Goal: Transaction & Acquisition: Purchase product/service

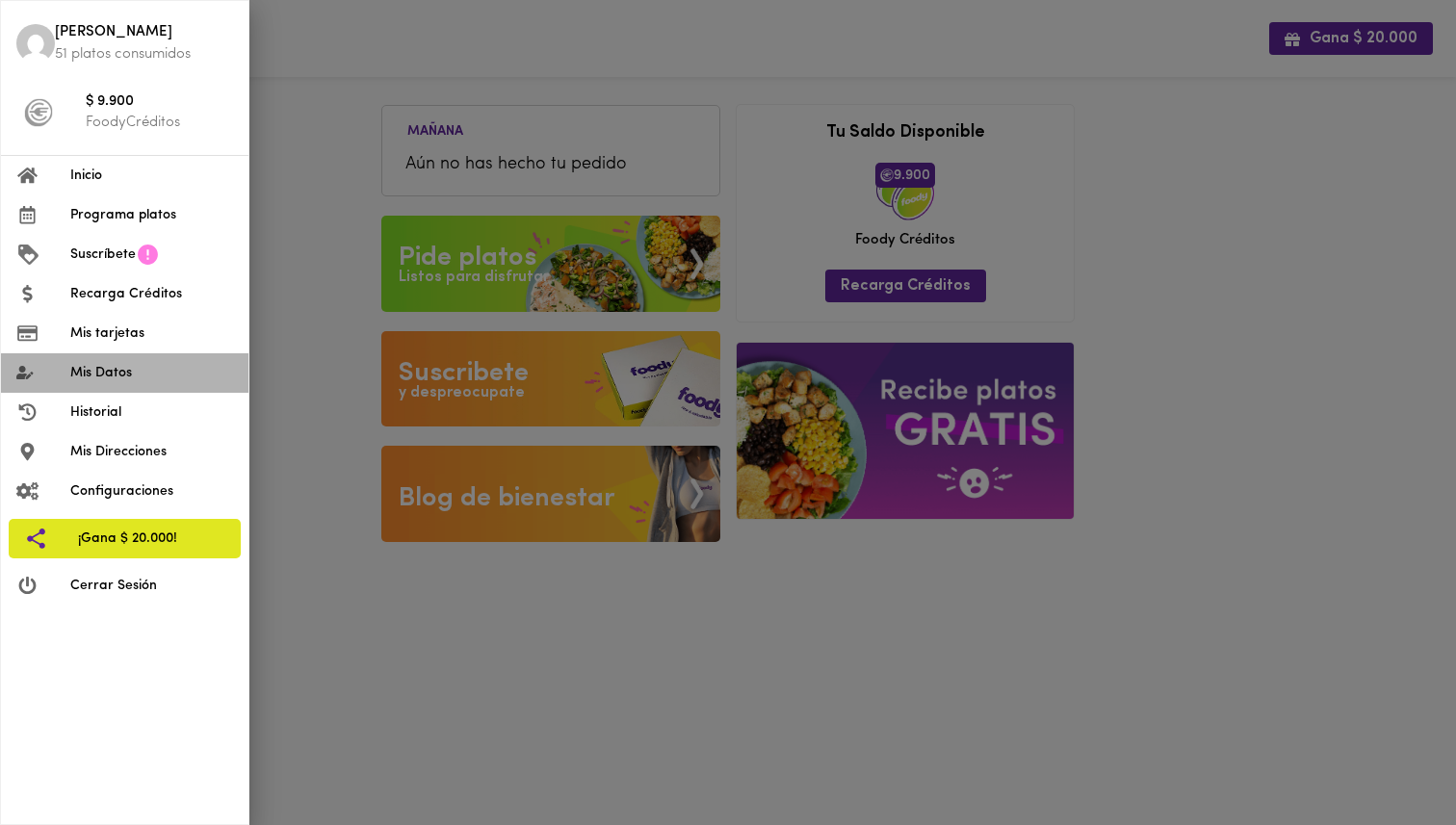
click at [113, 373] on span "Mis Datos" at bounding box center [152, 373] width 163 height 21
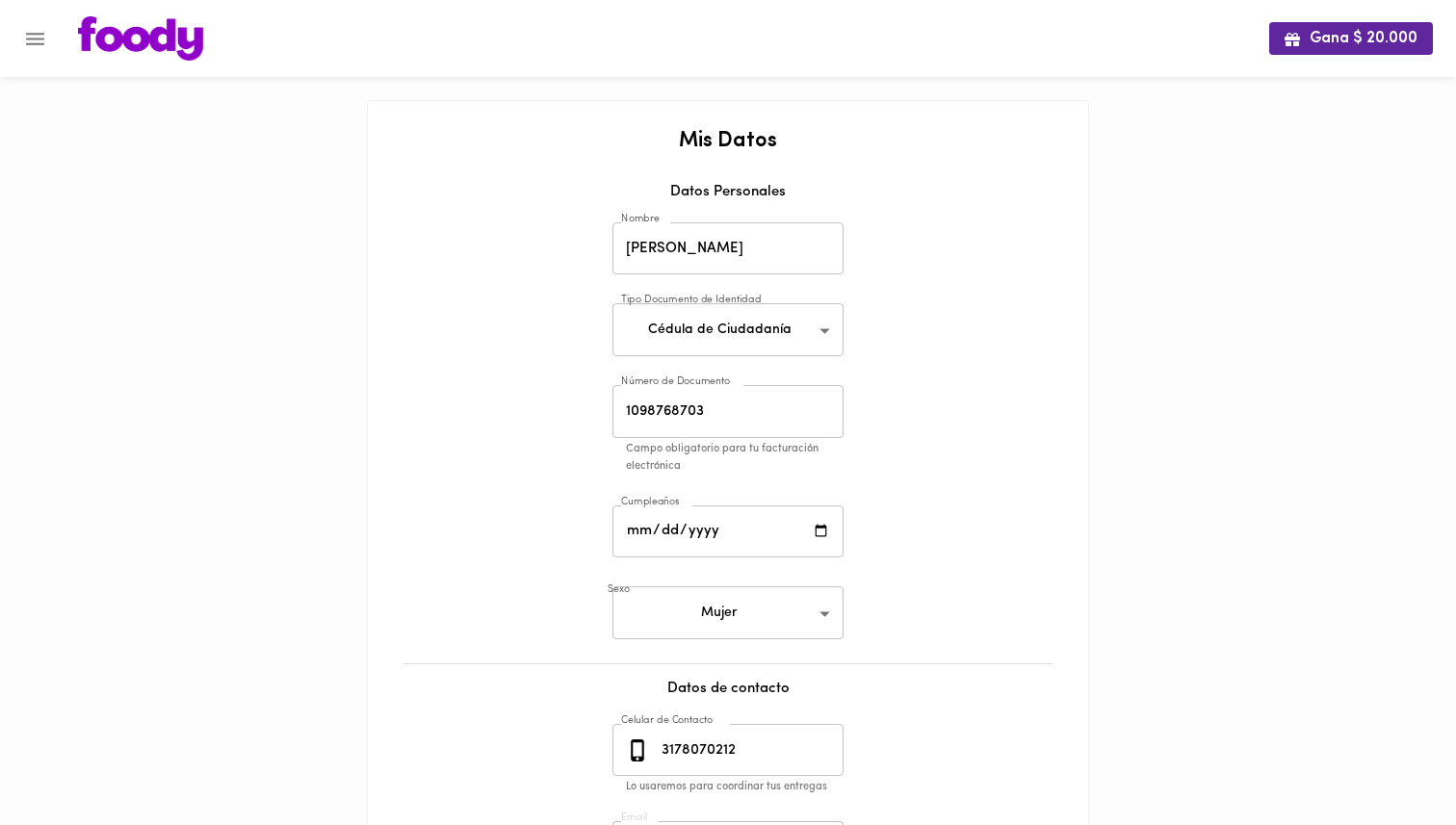
click at [157, 40] on img at bounding box center [140, 38] width 125 height 44
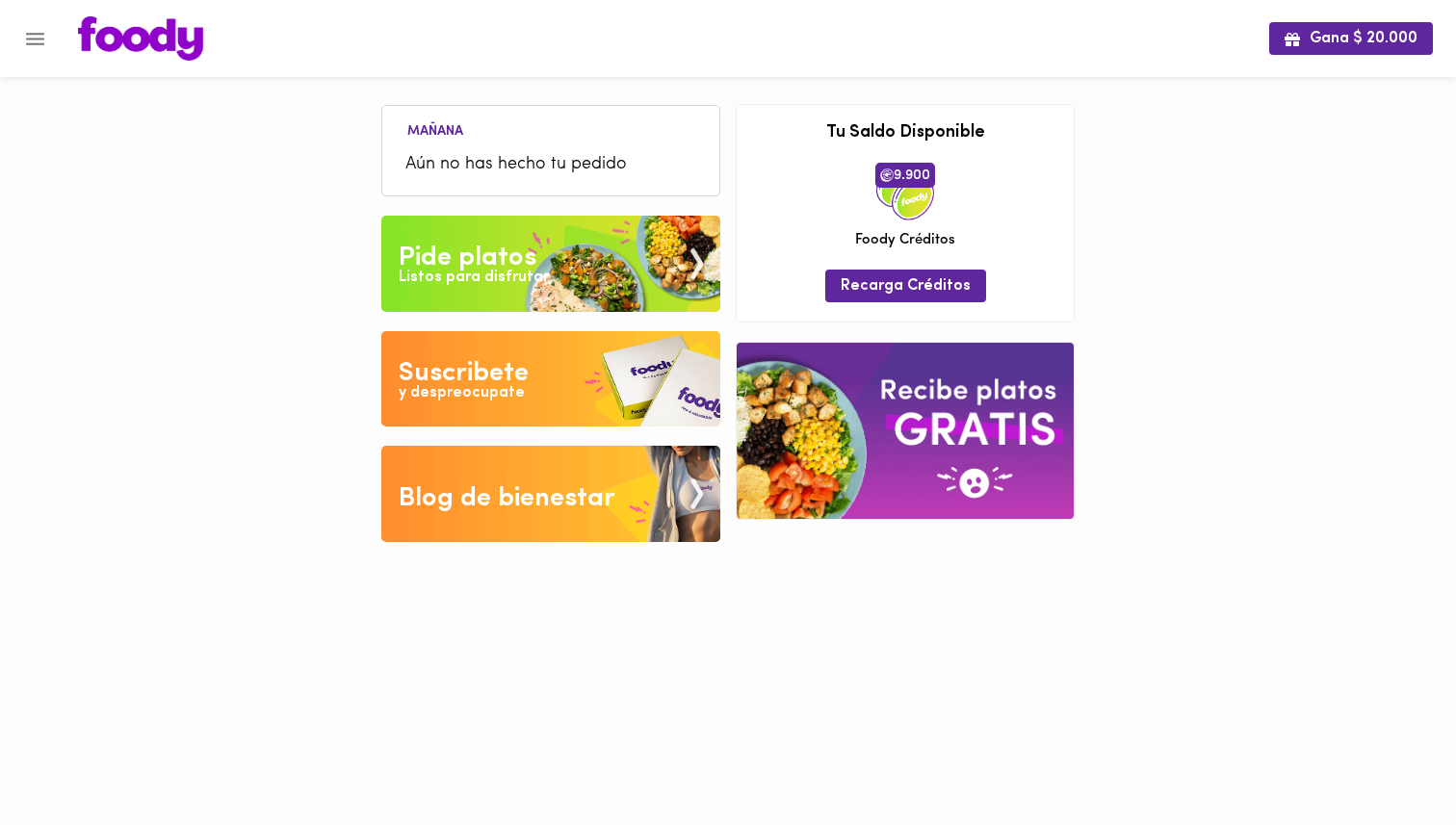
click at [580, 228] on img at bounding box center [550, 264] width 339 height 96
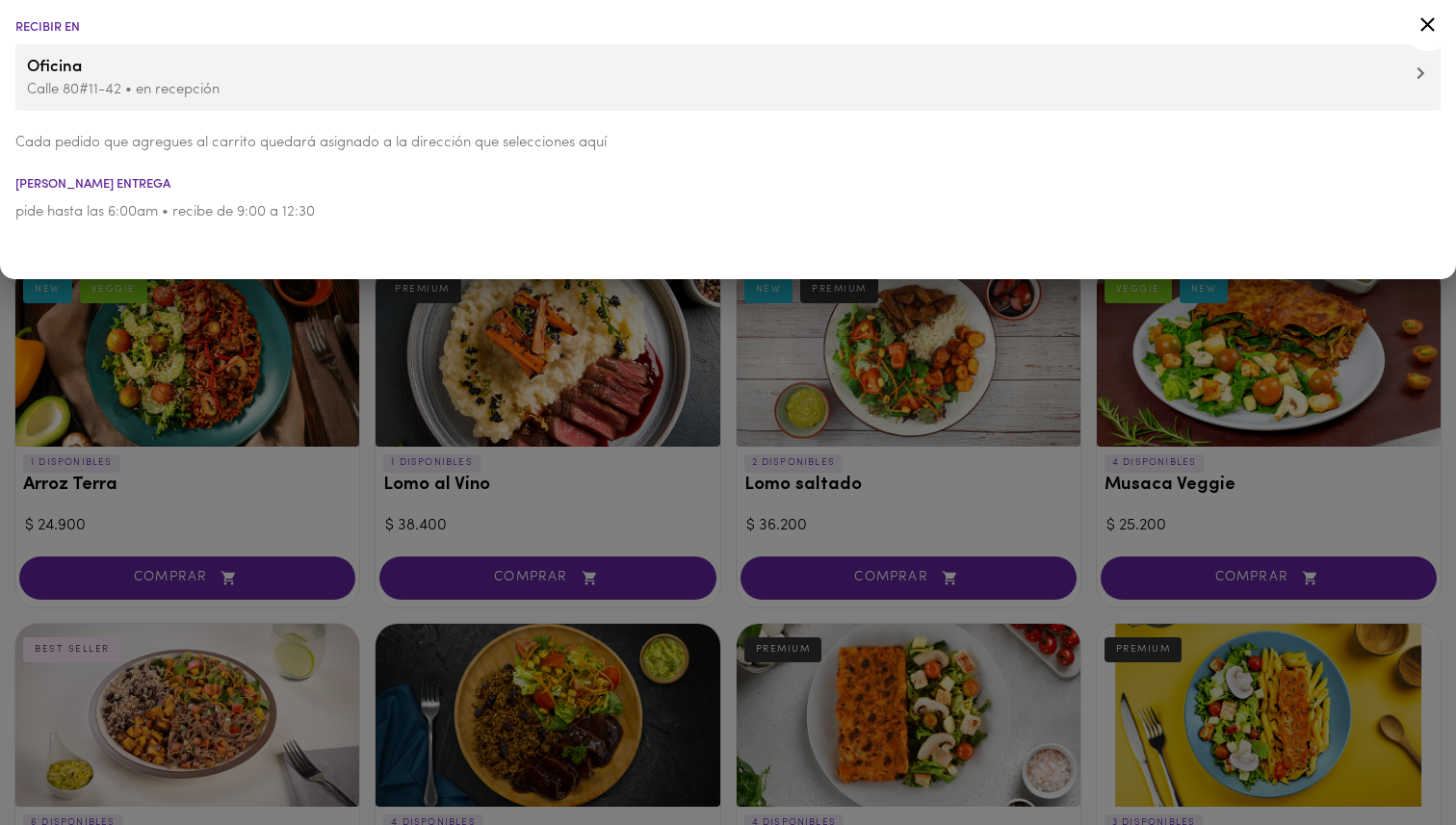
click at [583, 468] on div at bounding box center [728, 412] width 1456 height 825
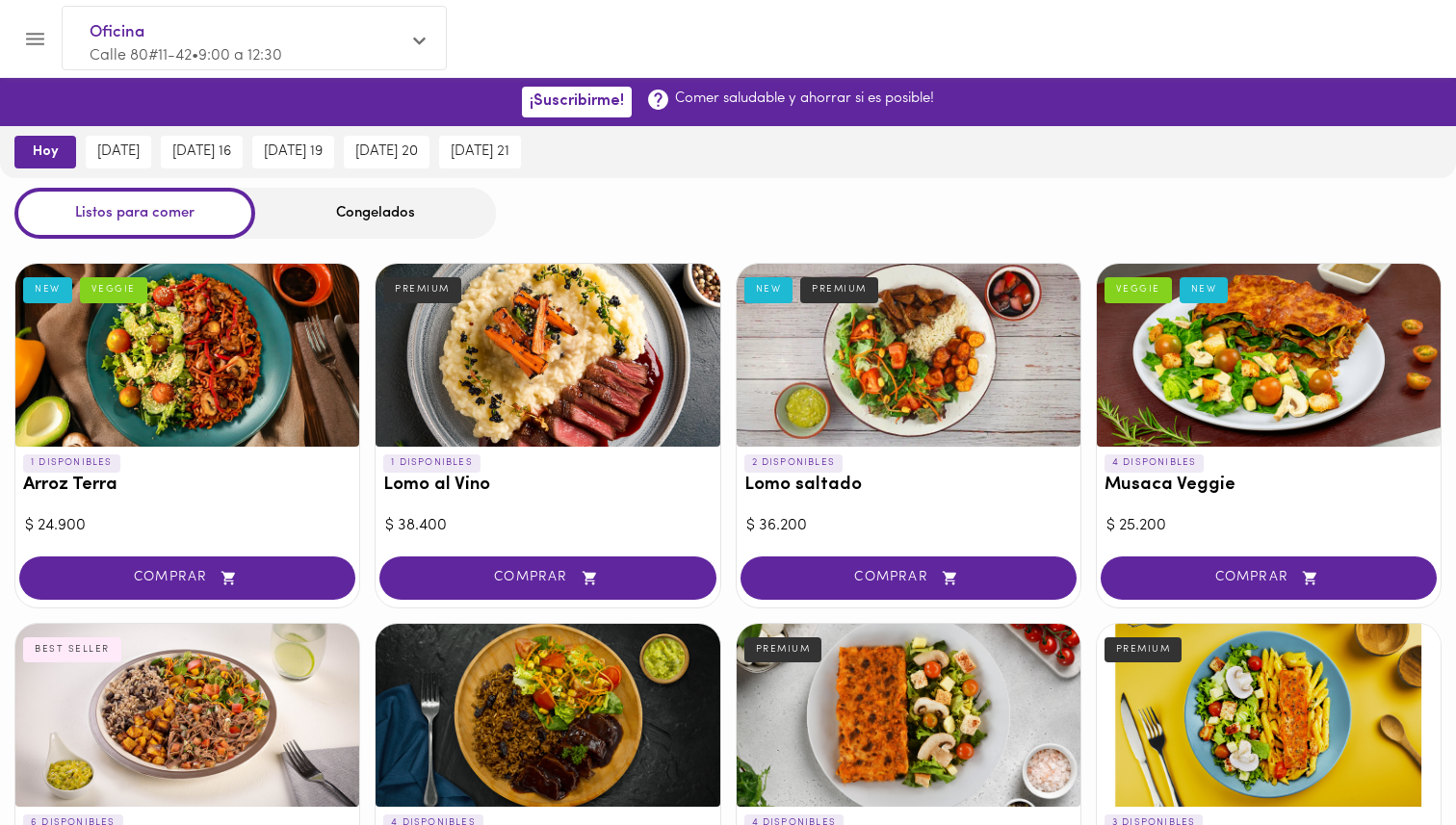
click at [366, 221] on div "Congelados" at bounding box center [375, 213] width 241 height 51
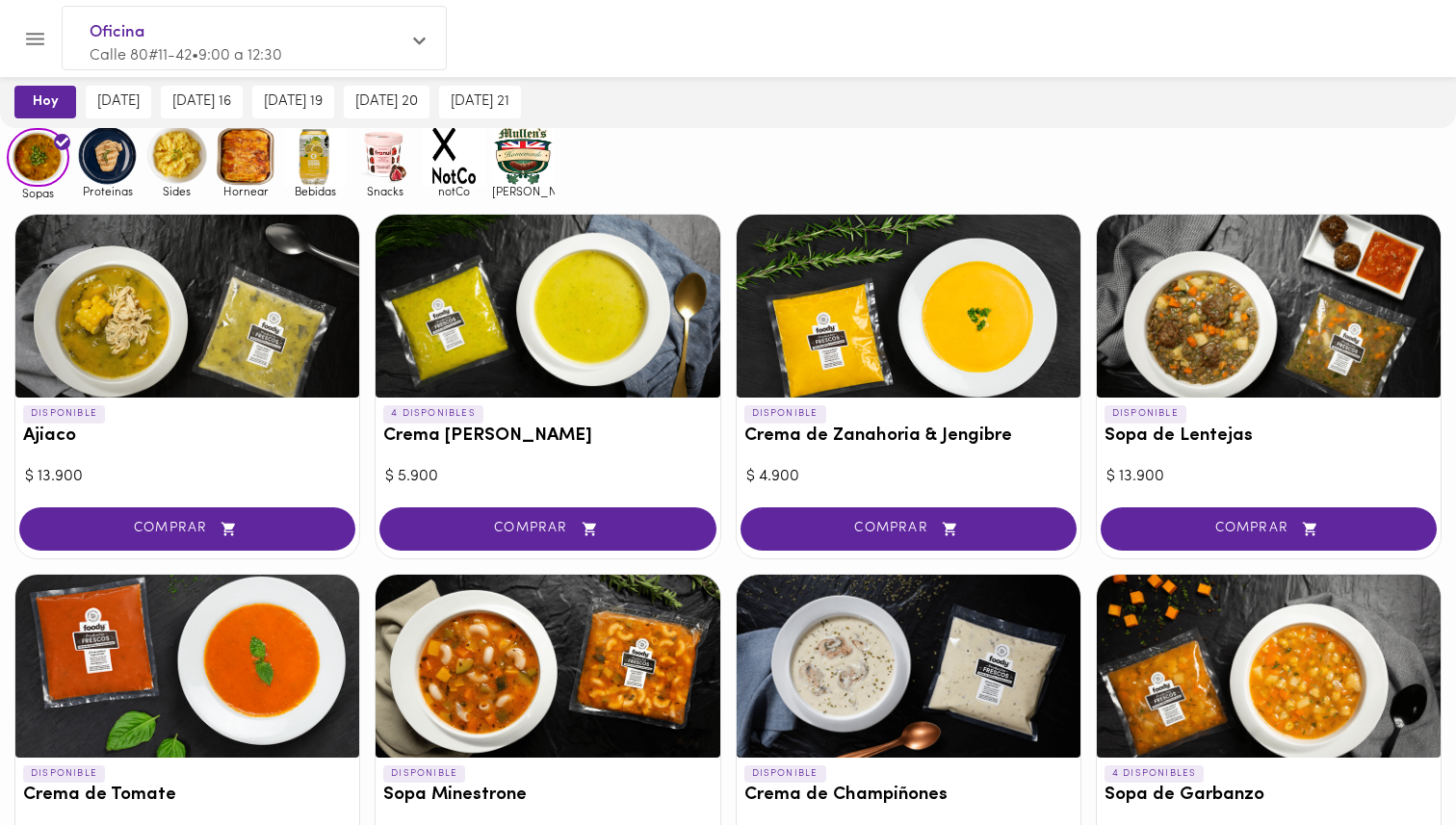
scroll to position [129, 0]
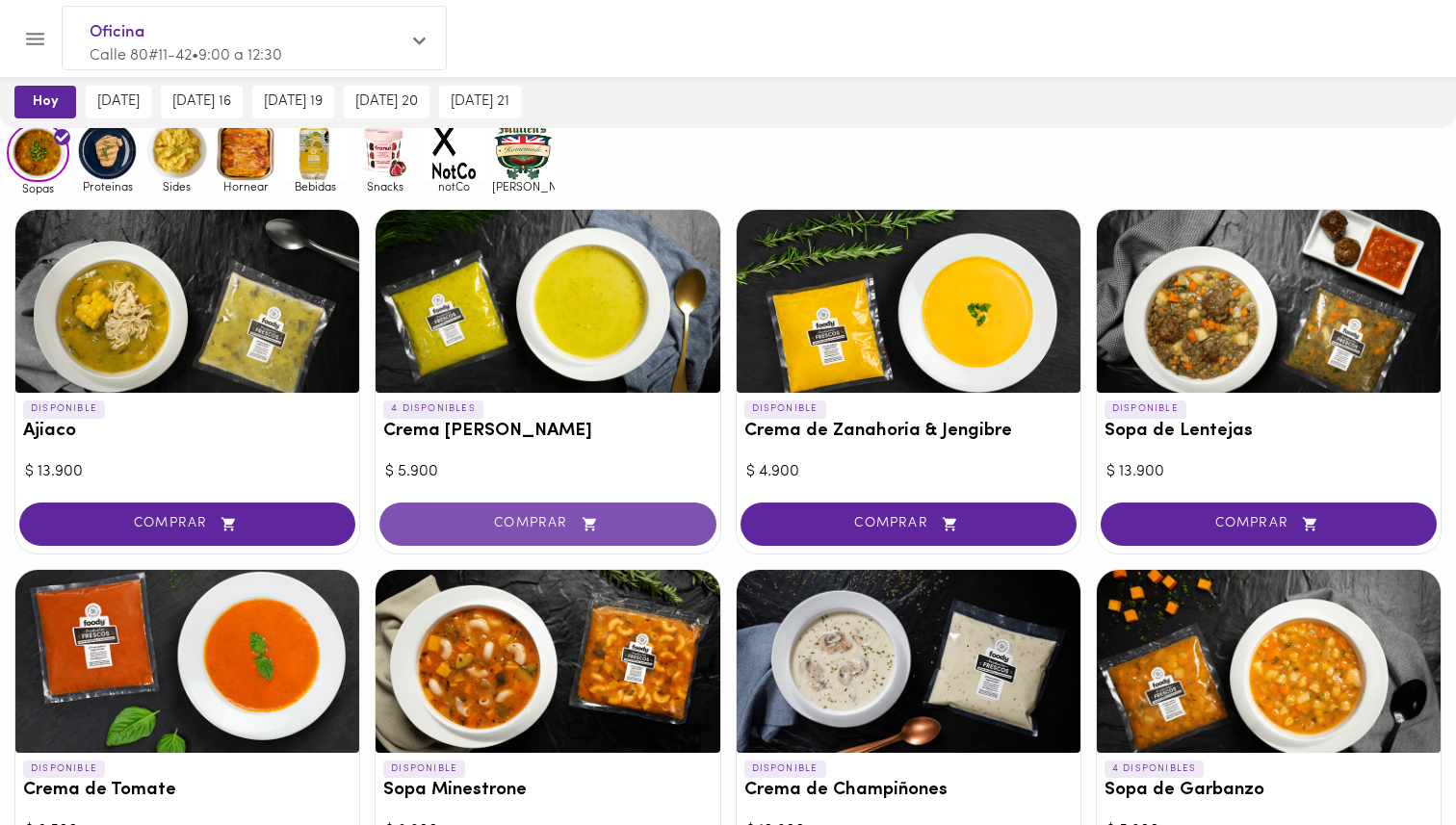
click at [553, 525] on span "COMPRAR" at bounding box center [547, 523] width 288 height 17
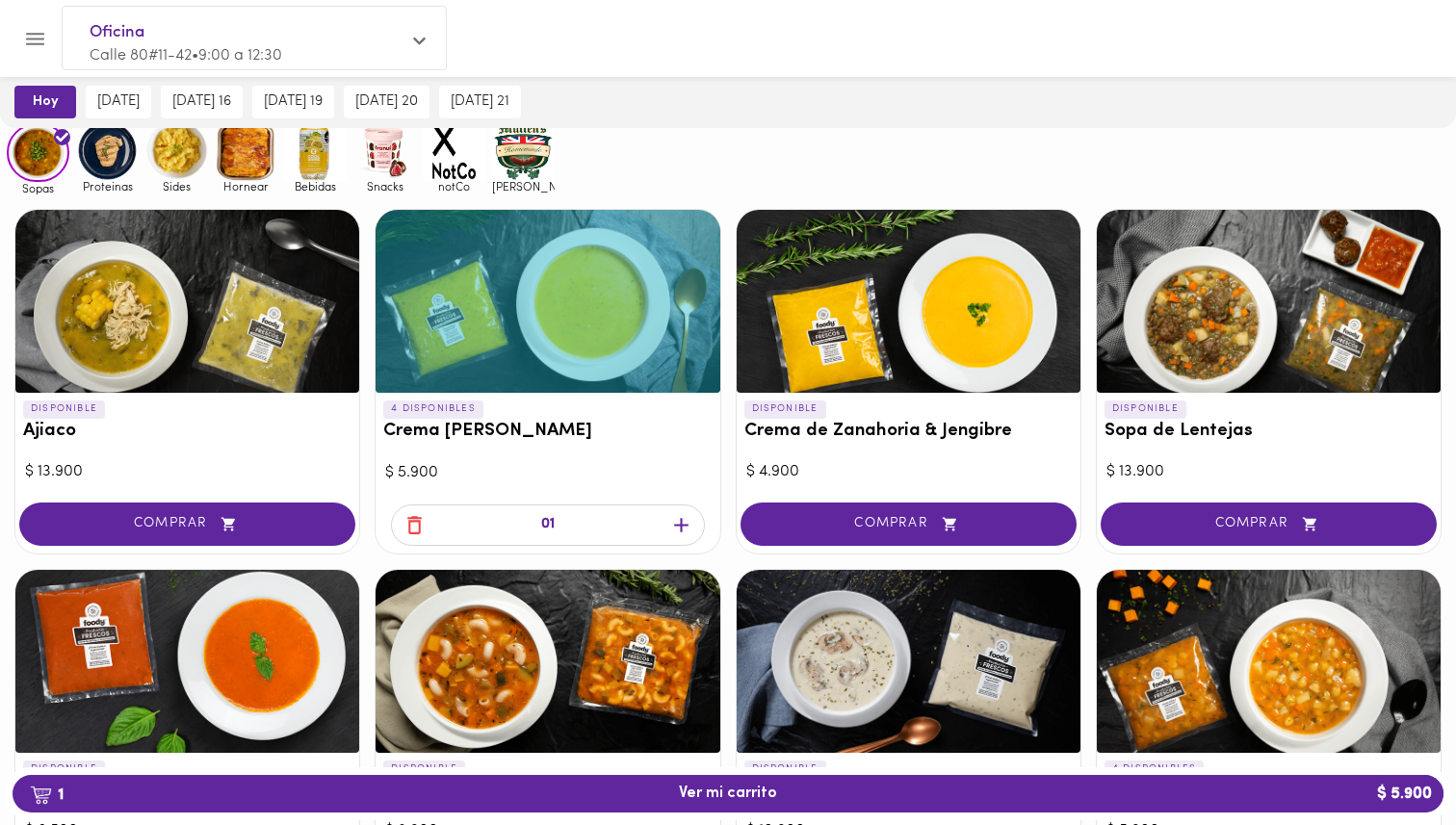
click at [687, 526] on icon "button" at bounding box center [681, 525] width 25 height 25
click at [687, 526] on div at bounding box center [547, 535] width 344 height 35
click at [687, 522] on icon "button" at bounding box center [681, 524] width 15 height 15
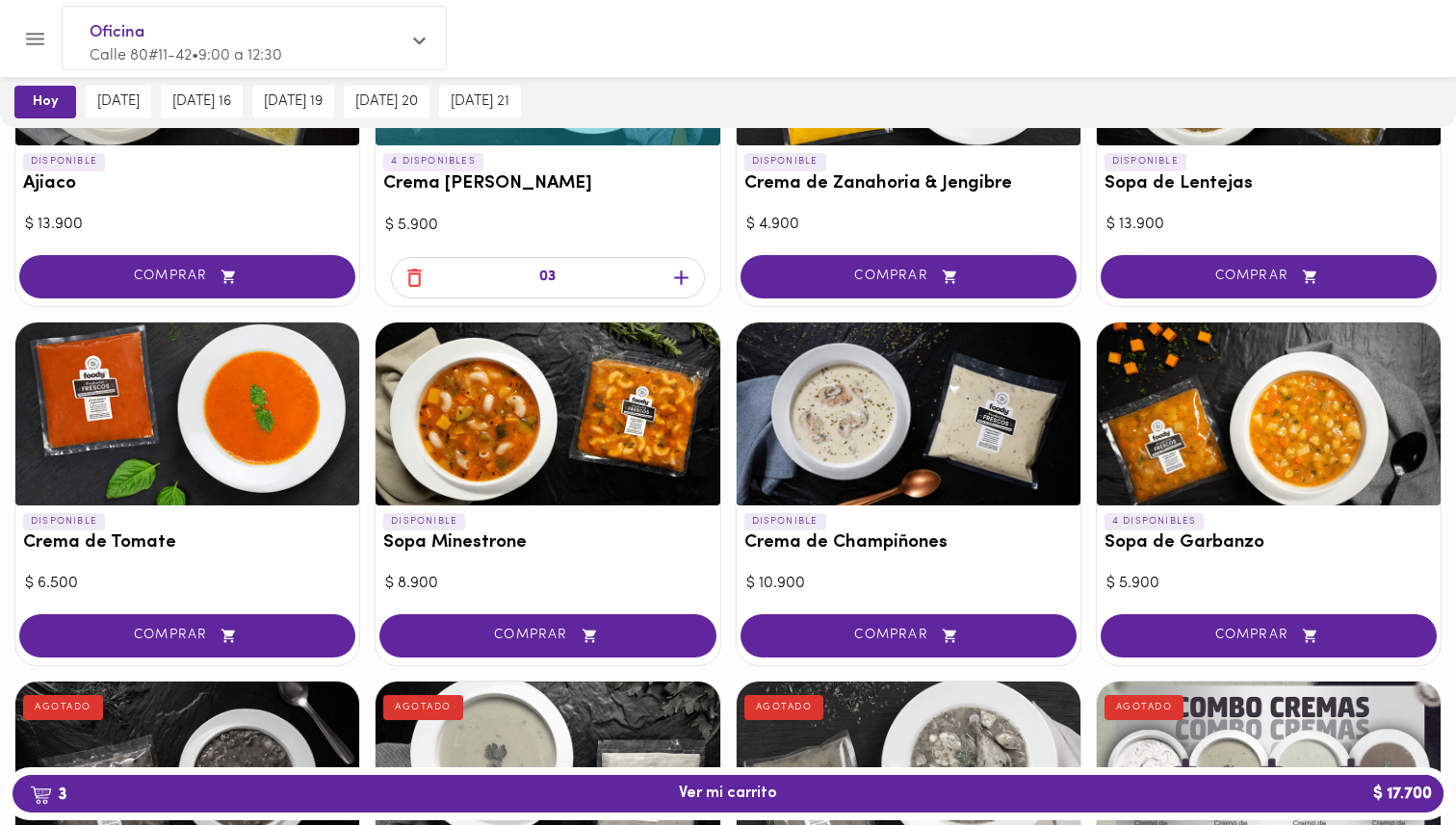
scroll to position [387, 0]
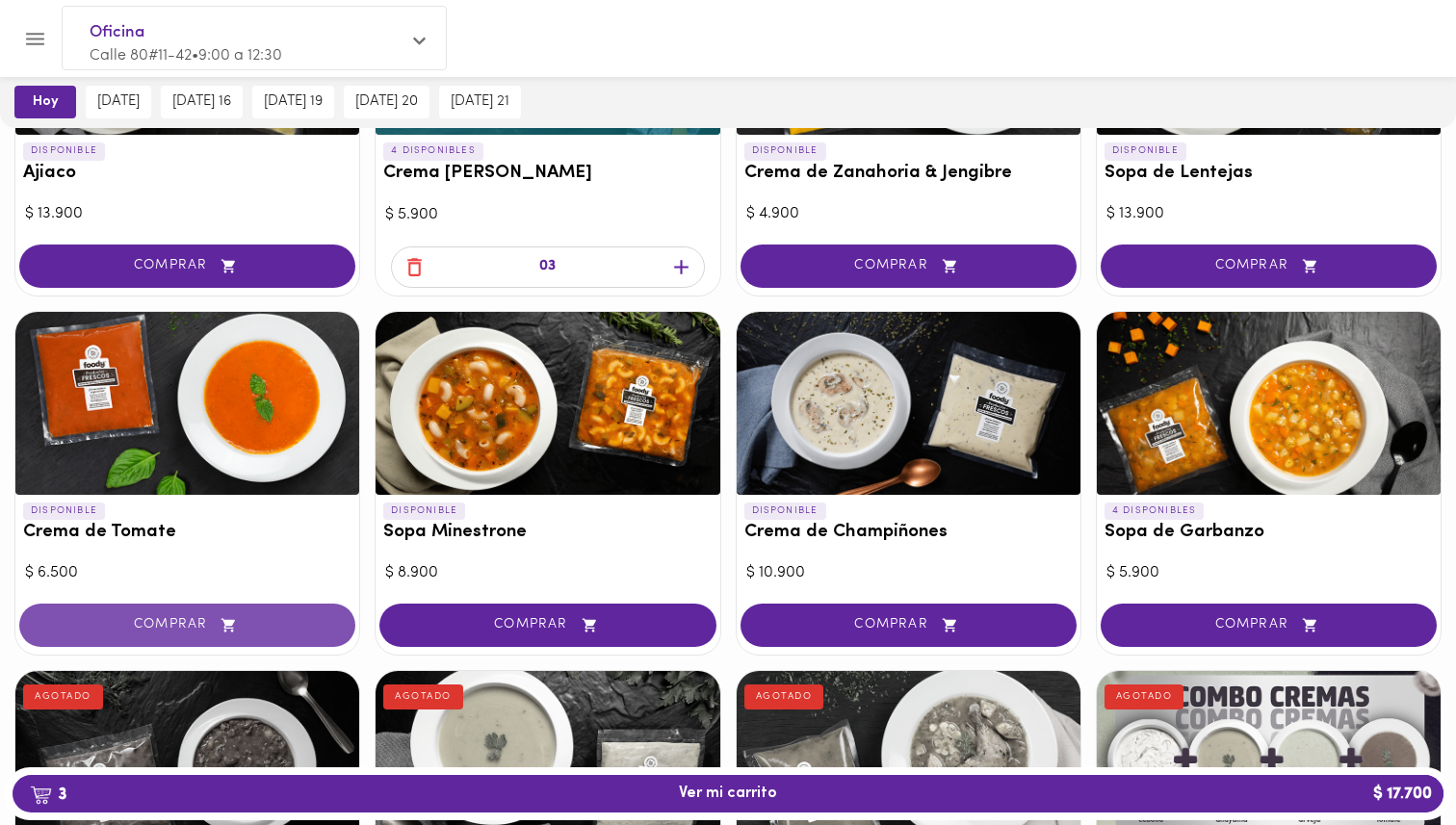
click at [268, 617] on span "COMPRAR" at bounding box center [187, 625] width 288 height 17
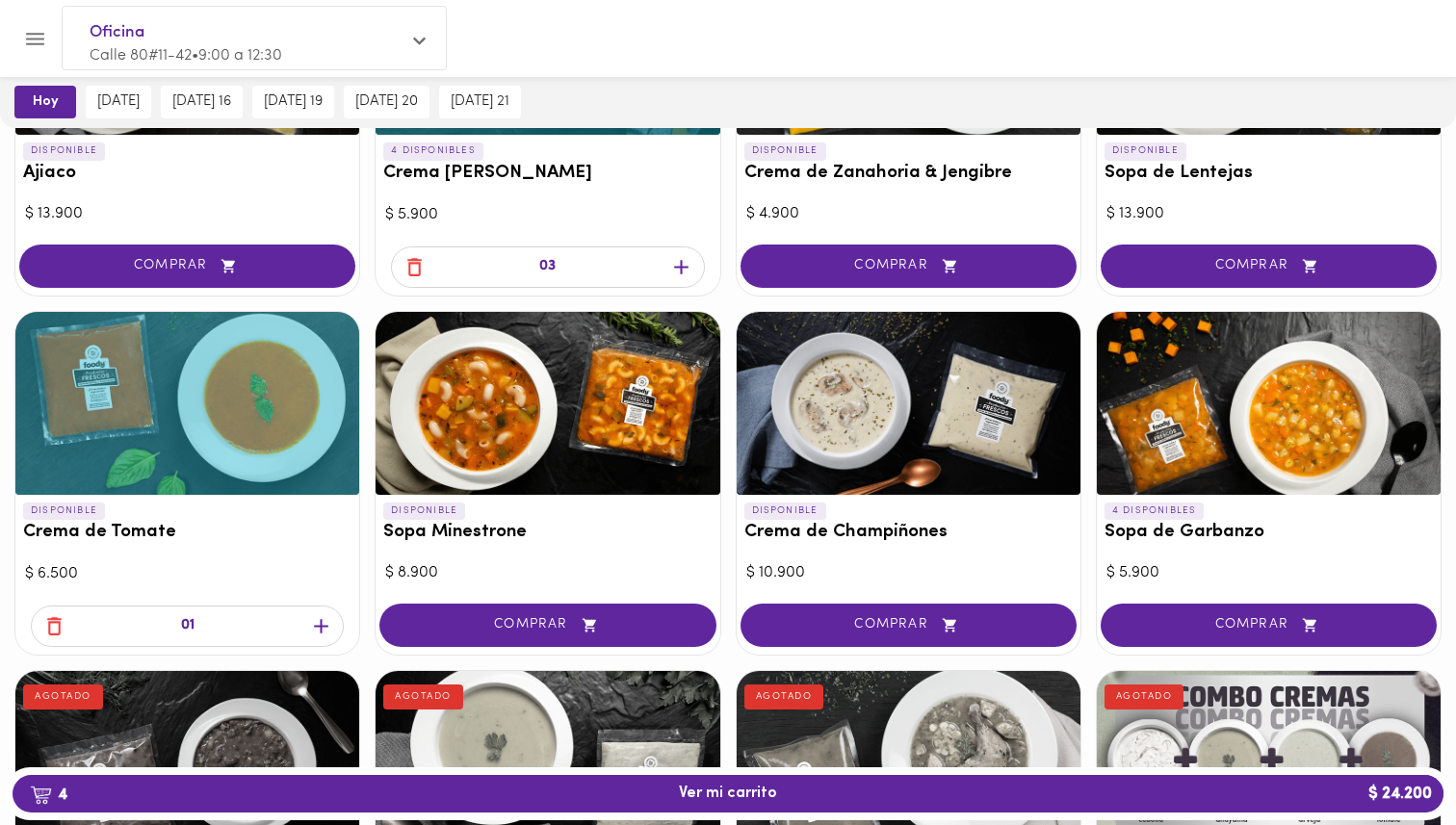
click at [319, 630] on icon "button" at bounding box center [321, 626] width 15 height 15
click at [319, 630] on div "02" at bounding box center [188, 629] width 344 height 53
click at [321, 629] on icon "button" at bounding box center [321, 626] width 25 height 25
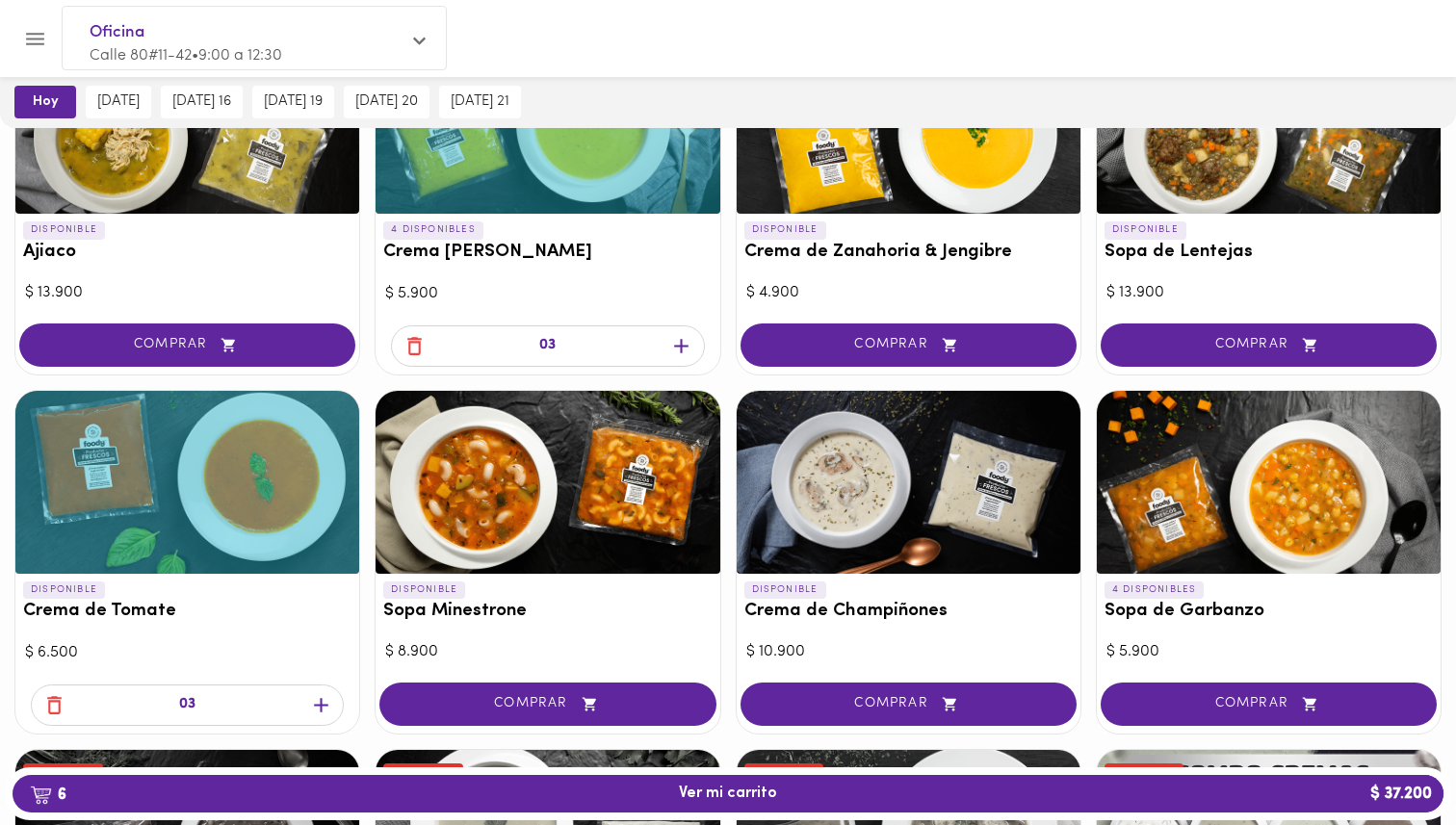
scroll to position [296, 0]
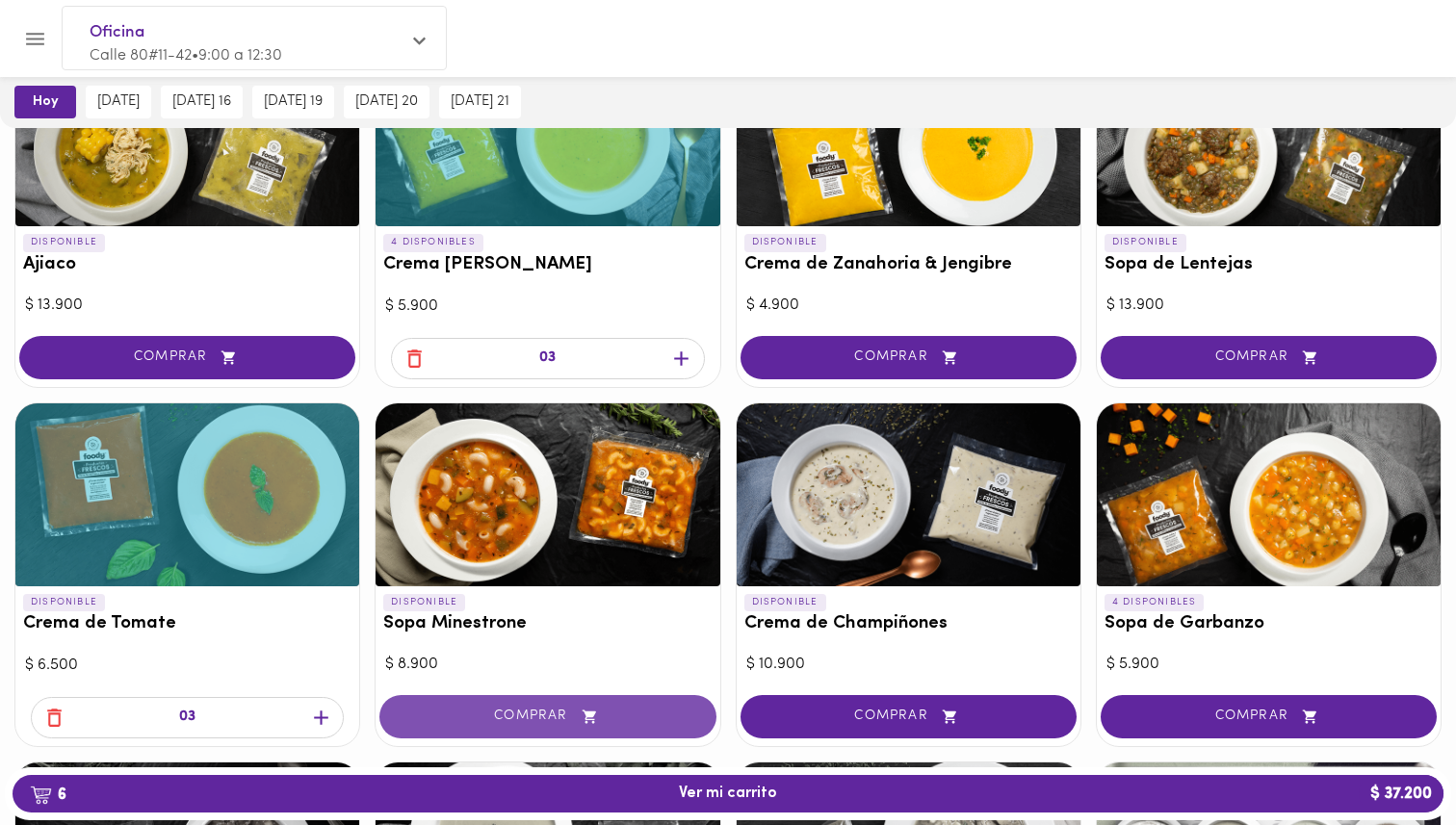
click at [632, 705] on button "COMPRAR" at bounding box center [547, 717] width 336 height 43
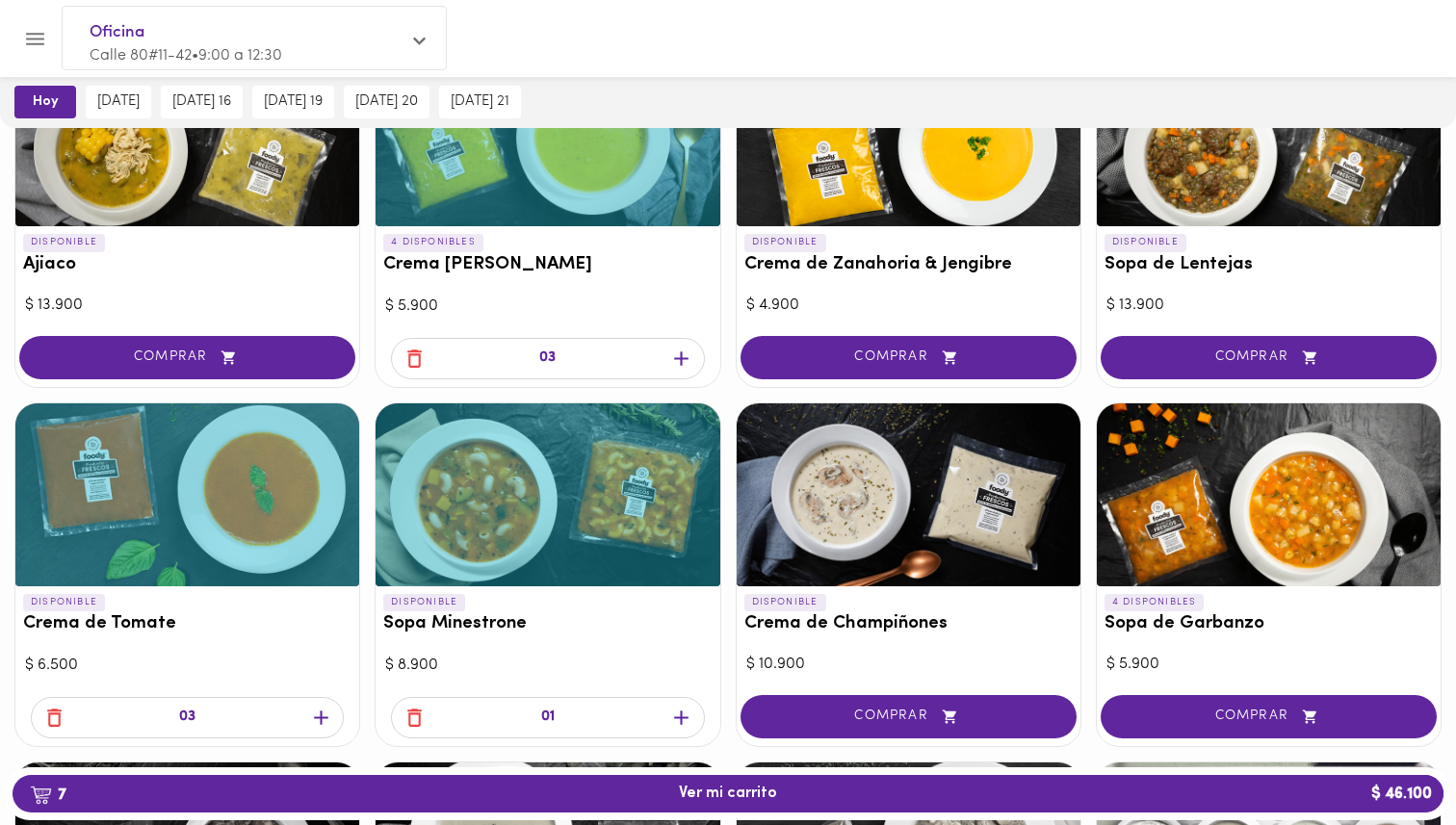
click at [684, 725] on icon "button" at bounding box center [681, 718] width 25 height 25
click at [412, 718] on icon "button" at bounding box center [415, 718] width 25 height 25
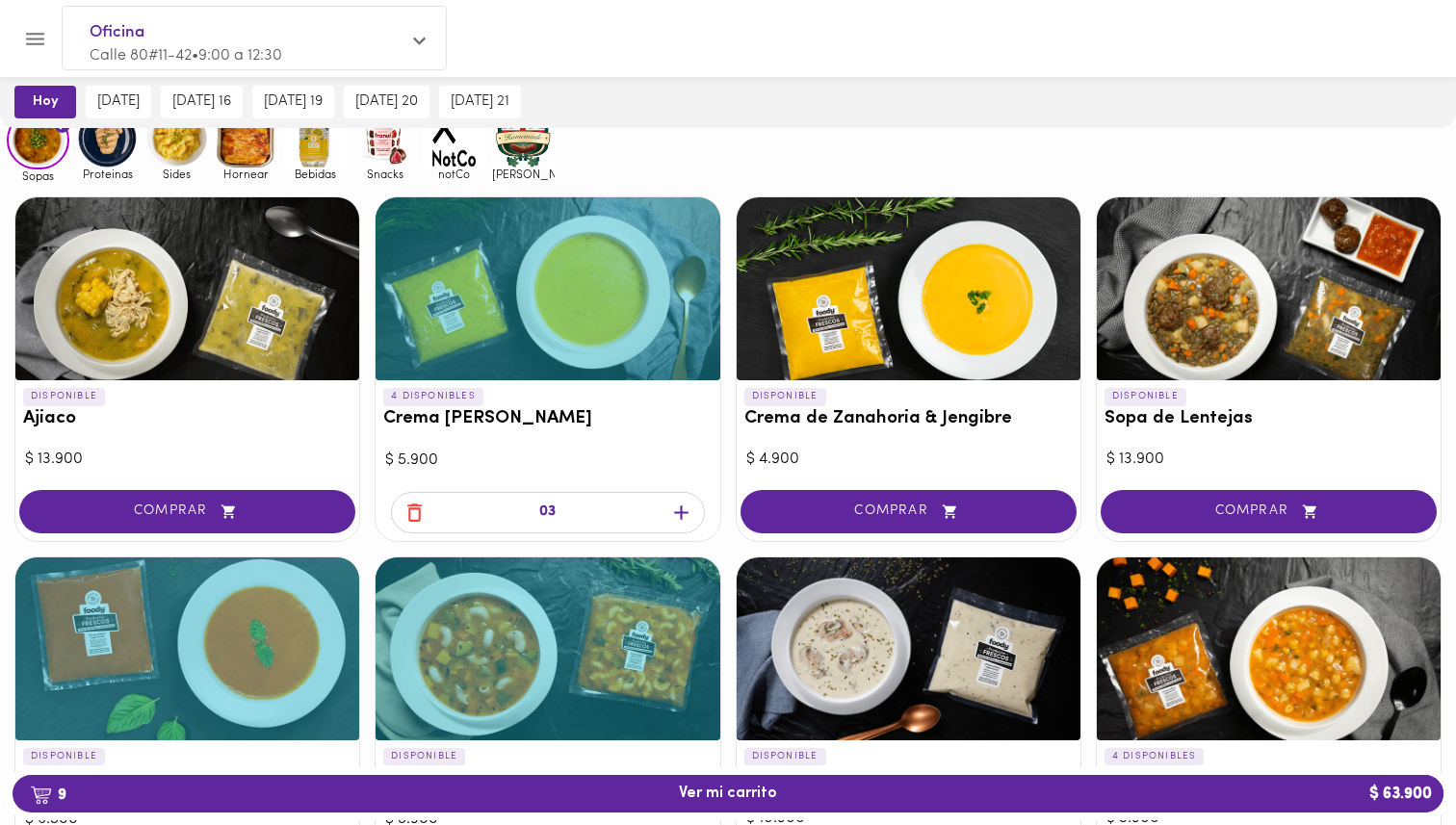
scroll to position [108, 0]
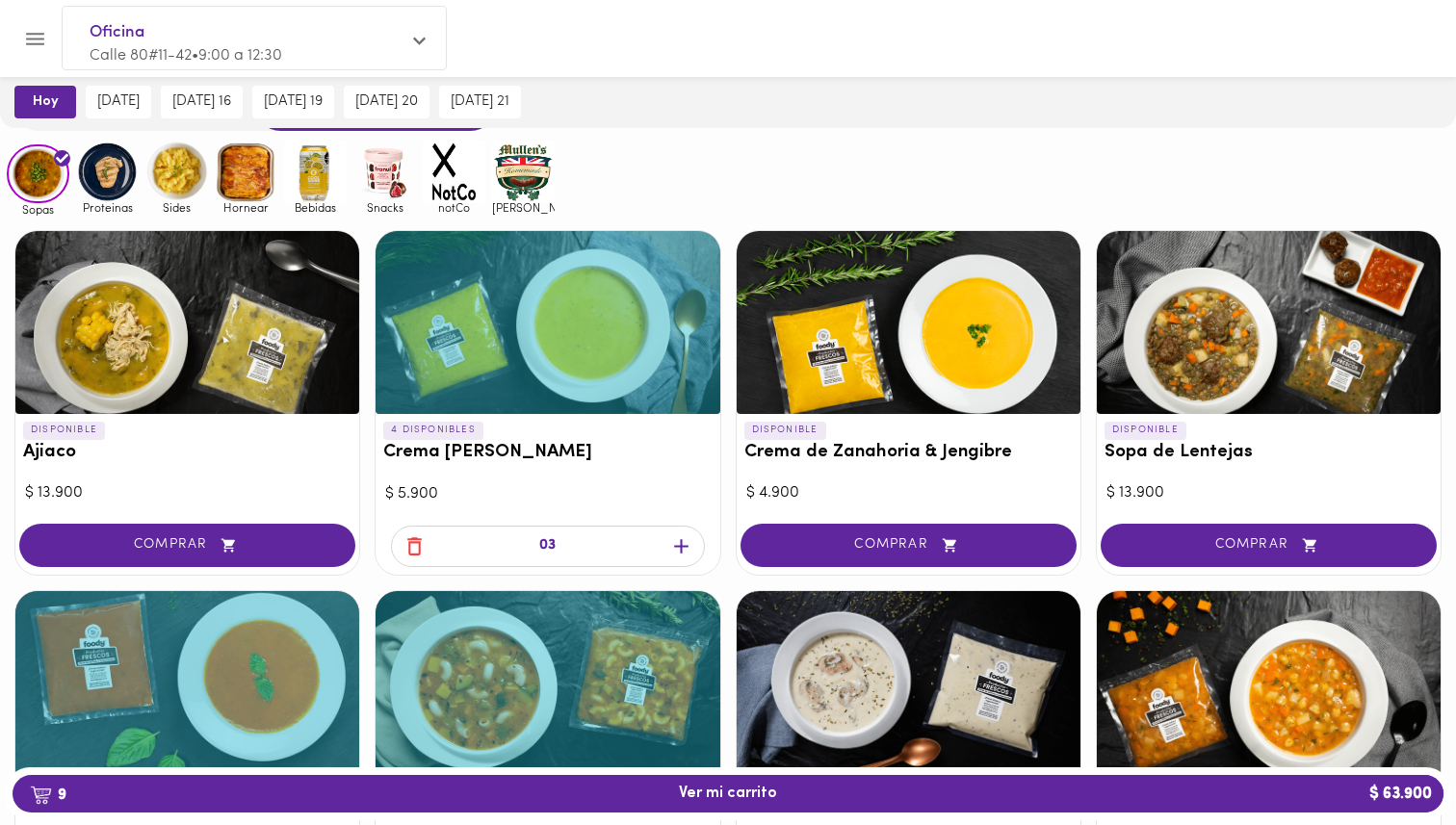
click at [857, 386] on div at bounding box center [909, 322] width 344 height 183
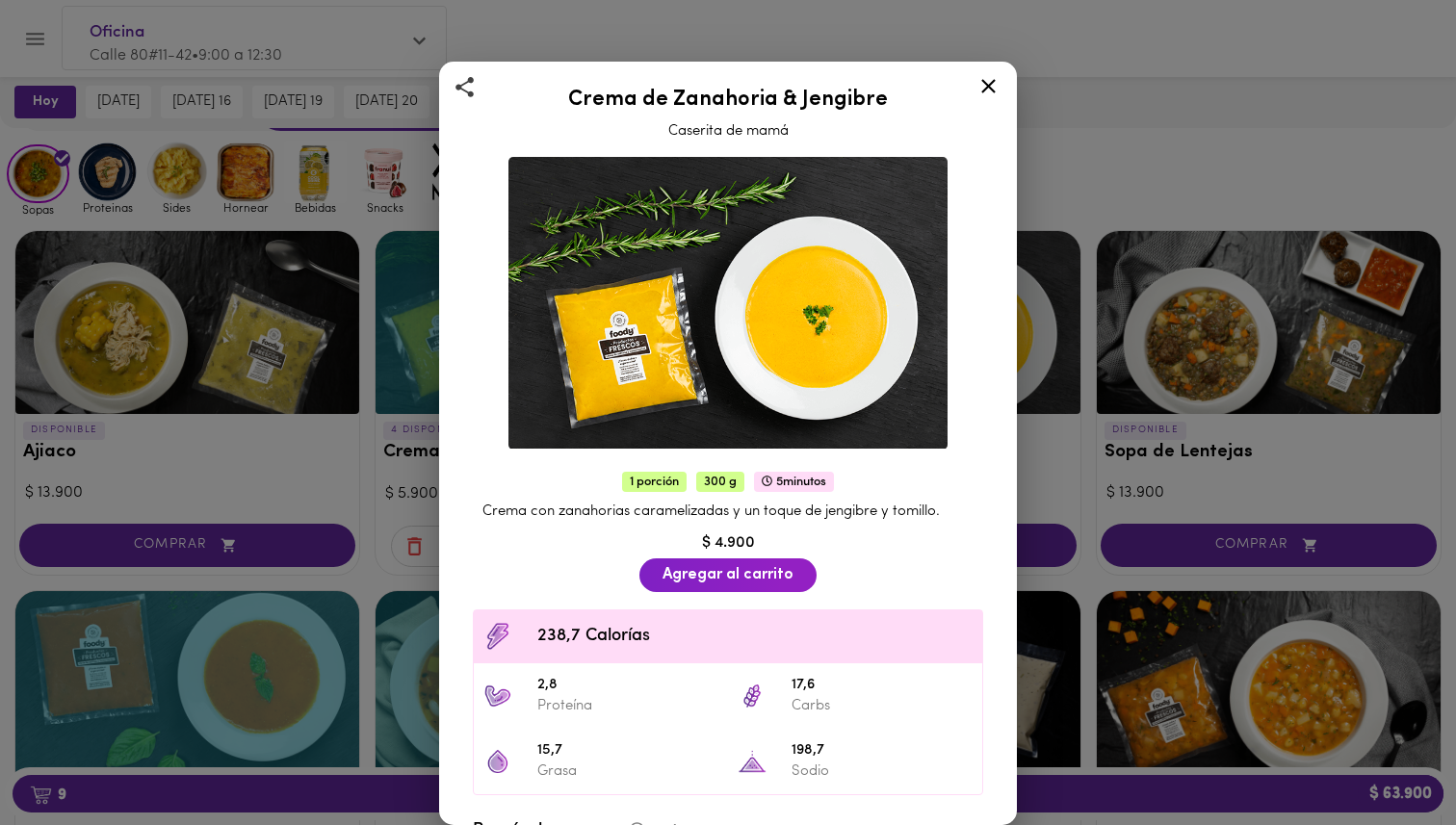
click at [1139, 504] on div "Crema de Zanahoria & Jengibre Caserita de mamá 1 porción 300 g 5 minutos Crema …" at bounding box center [728, 412] width 1456 height 825
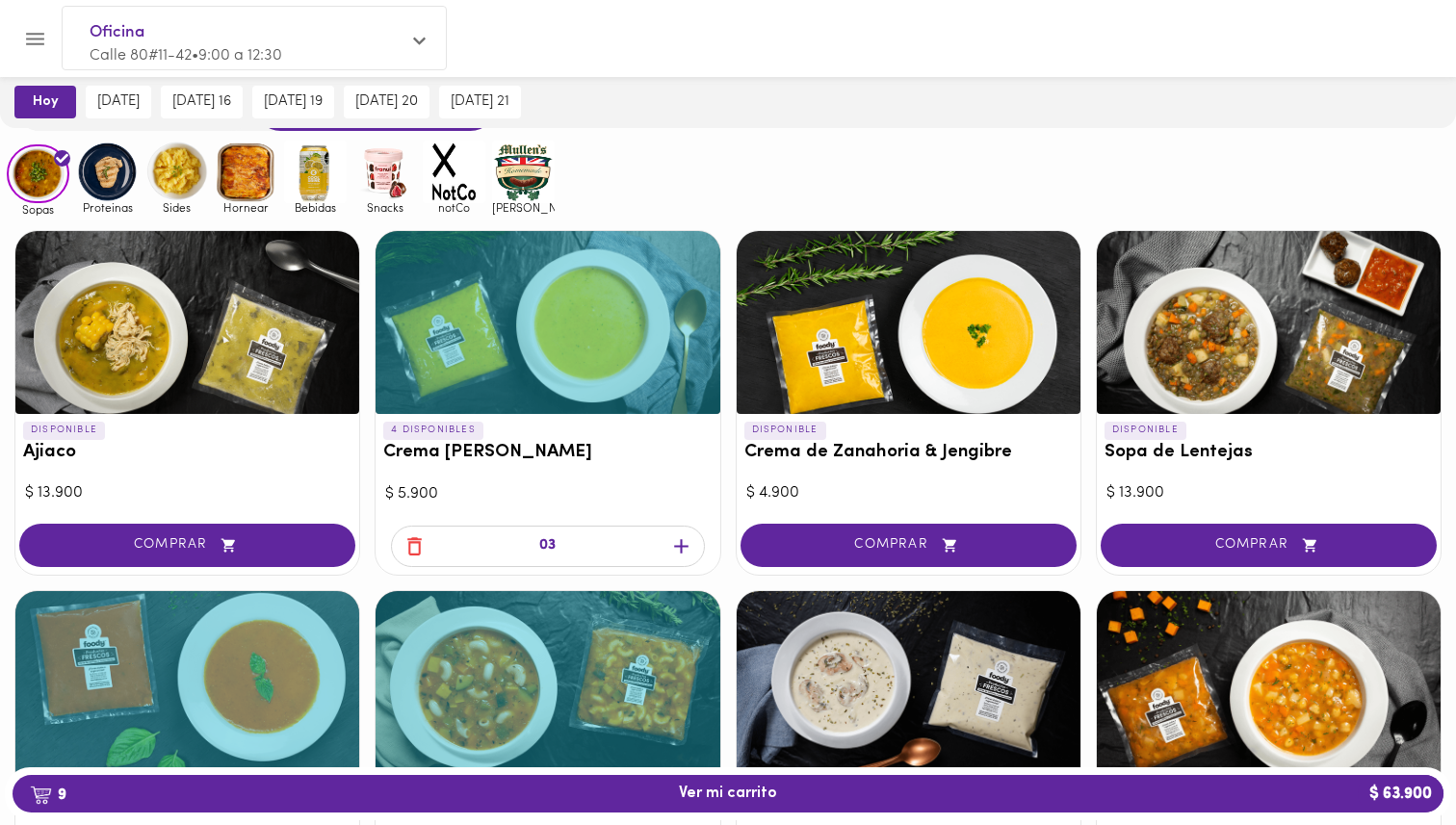
click at [681, 555] on icon "button" at bounding box center [681, 546] width 25 height 25
click at [685, 548] on icon "button" at bounding box center [681, 546] width 25 height 25
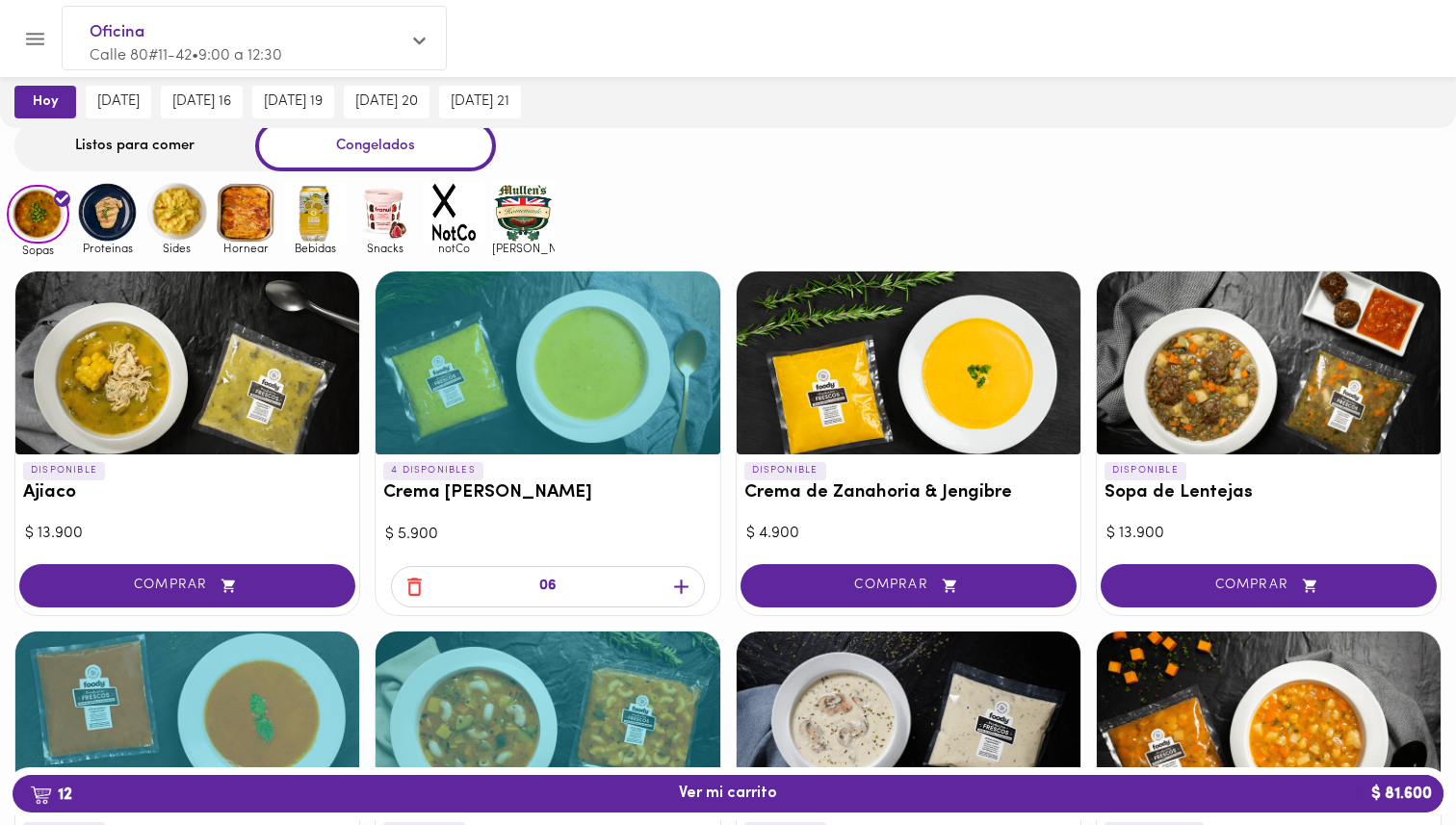
scroll to position [65, 0]
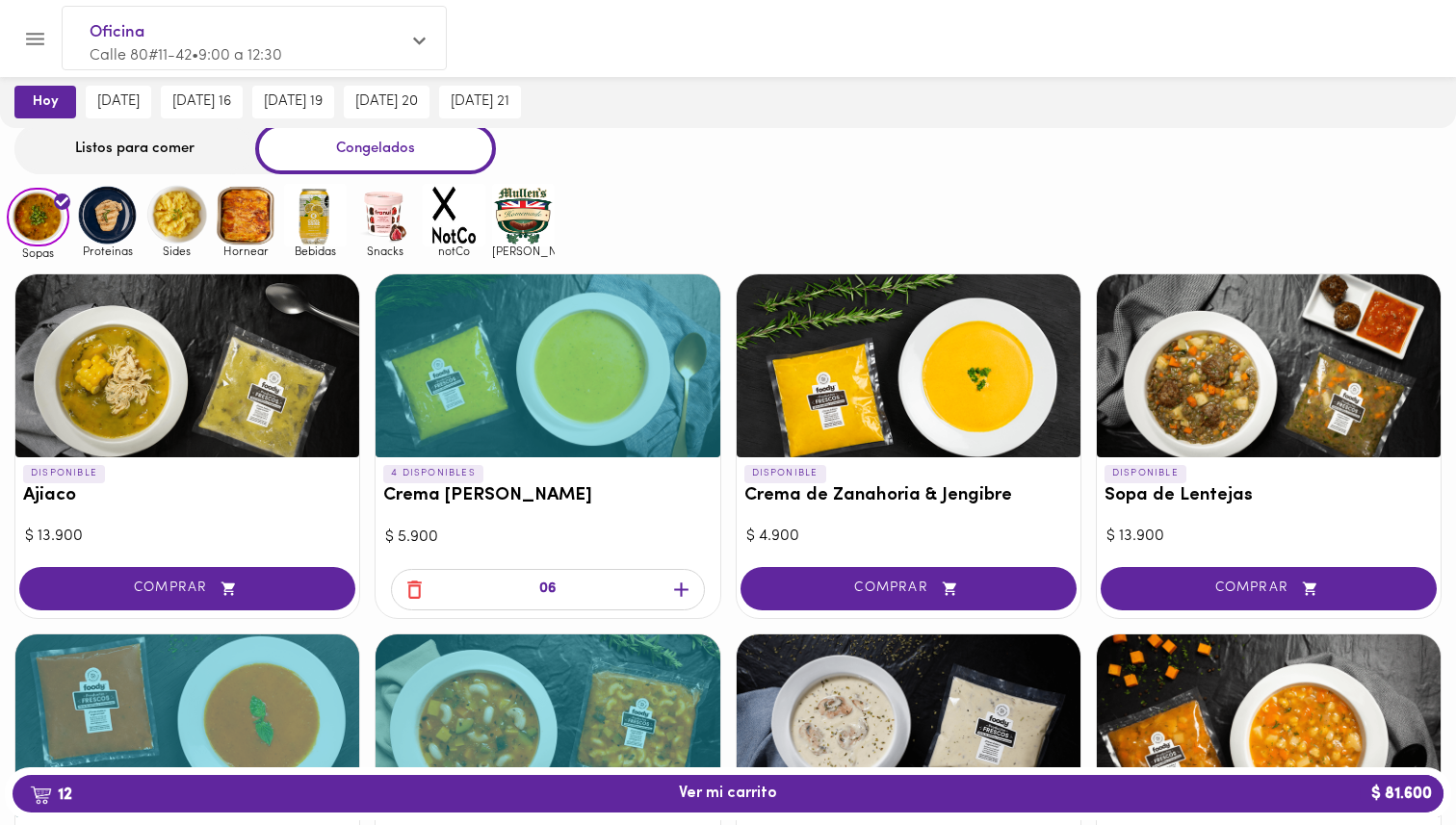
click at [96, 215] on img at bounding box center [107, 215] width 63 height 63
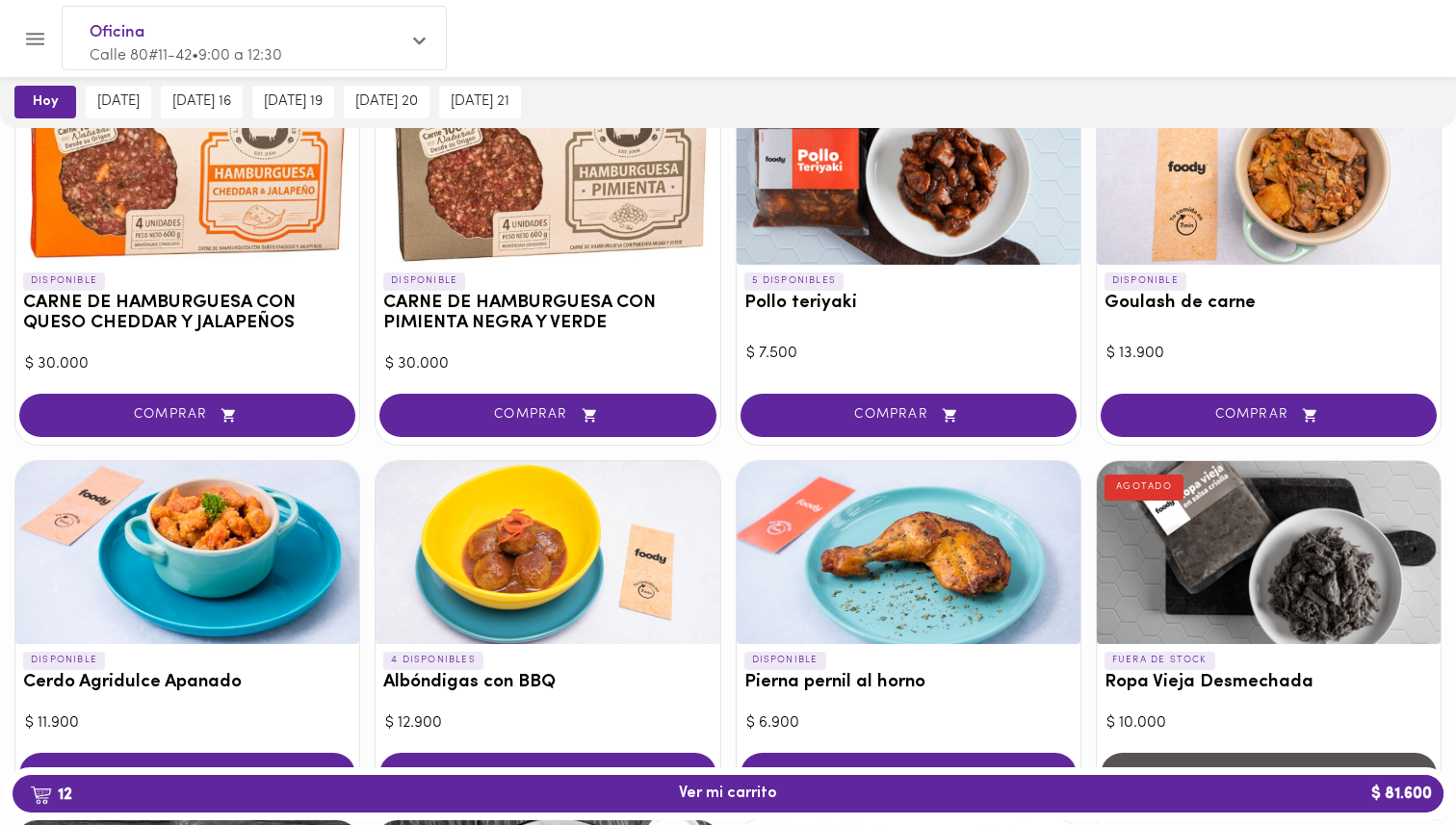
scroll to position [237, 0]
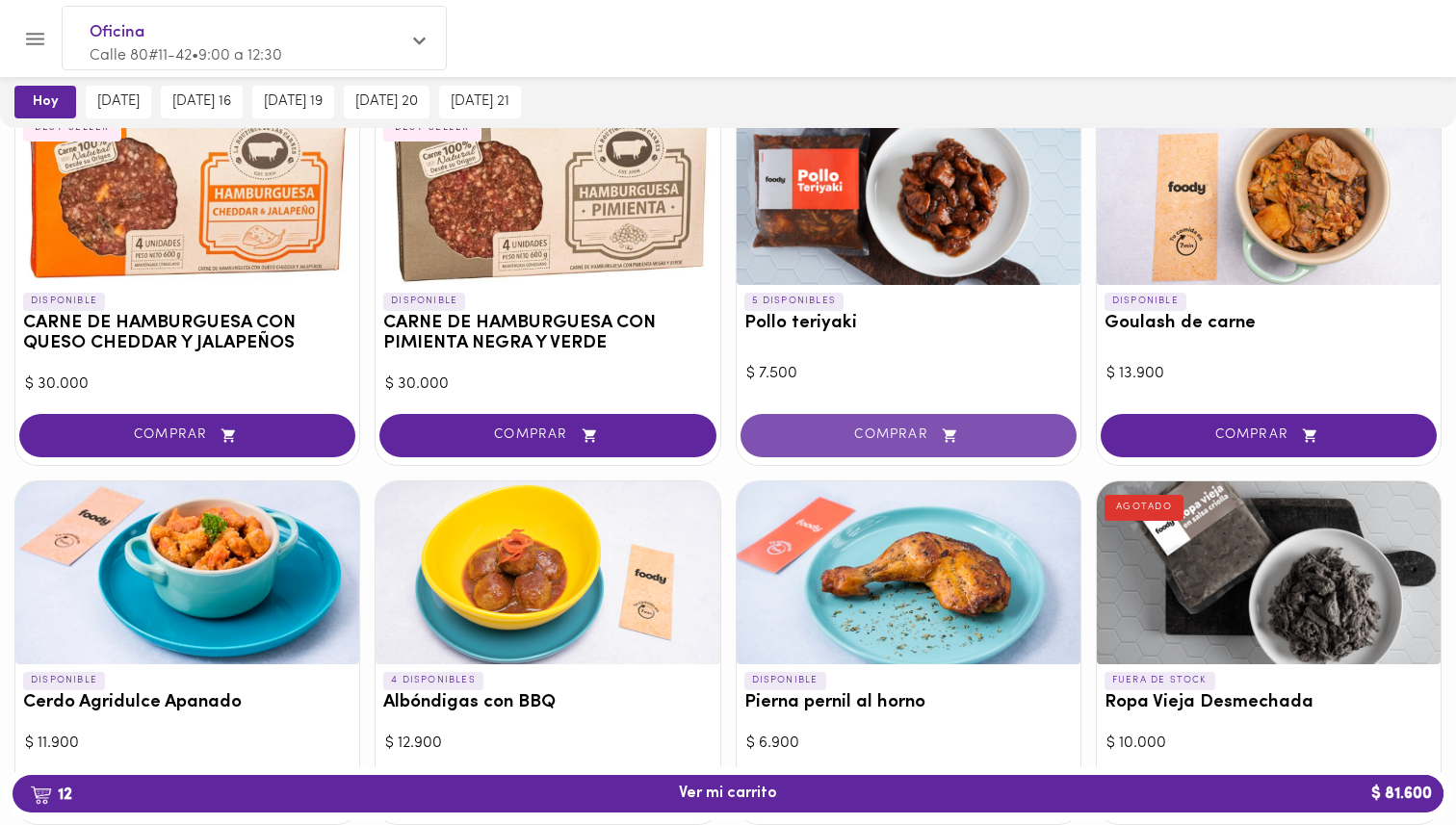
click at [855, 443] on button "COMPRAR" at bounding box center [909, 436] width 336 height 43
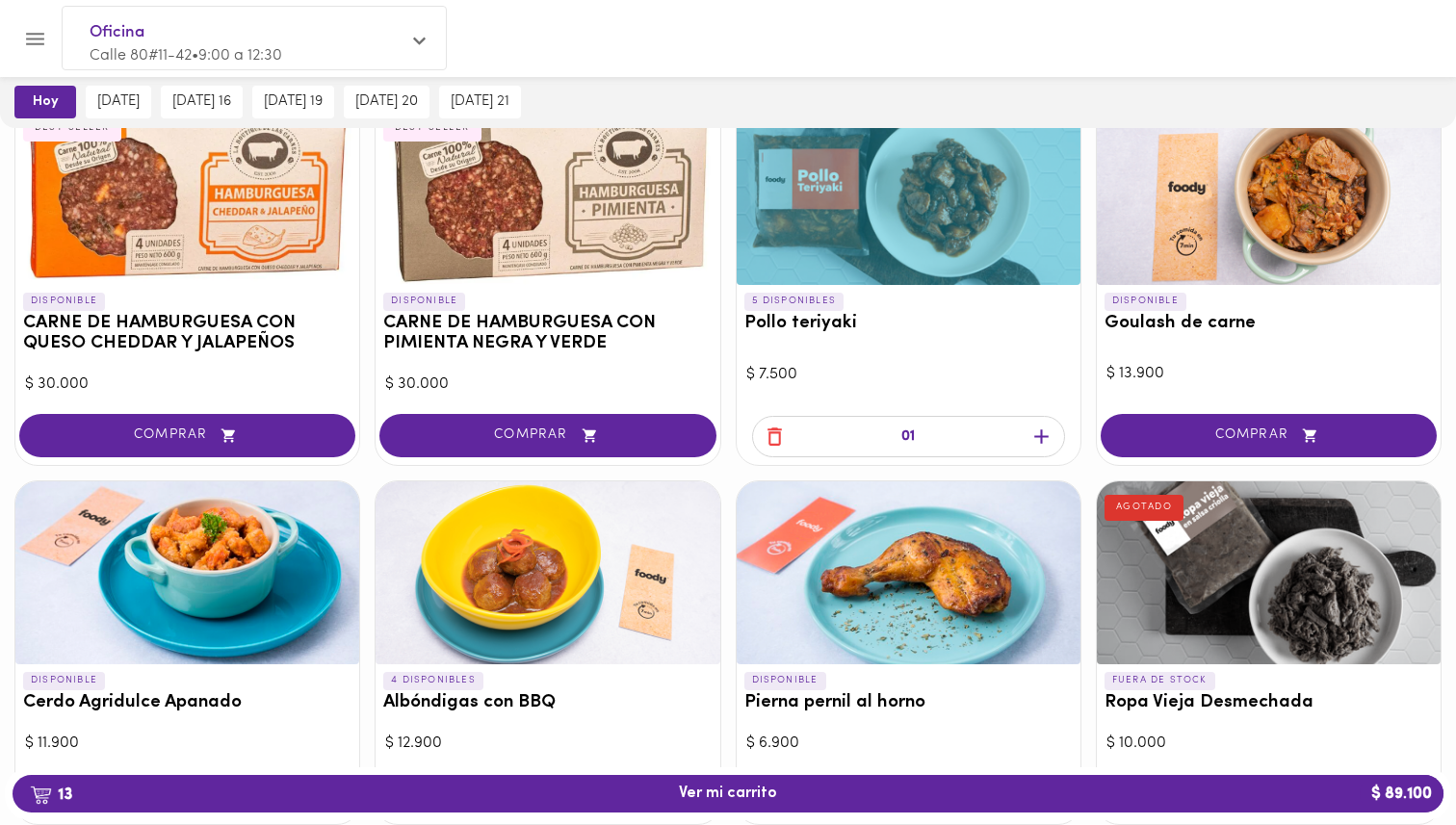
click at [1051, 429] on icon "button" at bounding box center [1041, 436] width 25 height 25
click at [1050, 430] on icon "button" at bounding box center [1041, 436] width 25 height 25
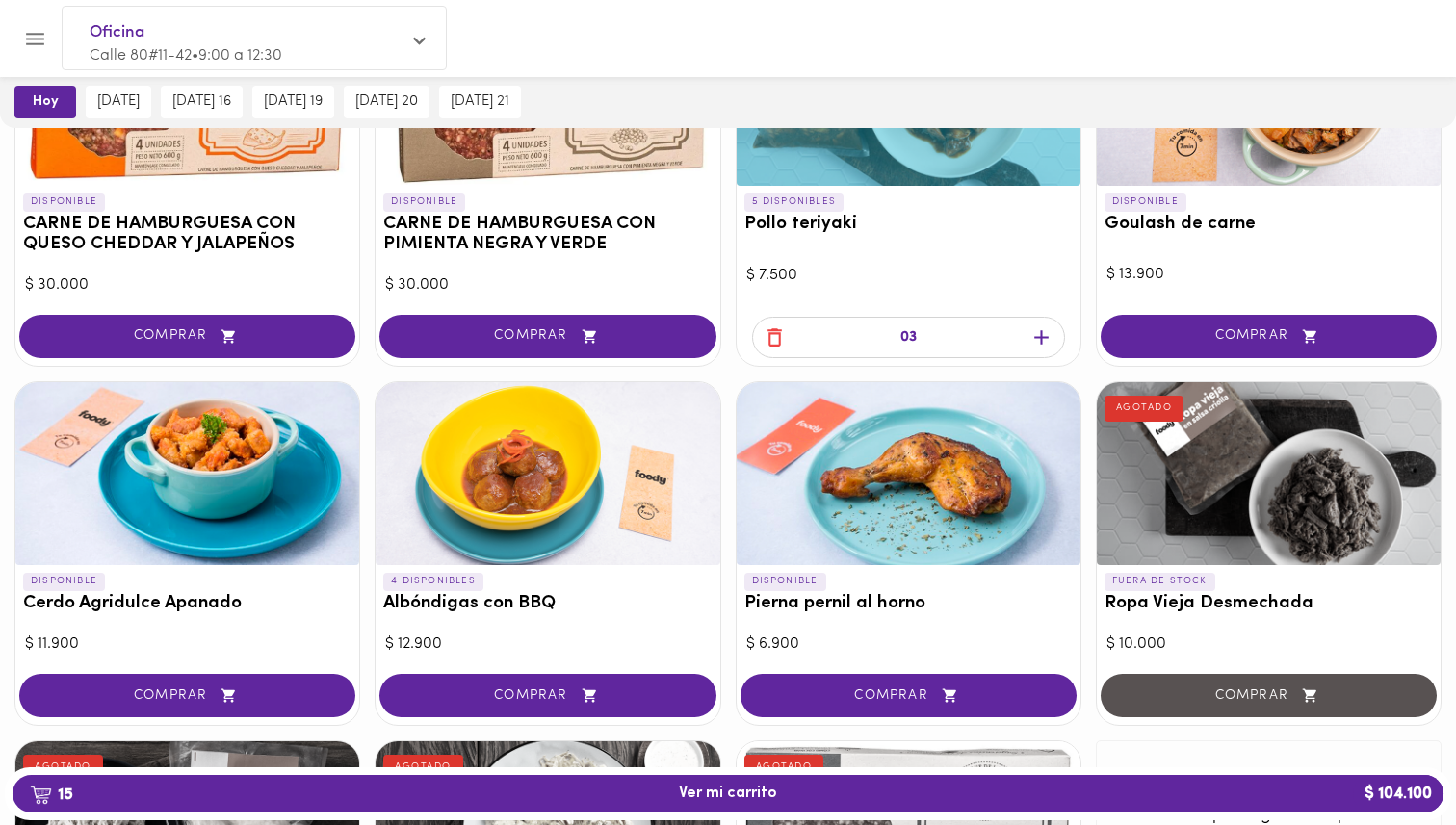
scroll to position [337, 0]
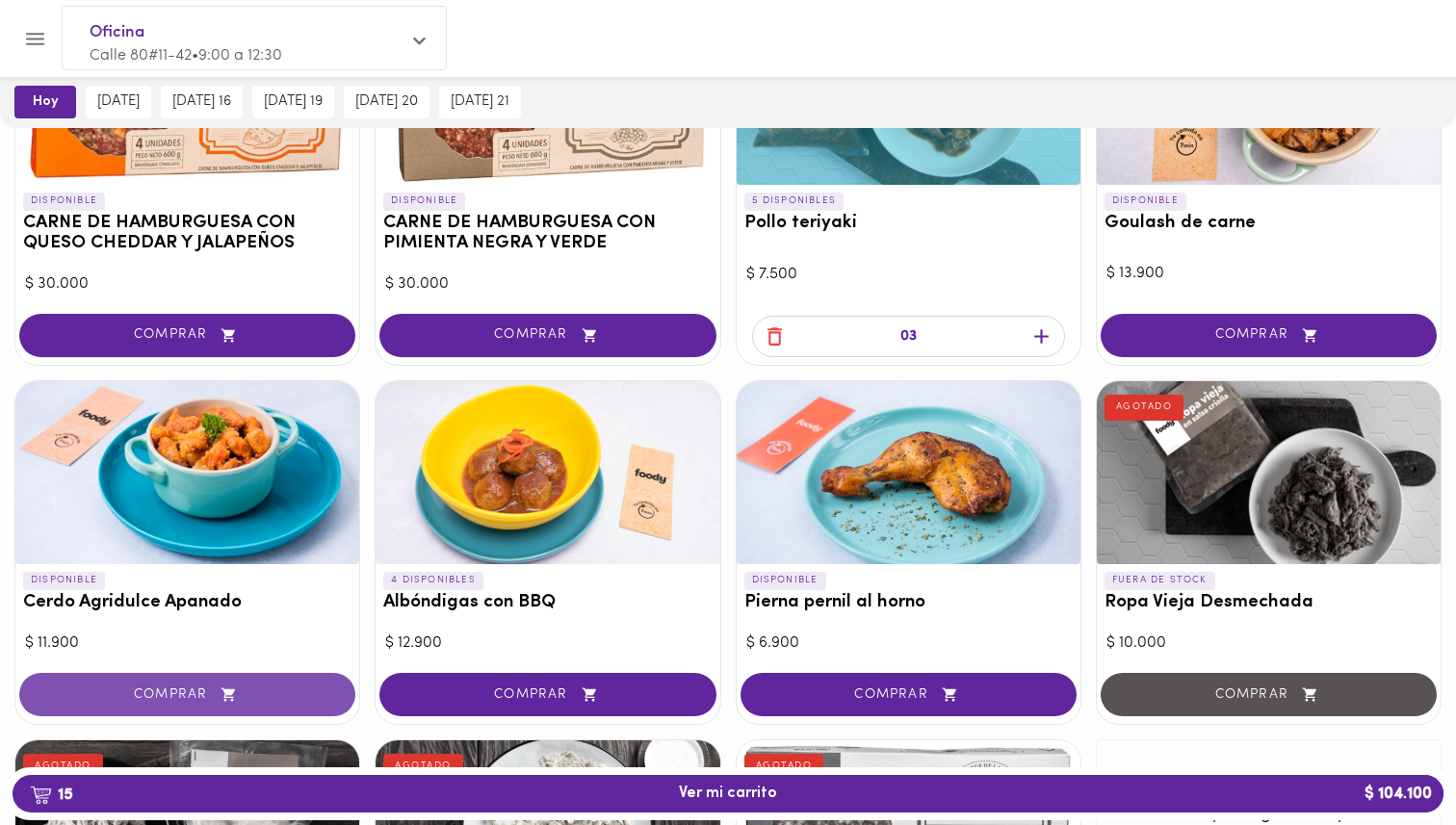
click at [251, 697] on span "COMPRAR" at bounding box center [187, 694] width 288 height 17
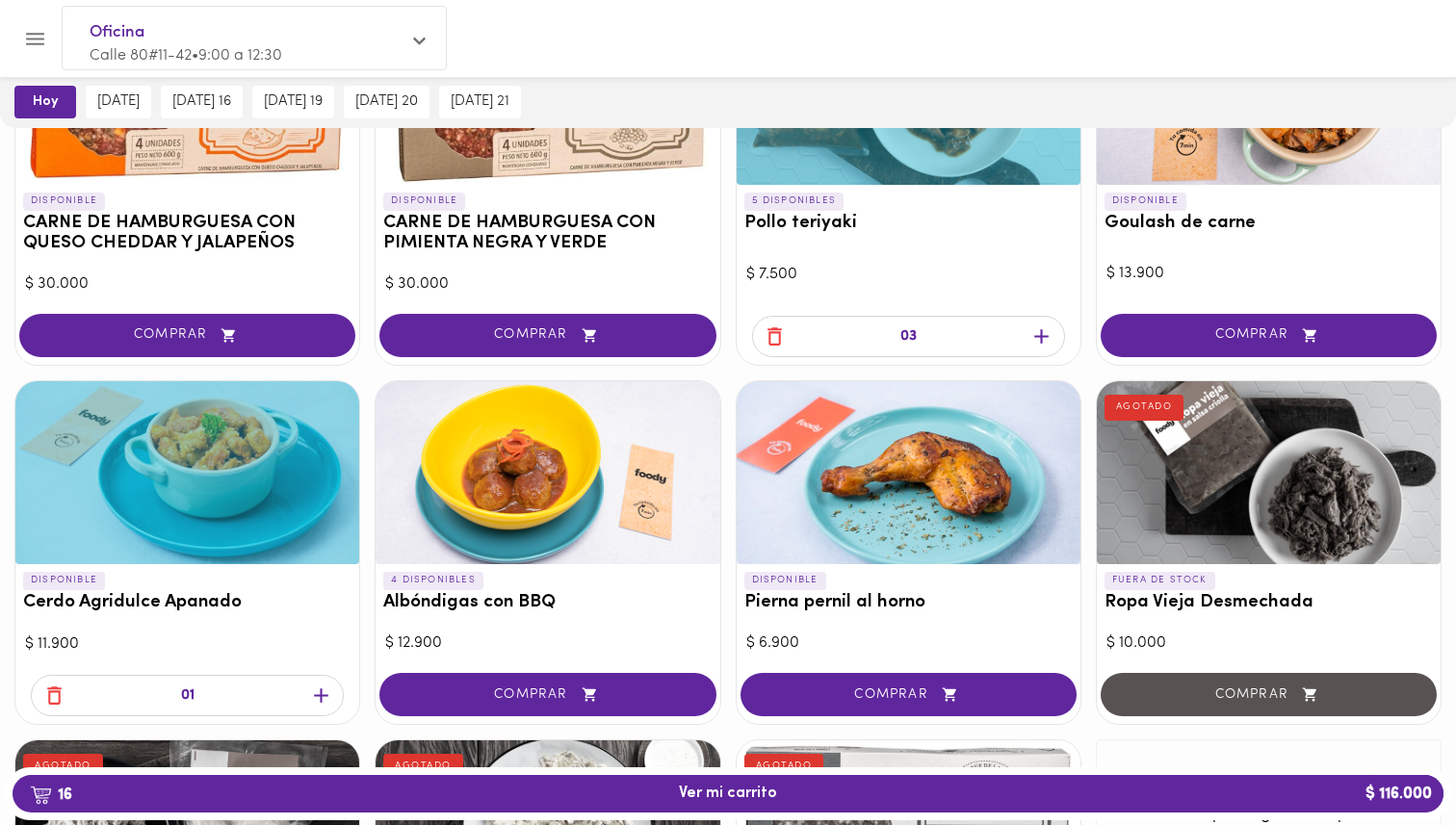
click at [310, 698] on icon "button" at bounding box center [321, 695] width 25 height 25
click at [313, 698] on icon "button" at bounding box center [321, 695] width 25 height 25
click at [829, 533] on div at bounding box center [909, 472] width 344 height 183
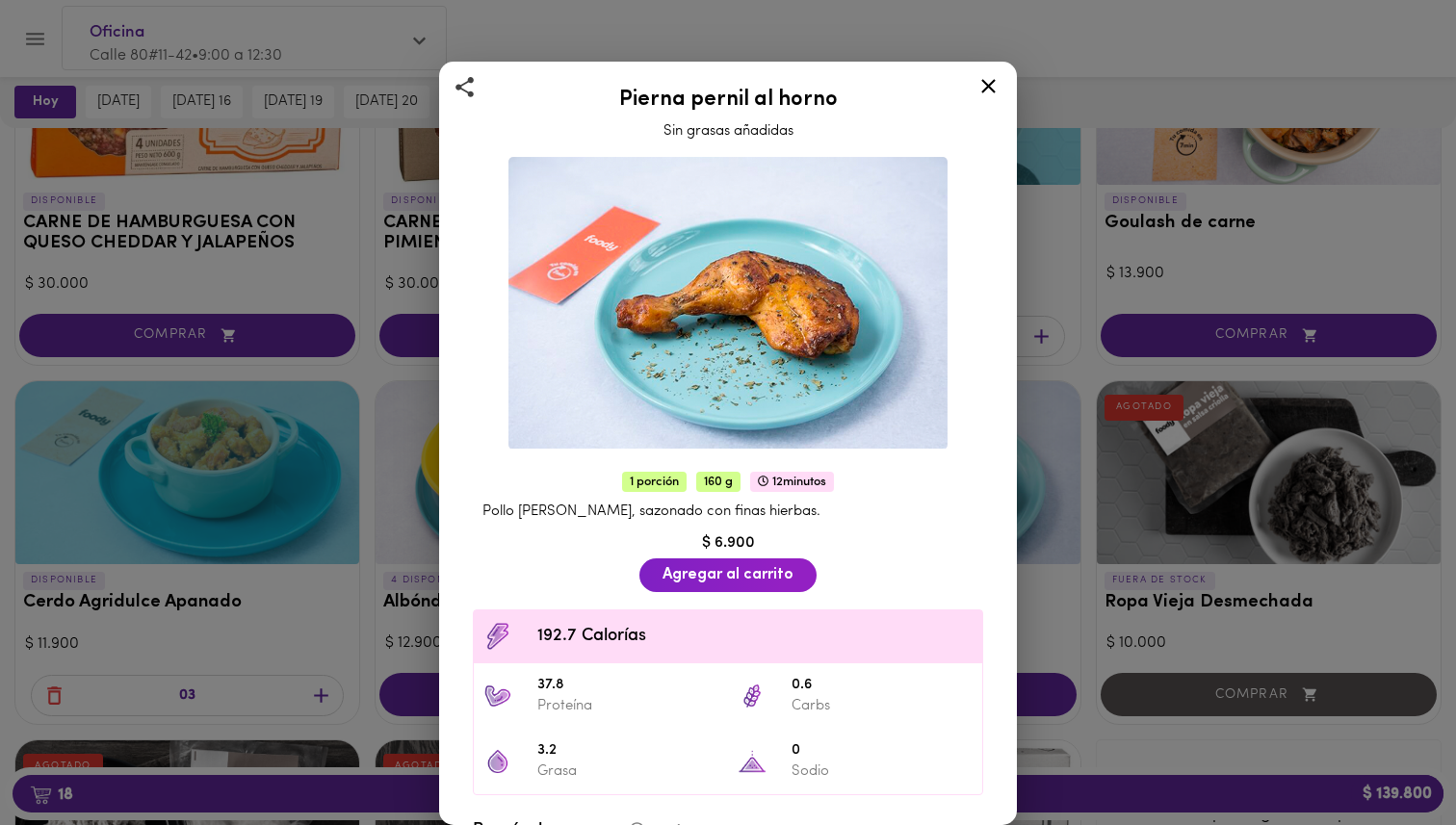
click at [425, 515] on div "Pierna pernil al horno Sin grasas añadidas 1 porción 160 g 12 minutos Pollo pie…" at bounding box center [728, 412] width 1456 height 825
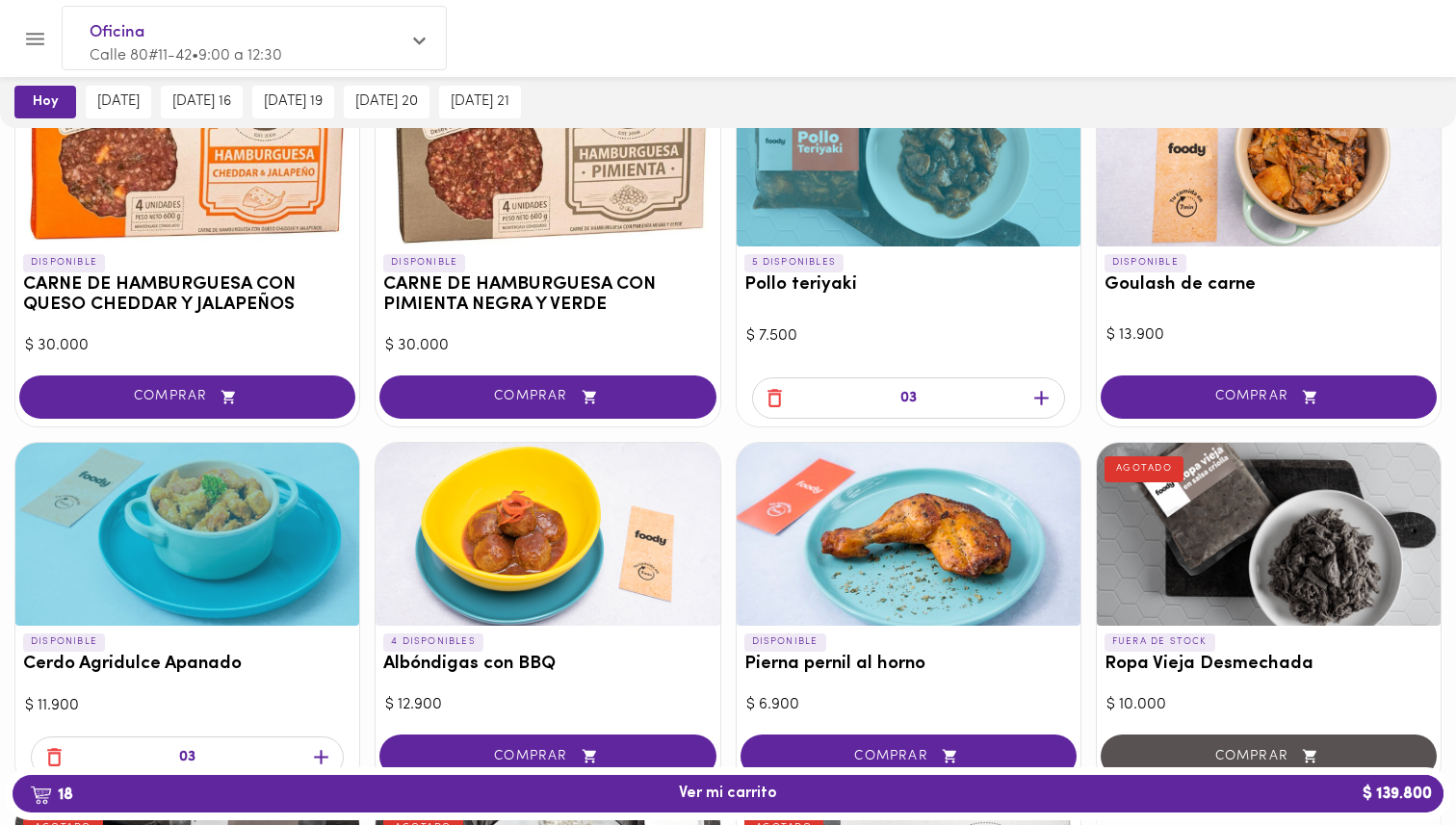
scroll to position [274, 0]
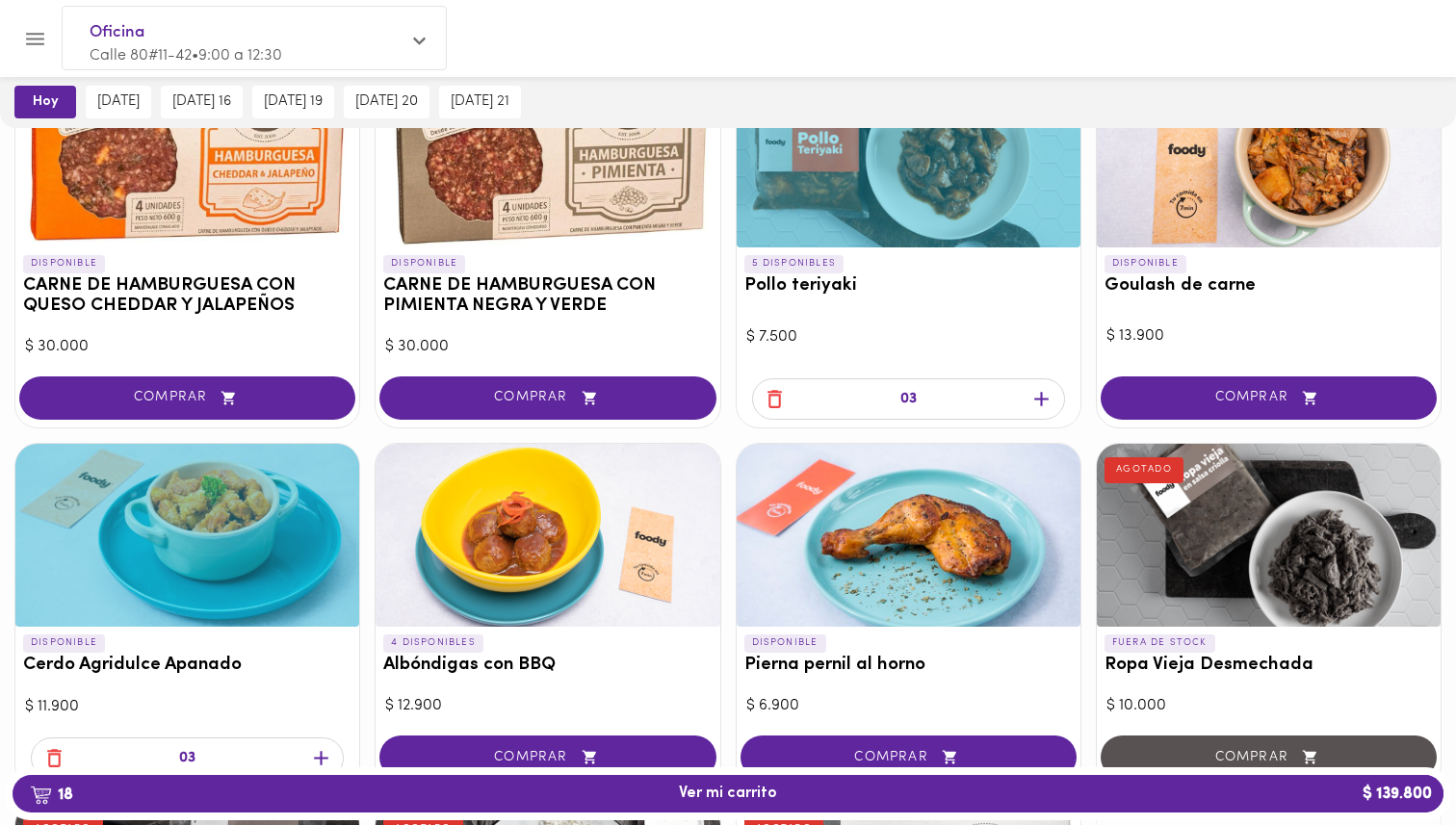
click at [1269, 149] on div at bounding box center [1269, 156] width 344 height 183
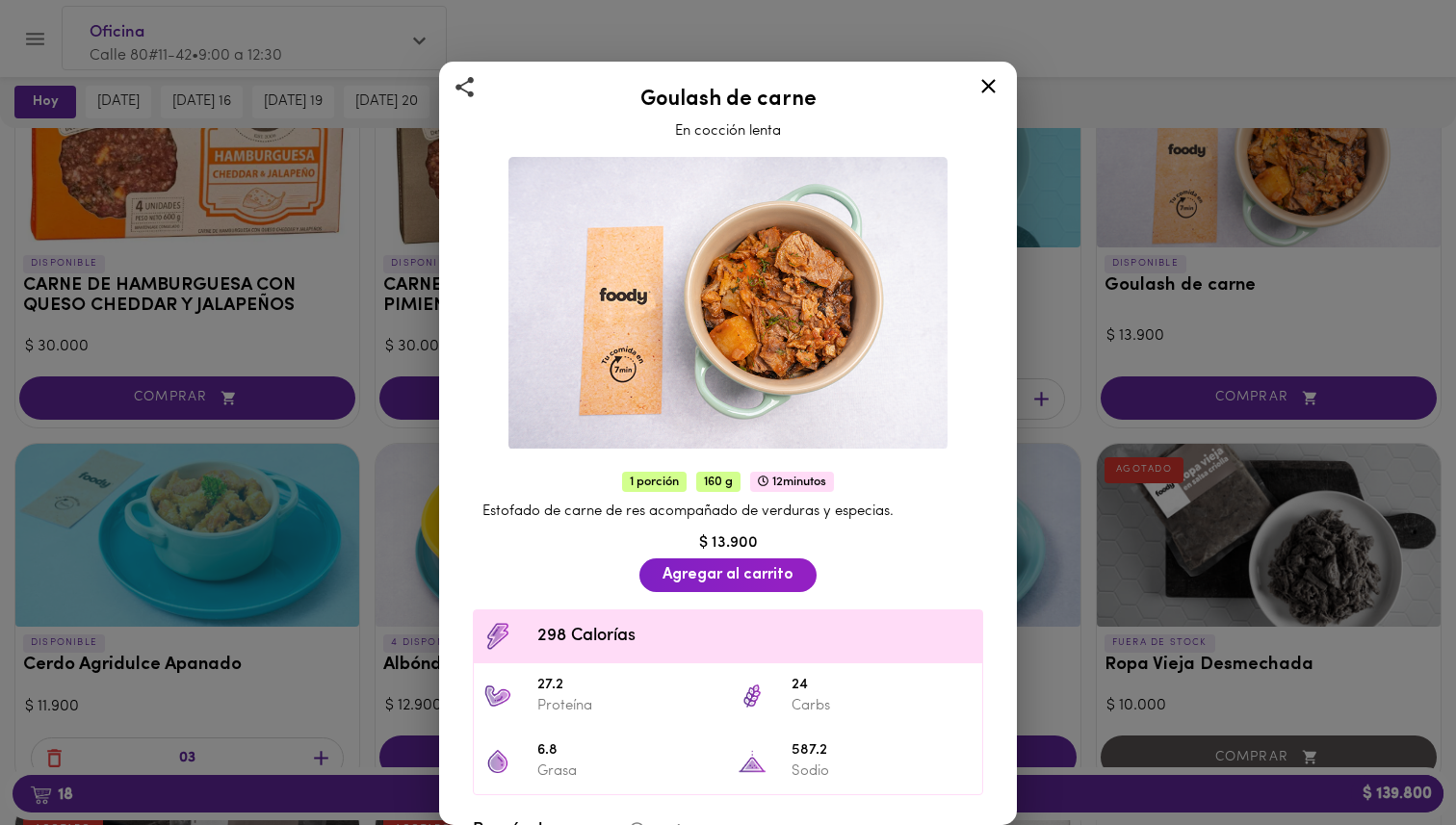
click at [1248, 232] on div "Goulash de carne En cocción lenta 1 porción 160 g 12 minutos Estofado de carne …" at bounding box center [728, 412] width 1456 height 825
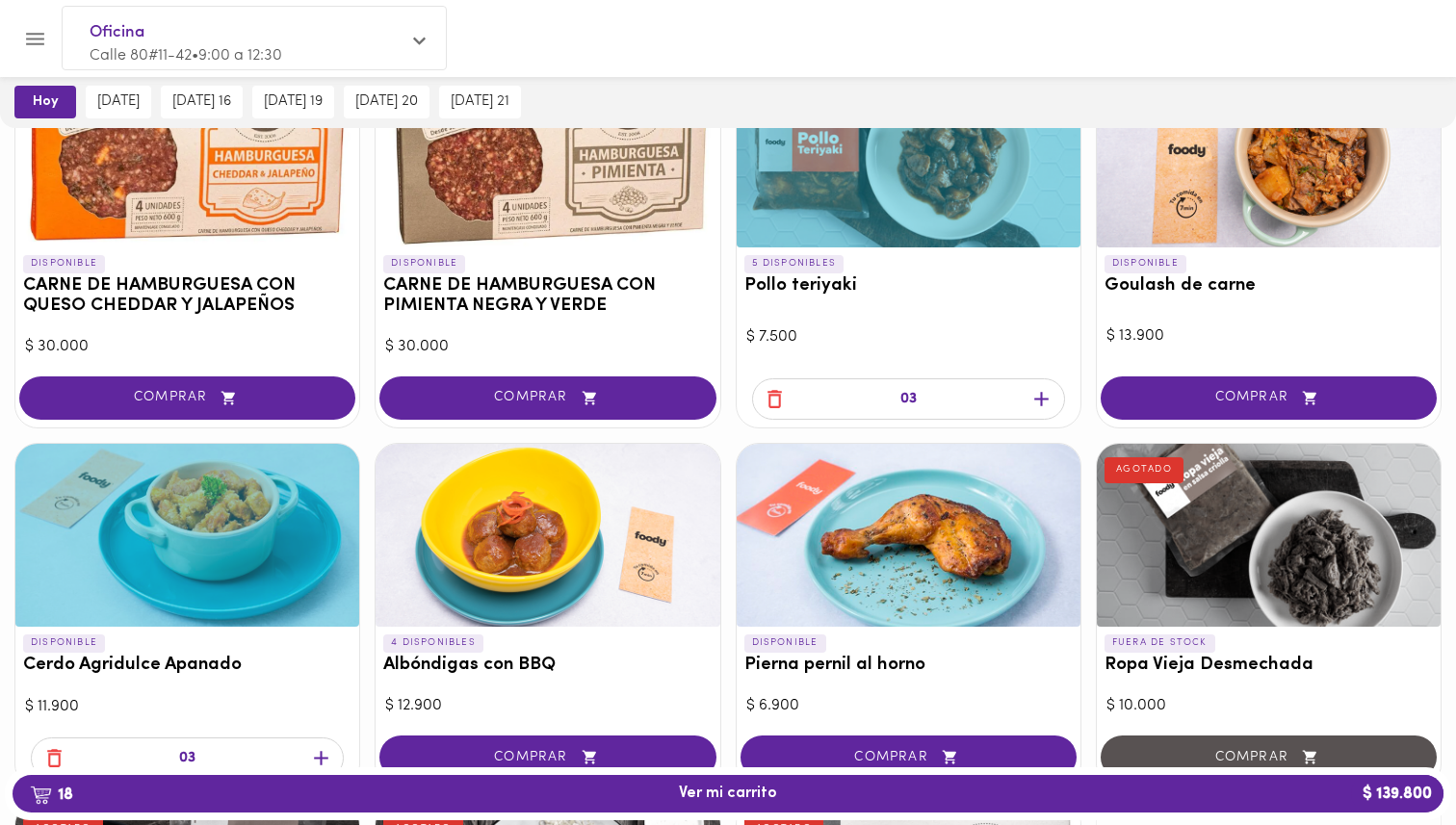
click at [216, 525] on div at bounding box center [188, 535] width 344 height 183
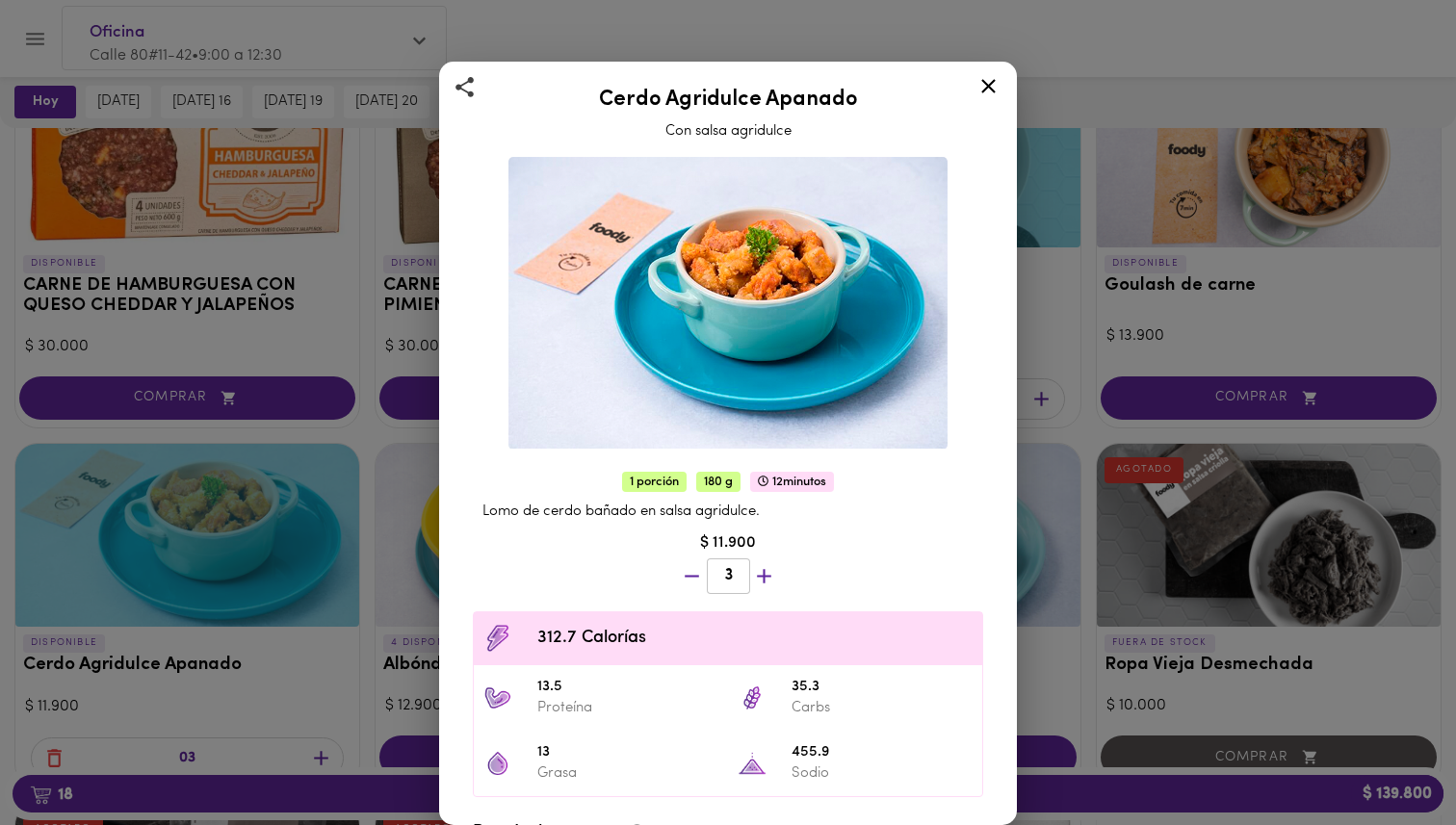
click at [248, 516] on div "Cerdo Agridulce Apanado Con salsa agridulce 1 porción 180 g 12 minutos Lomo de …" at bounding box center [728, 412] width 1456 height 825
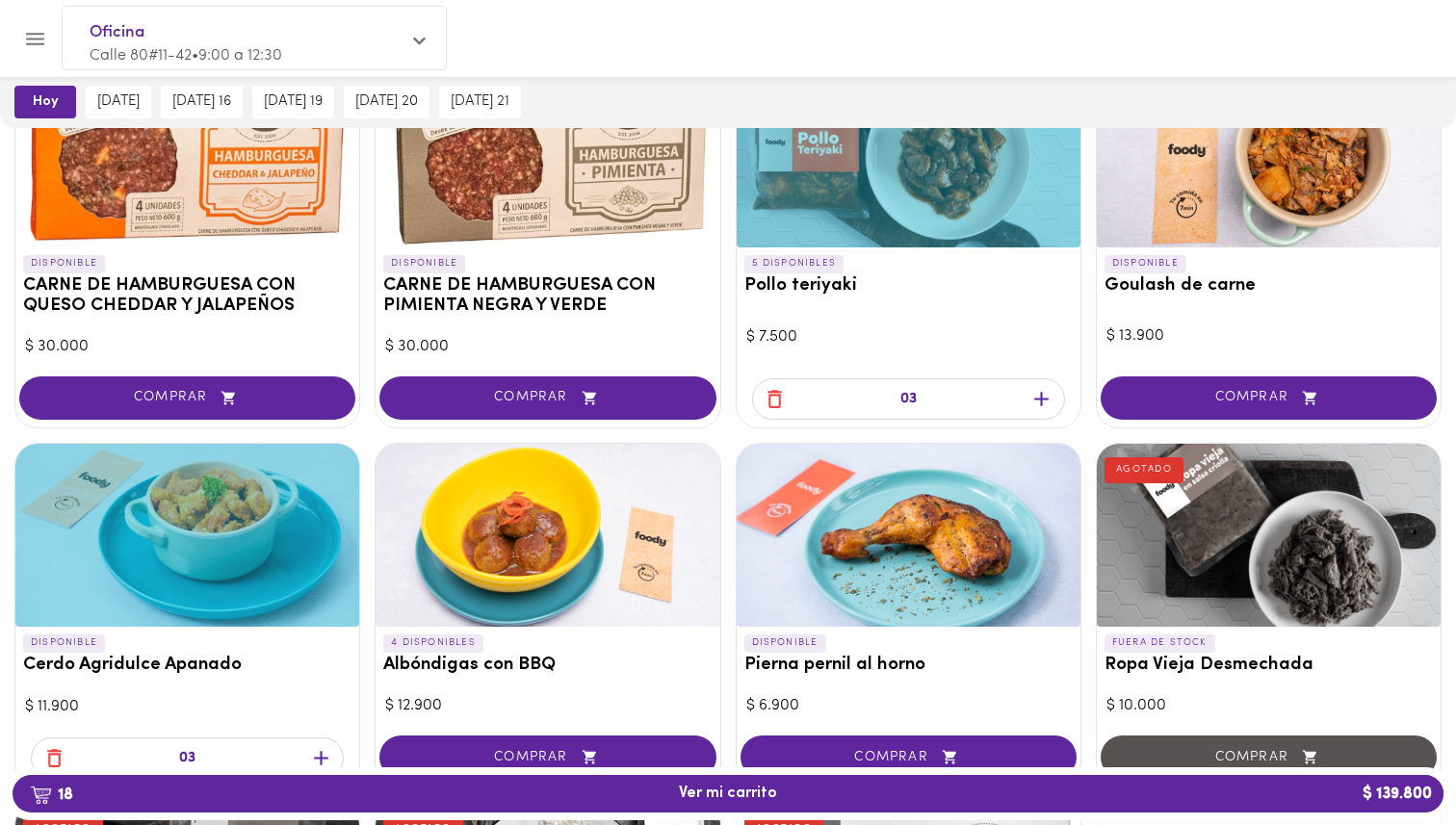
click at [906, 203] on div at bounding box center [909, 156] width 344 height 183
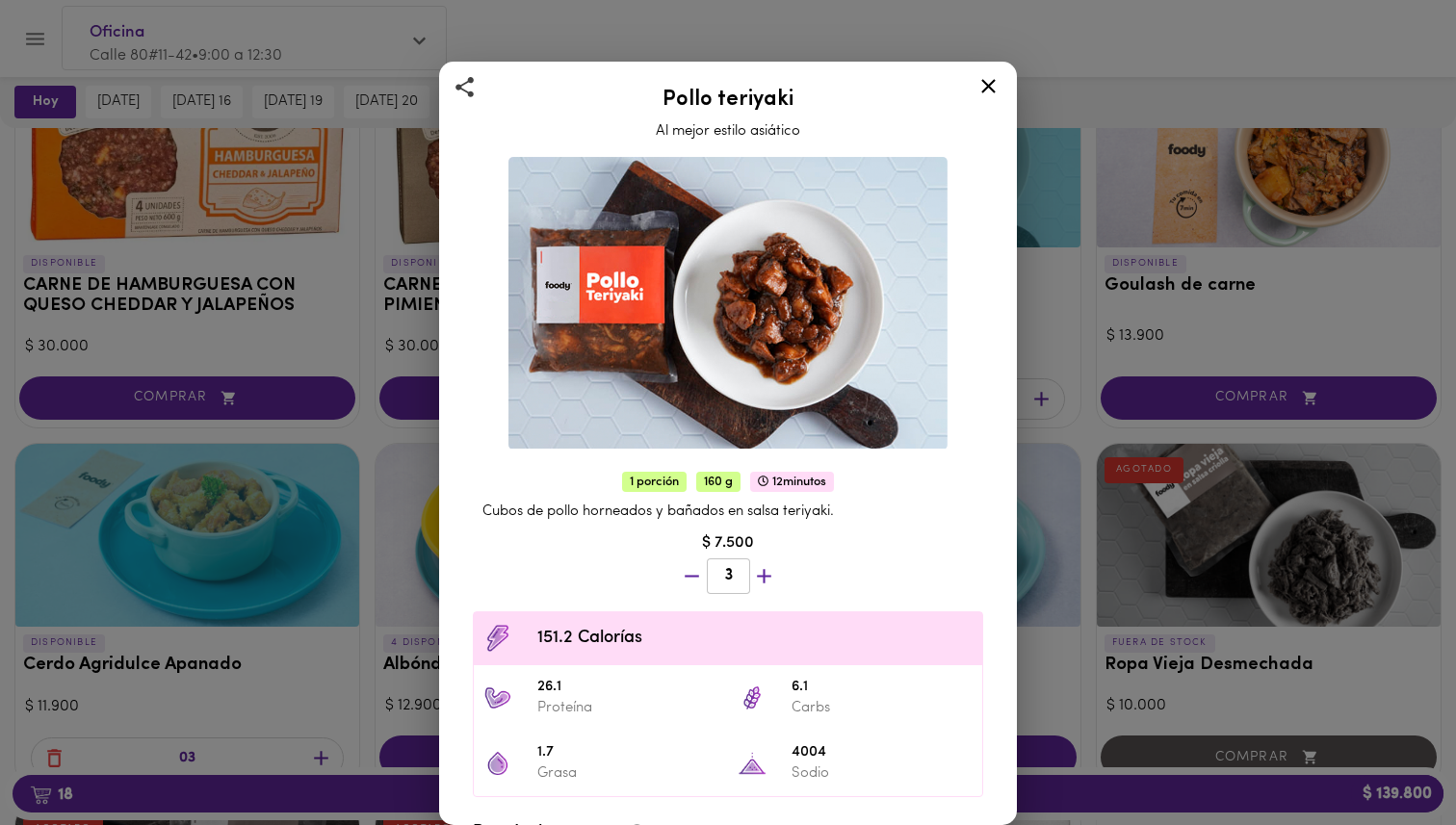
click at [989, 92] on icon at bounding box center [988, 85] width 25 height 25
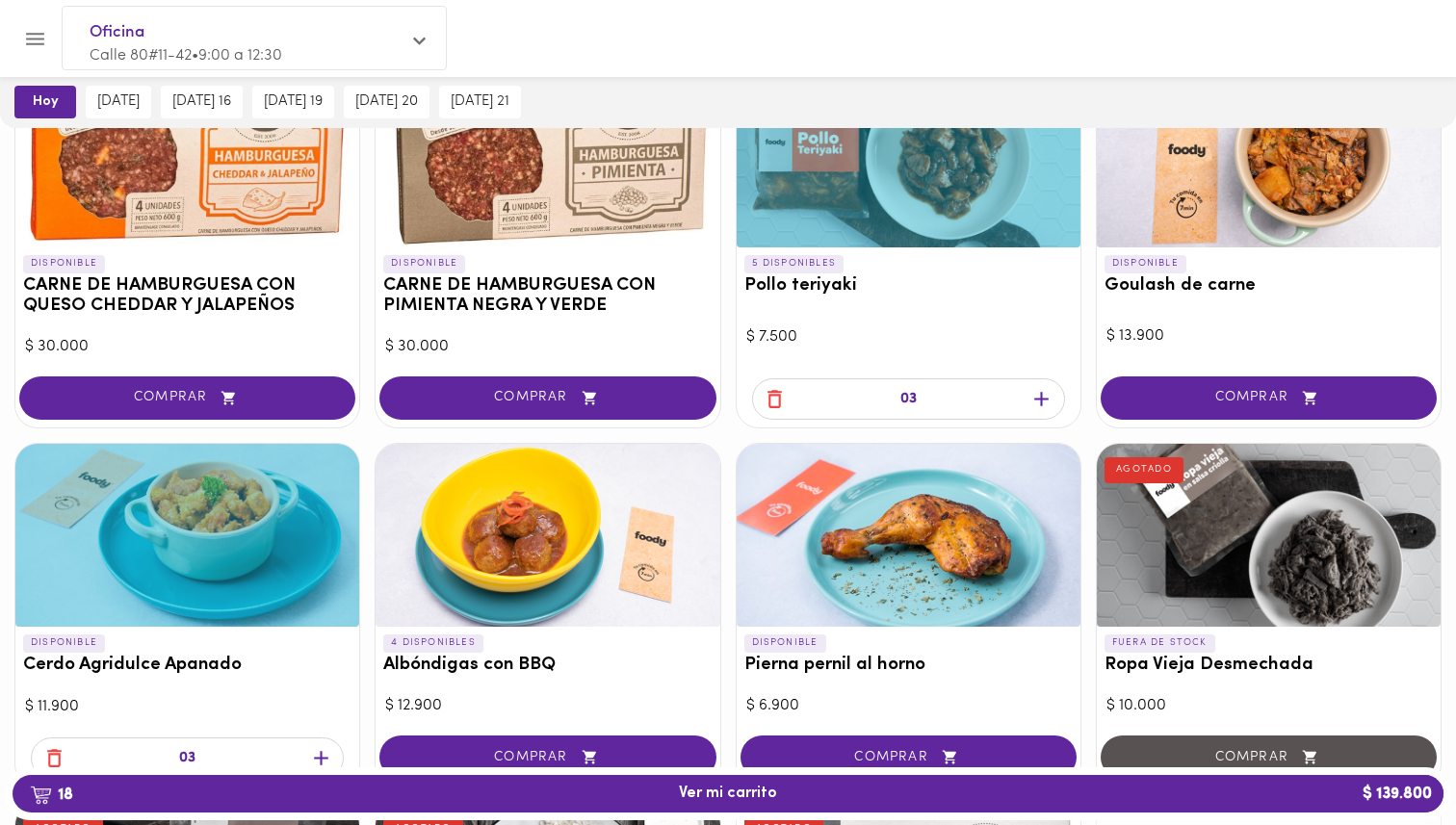
click at [984, 178] on div at bounding box center [909, 156] width 344 height 183
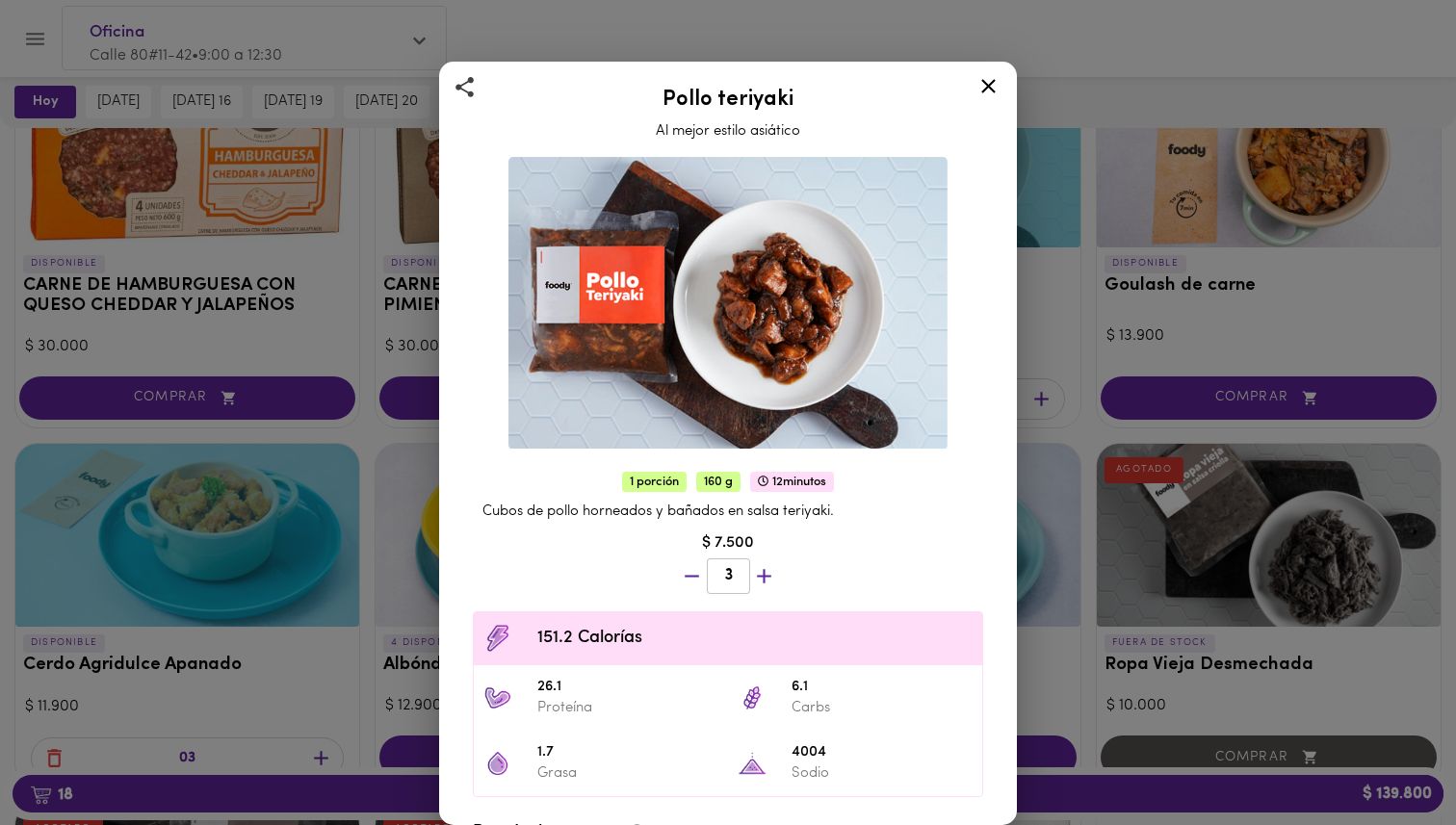
click at [1070, 318] on div "Pollo teriyaki Al mejor estilo asiático 1 porción 160 g 12 minutos Cubos de pol…" at bounding box center [728, 412] width 1456 height 825
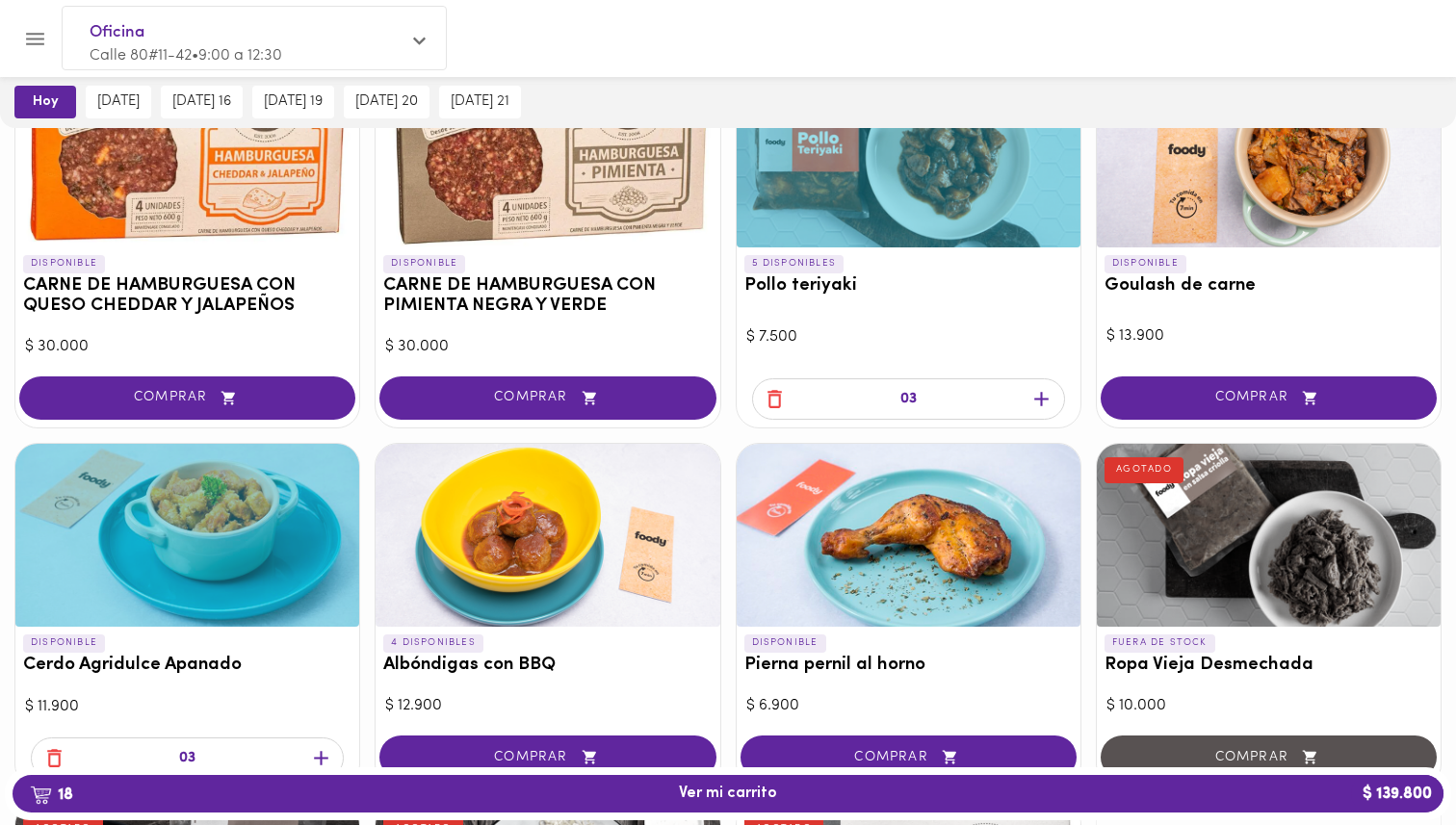
click at [881, 506] on div at bounding box center [909, 535] width 344 height 183
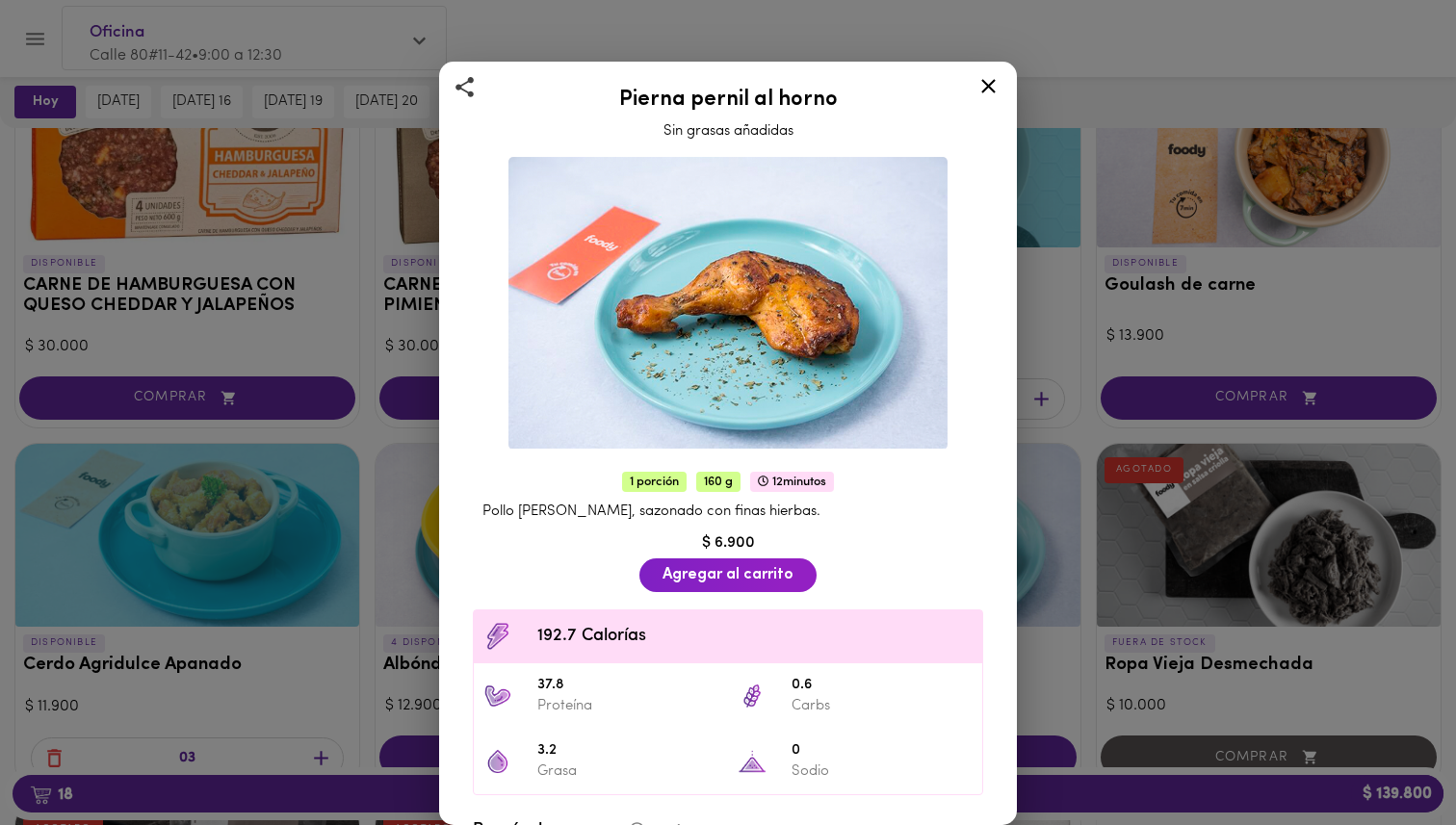
click at [1101, 462] on div "Pierna pernil al horno Sin grasas añadidas 1 porción 160 g 12 minutos Pollo pie…" at bounding box center [728, 412] width 1456 height 825
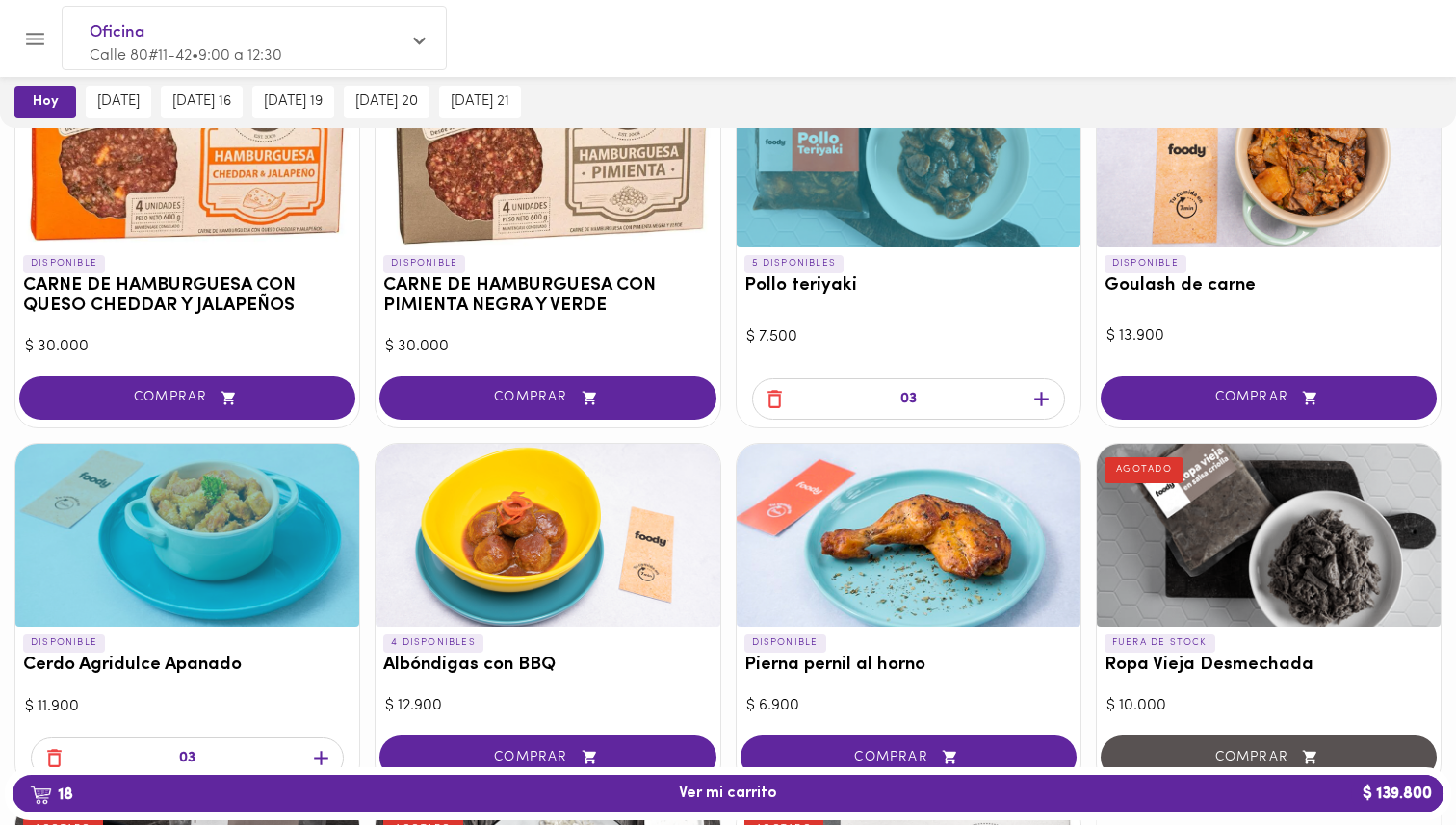
click at [1002, 243] on div at bounding box center [909, 156] width 344 height 183
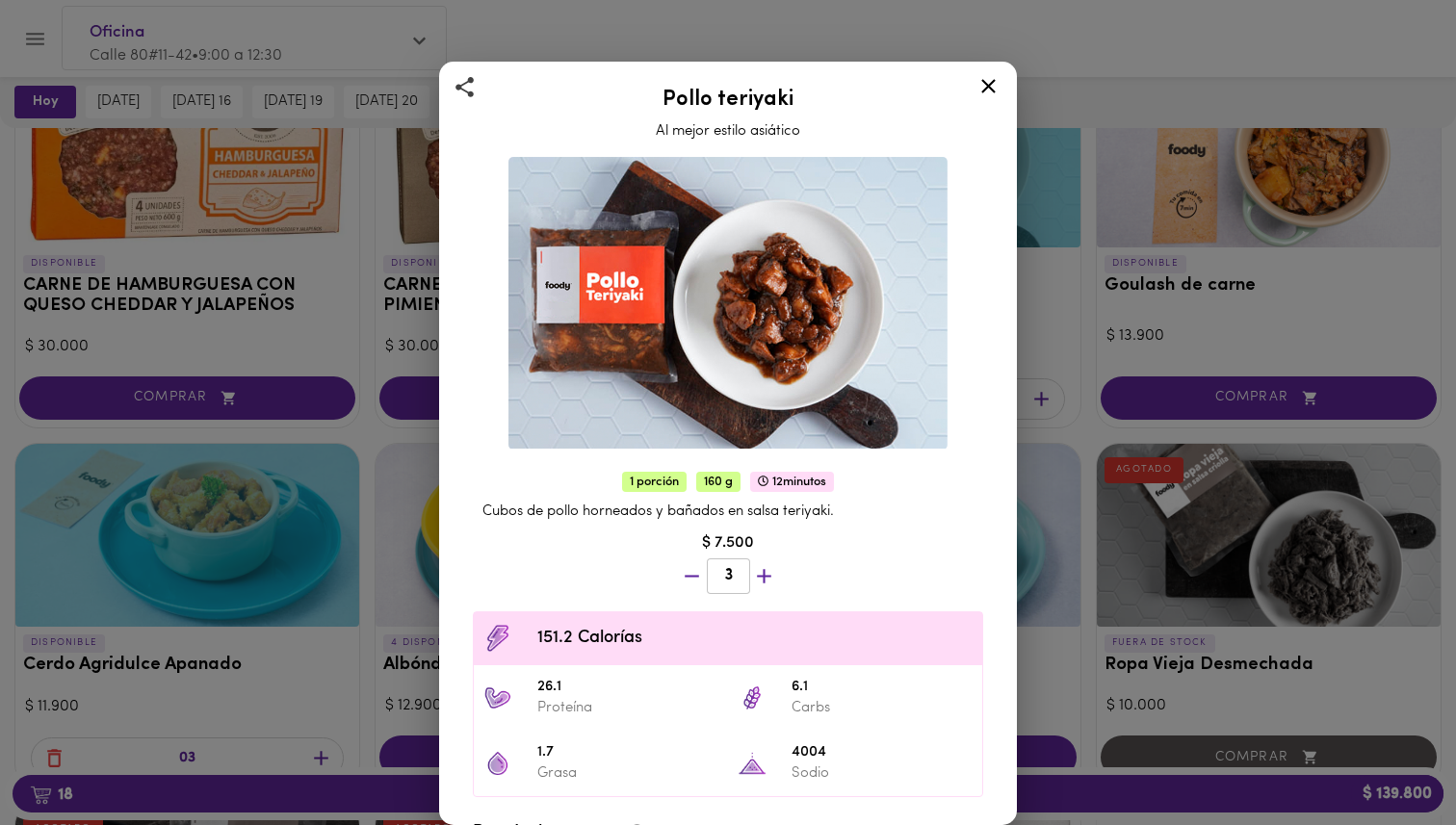
click at [1072, 389] on div "Pollo teriyaki Al mejor estilo asiático 1 porción 160 g 12 minutos Cubos de pol…" at bounding box center [728, 412] width 1456 height 825
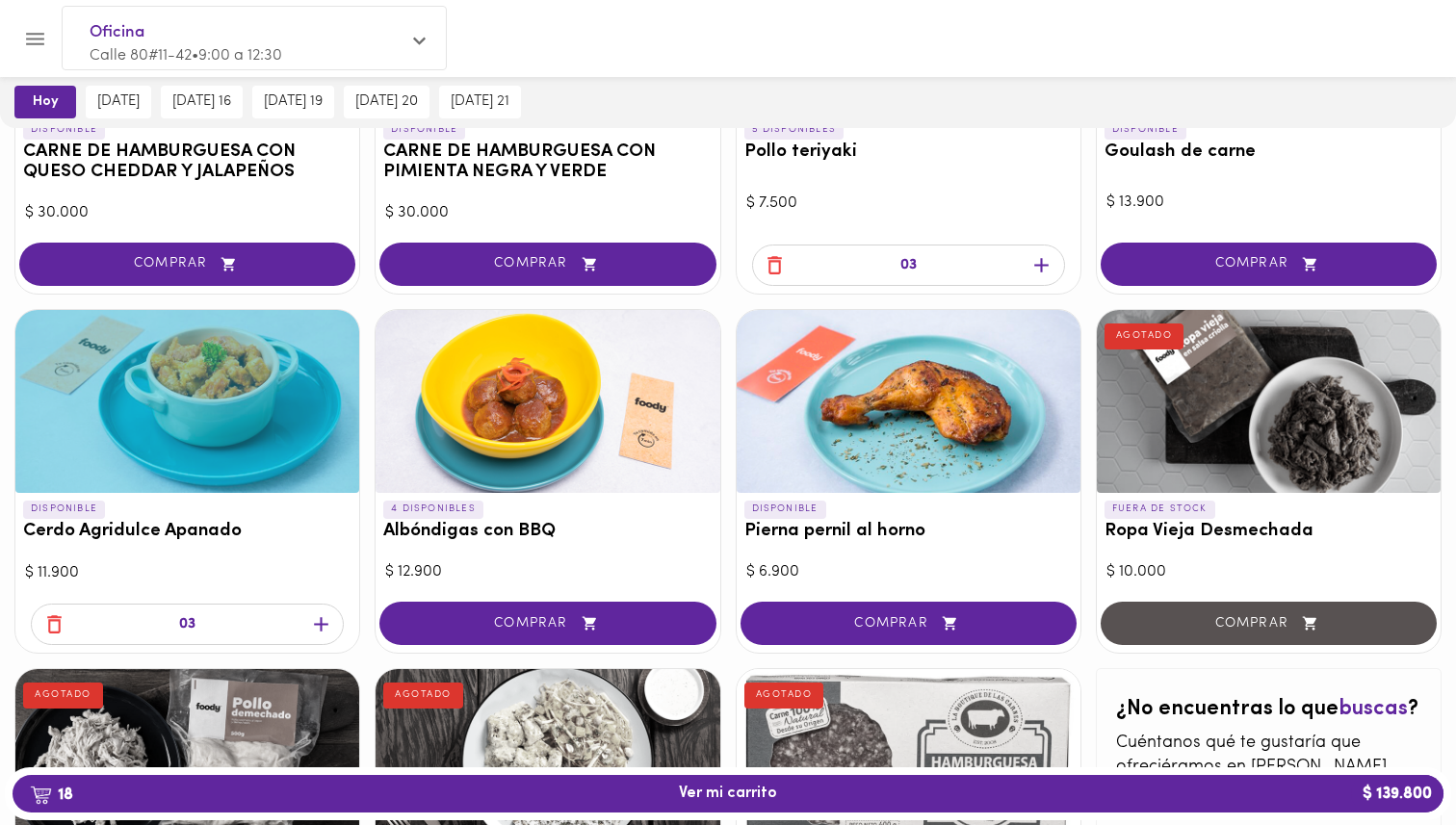
scroll to position [424, 0]
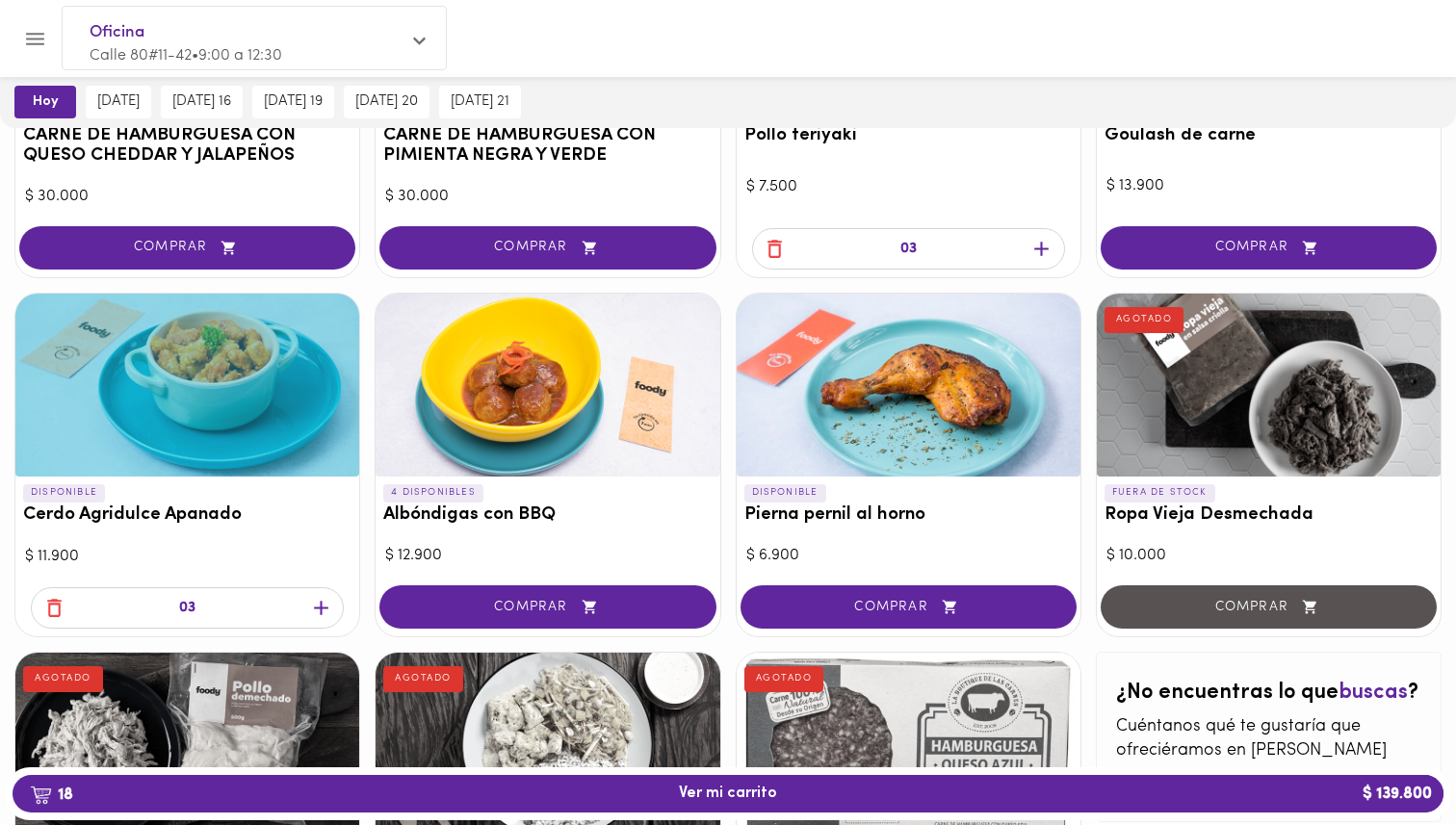
click at [917, 422] on div at bounding box center [909, 385] width 344 height 183
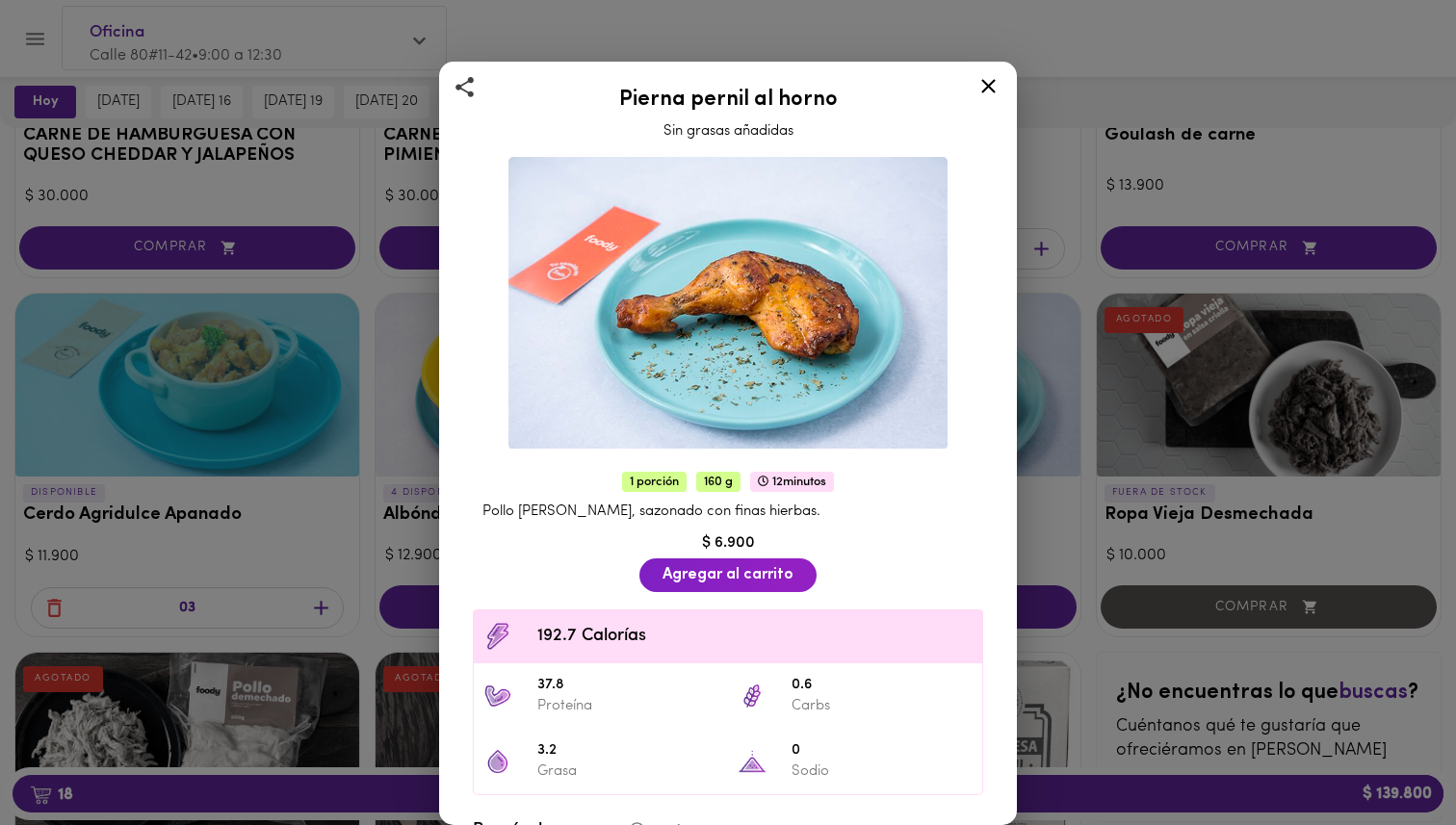
click at [991, 84] on icon at bounding box center [988, 85] width 25 height 25
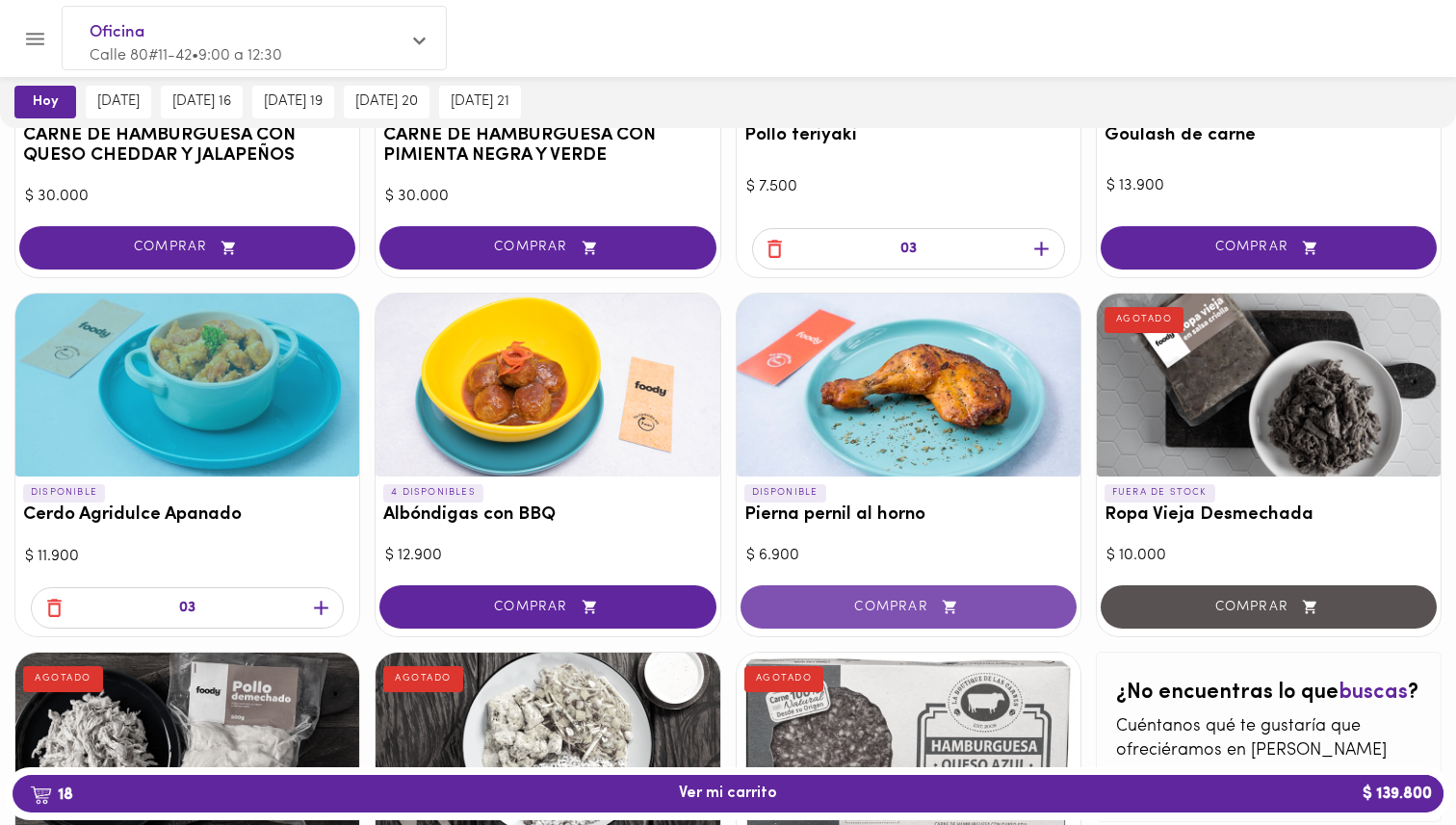
click at [941, 600] on icon "button" at bounding box center [950, 607] width 25 height 17
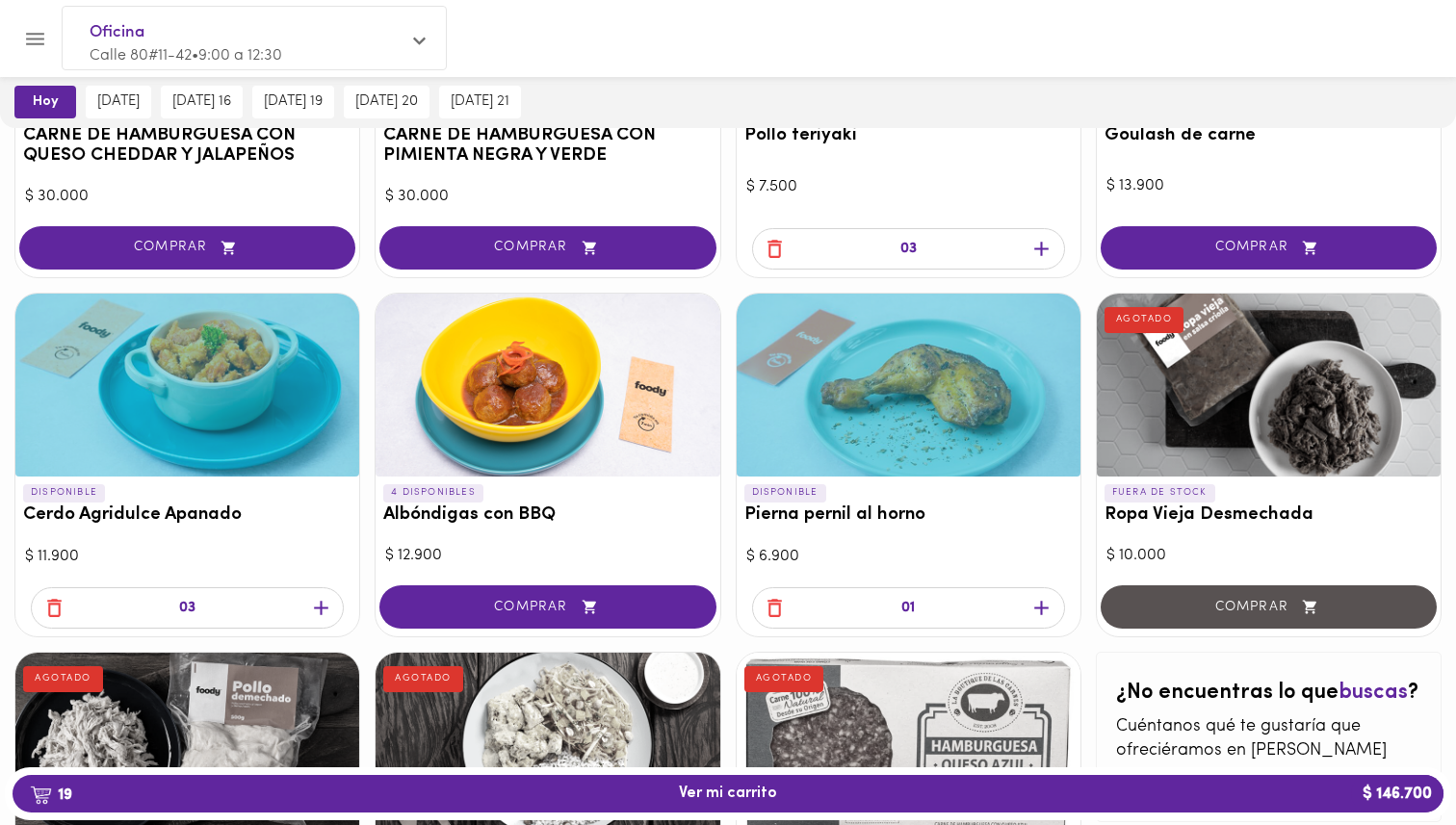
click at [1044, 612] on icon "button" at bounding box center [1041, 608] width 25 height 25
click at [1046, 612] on icon "button" at bounding box center [1041, 608] width 25 height 25
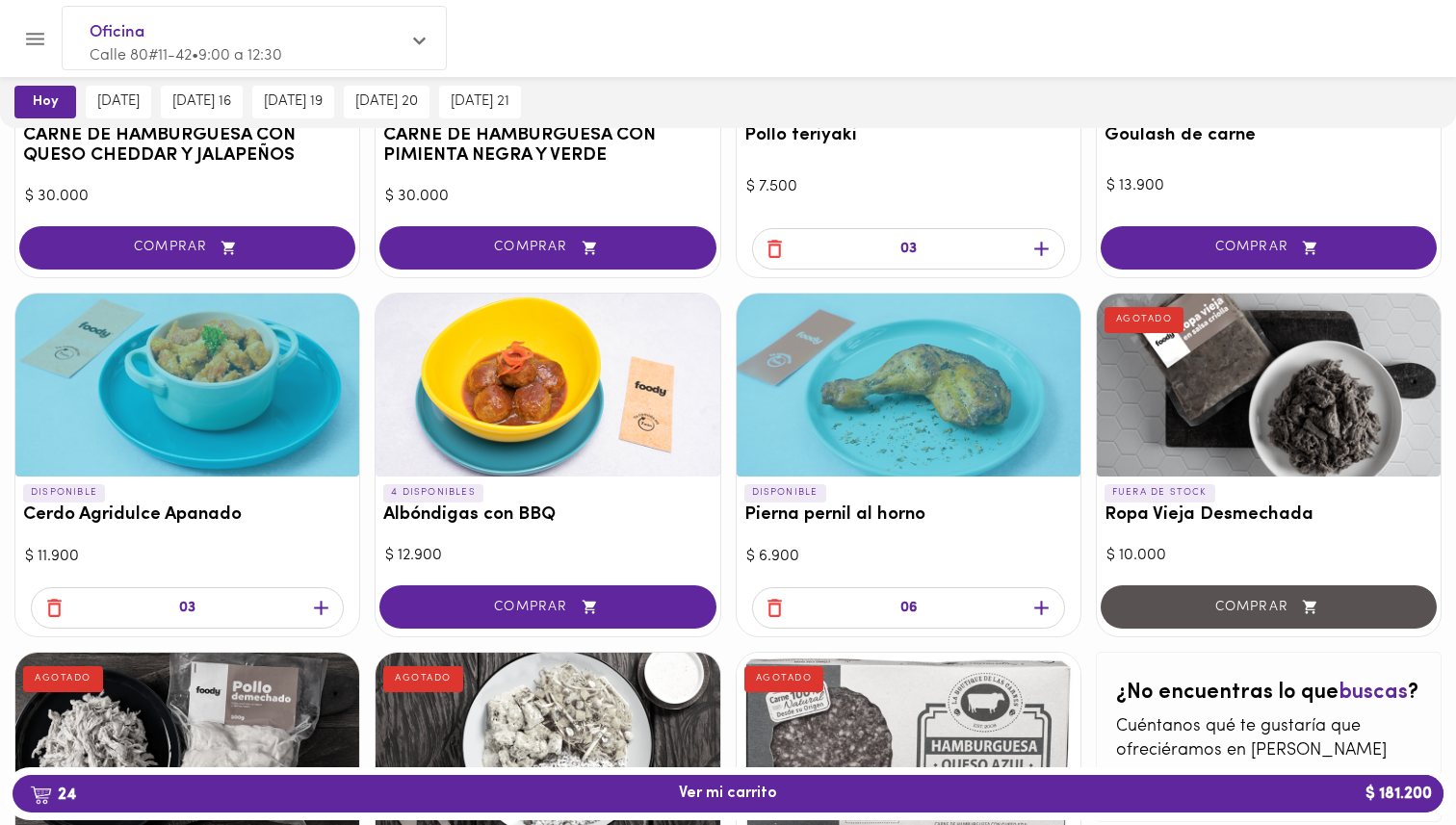
click at [963, 419] on div at bounding box center [909, 385] width 344 height 183
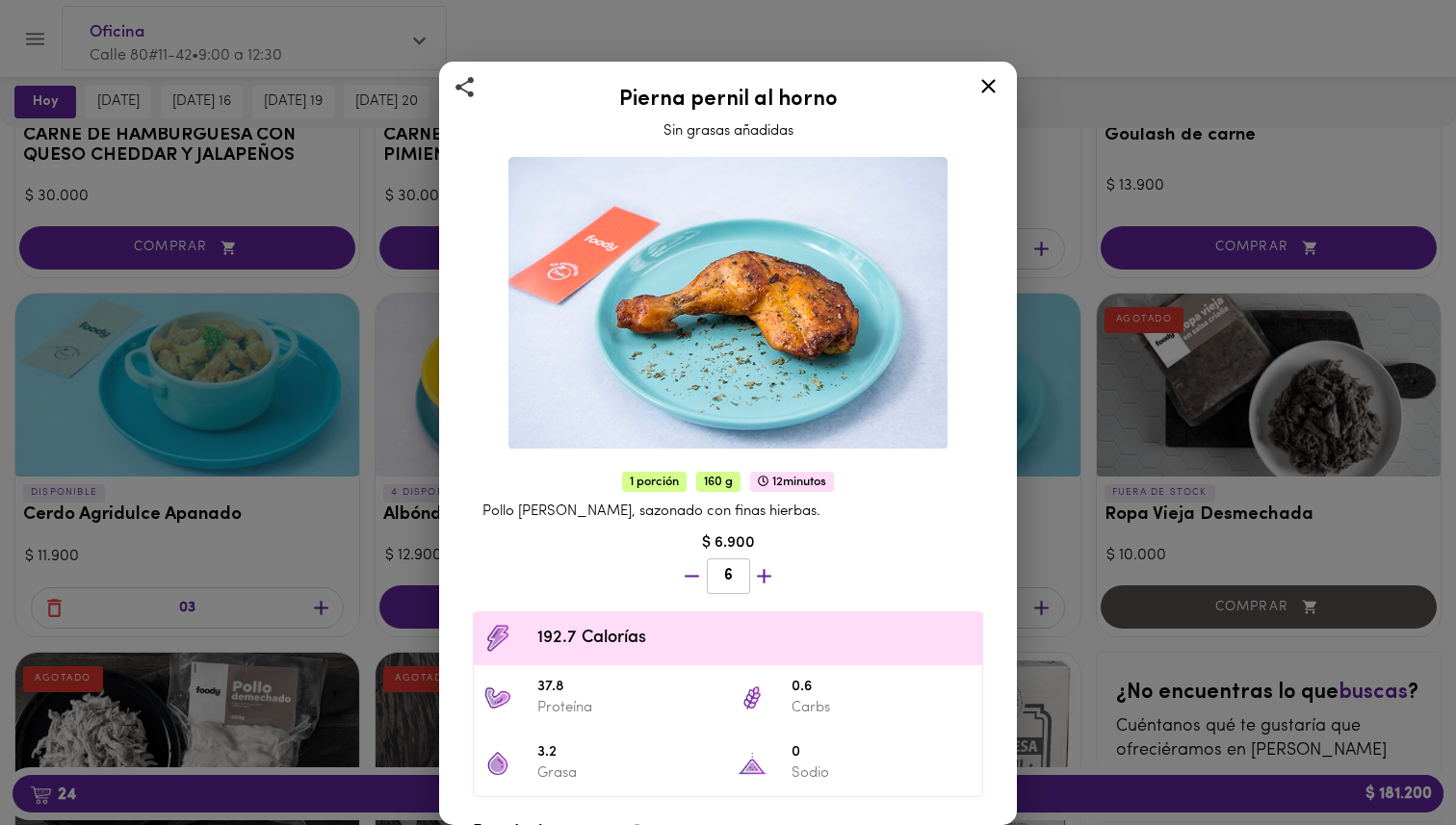
click at [1096, 481] on div "Pierna pernil al horno Sin grasas añadidas 1 porción 160 g 12 minutos Pollo pie…" at bounding box center [728, 412] width 1456 height 825
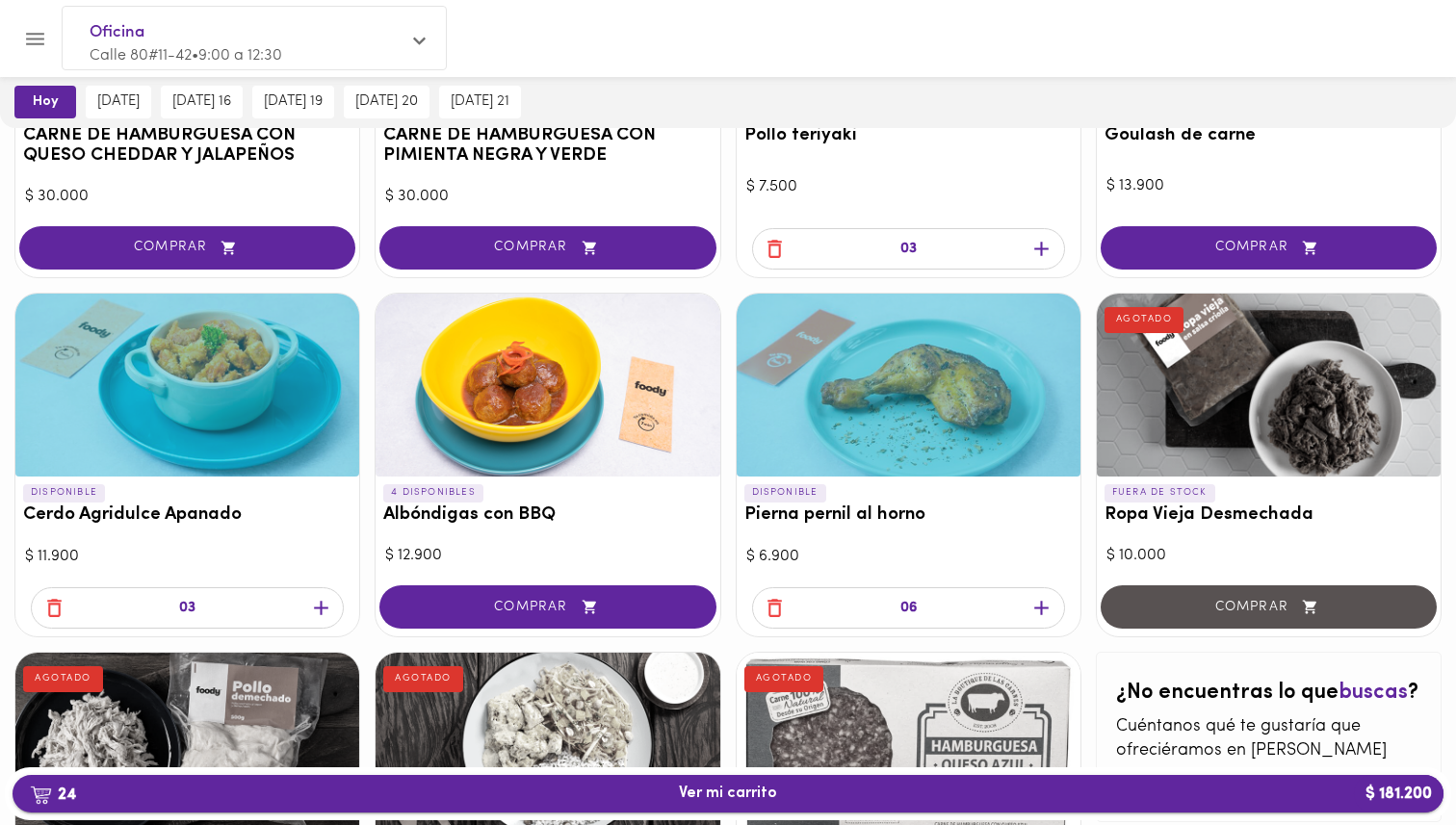
click at [832, 798] on span "24 Ver mi carrito $ 181.200" at bounding box center [727, 794] width 1400 height 19
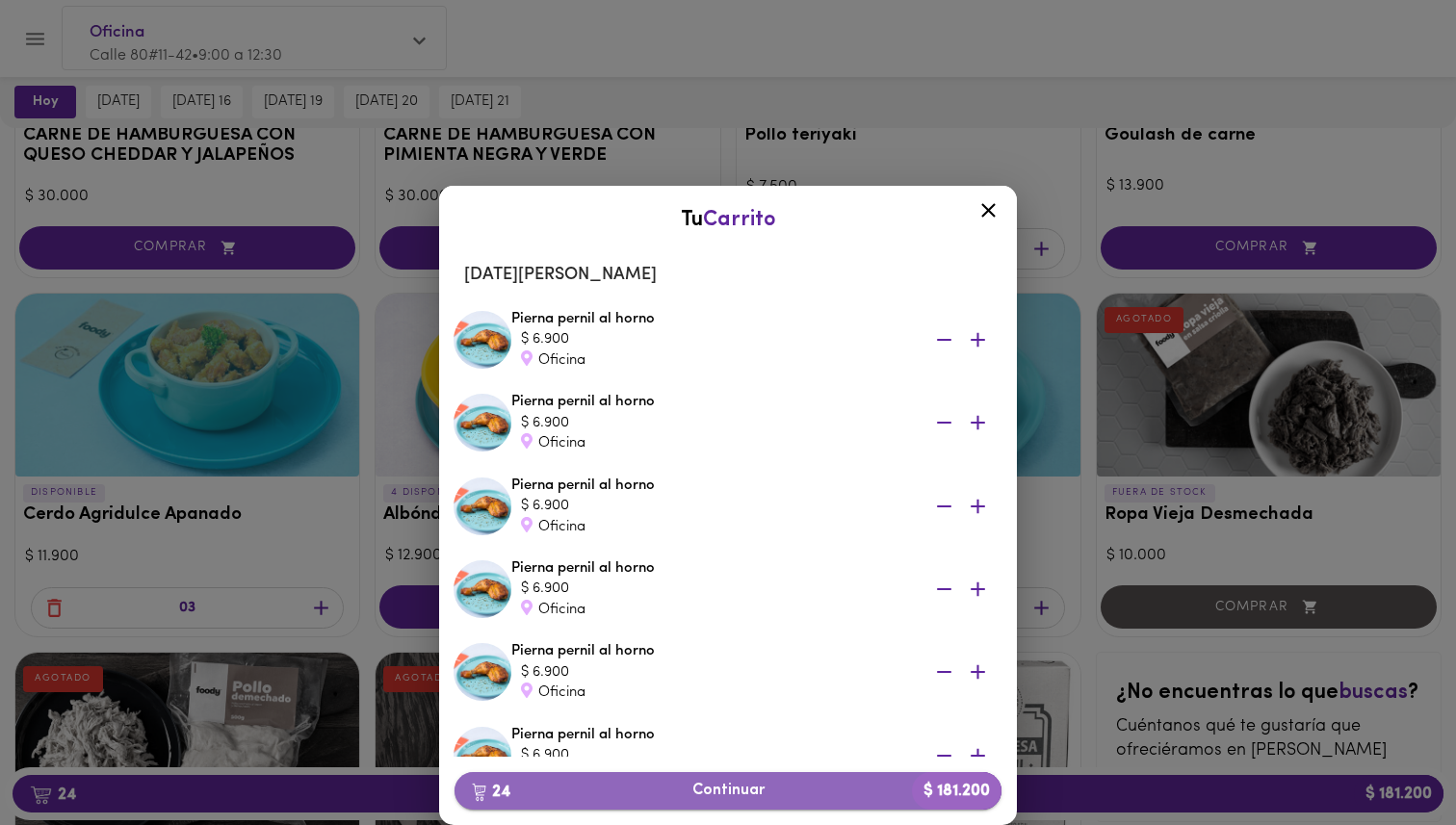
click at [767, 798] on span "24 Continuar $ 181.200" at bounding box center [727, 791] width 516 height 19
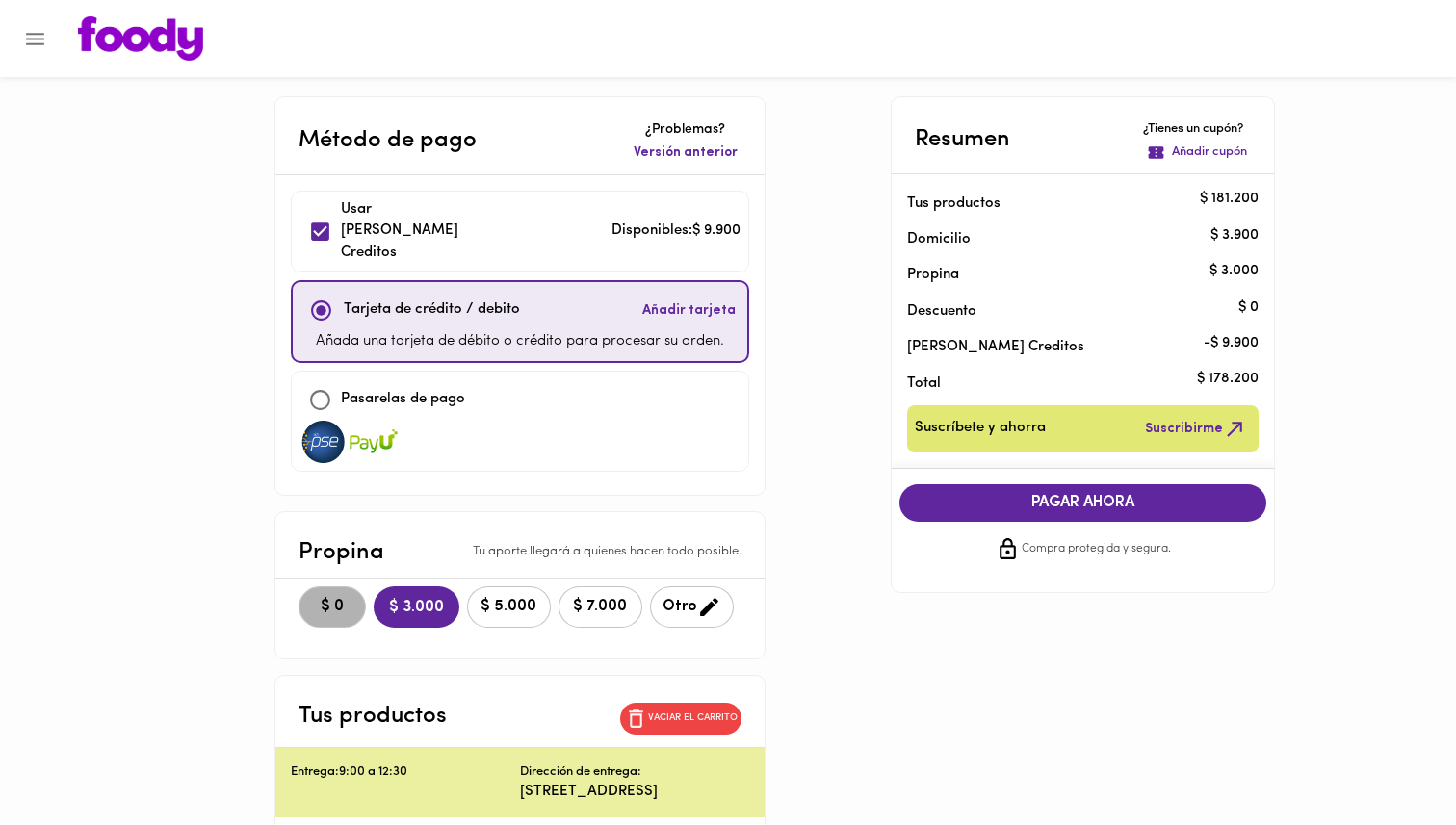
click at [311, 598] on span "$ 0" at bounding box center [332, 607] width 42 height 19
click at [303, 223] on input "checkbox" at bounding box center [320, 232] width 41 height 41
checkbox input "false"
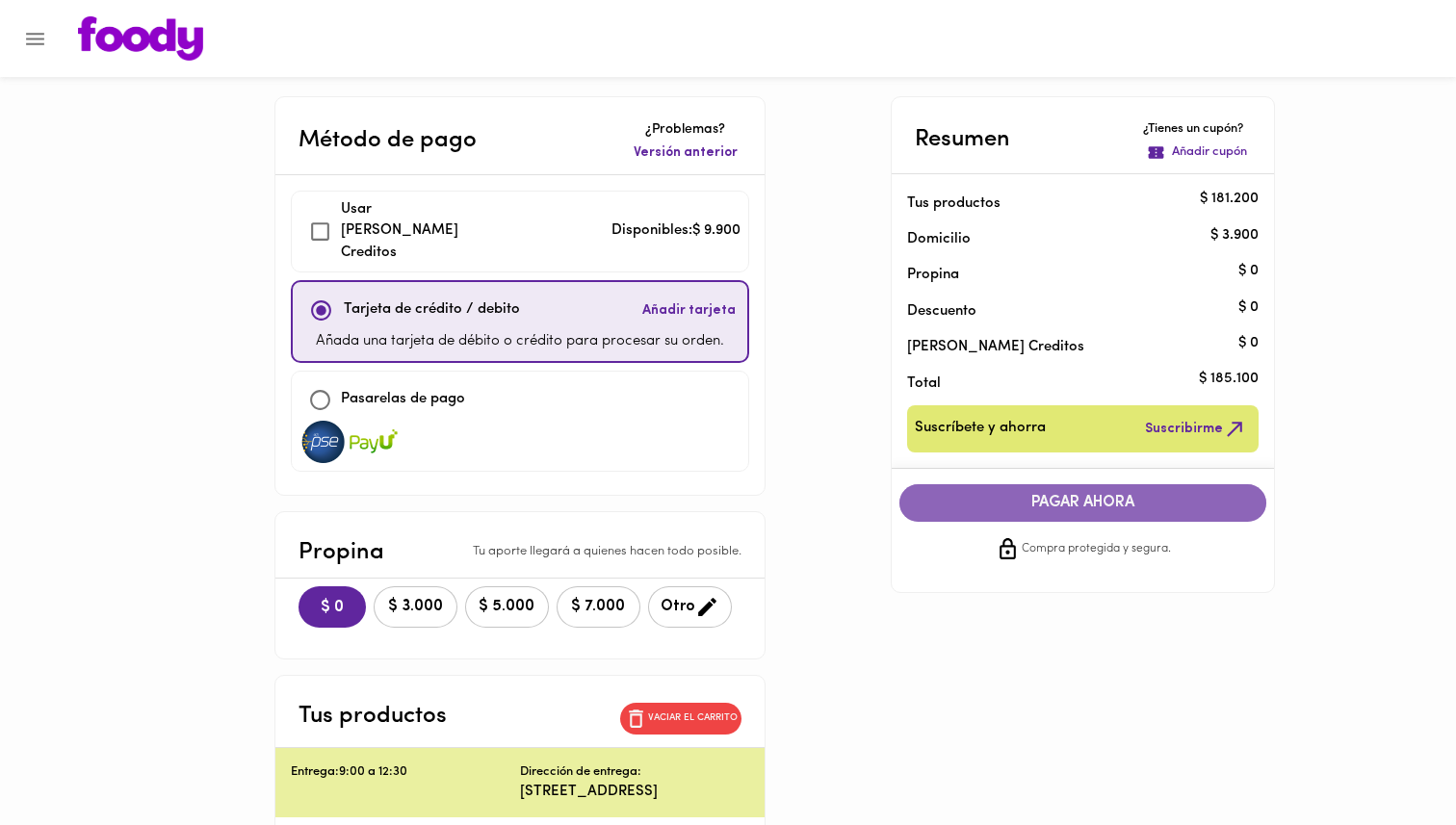
click at [1049, 511] on span "PAGAR AHORA" at bounding box center [1083, 503] width 329 height 19
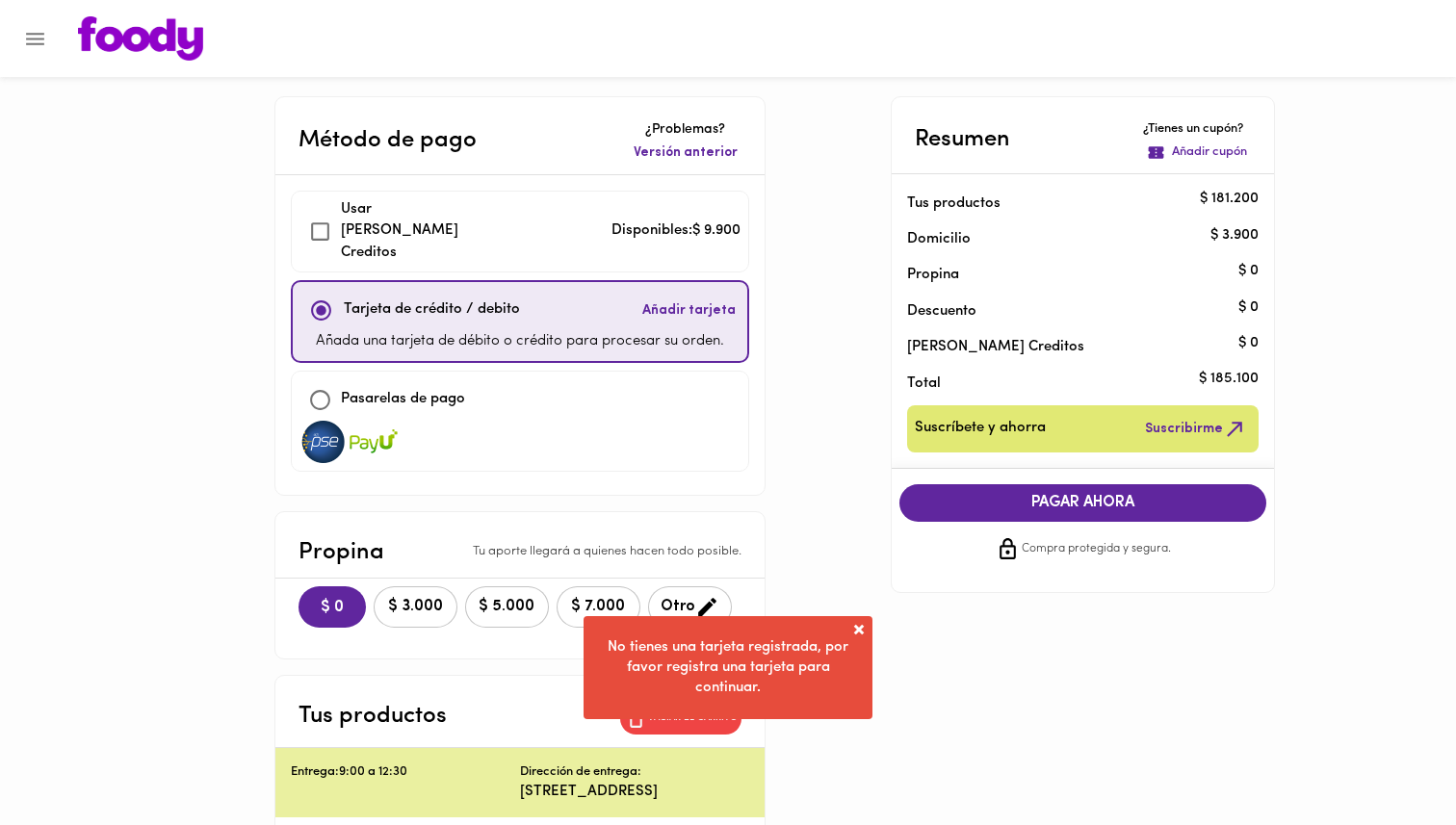
click at [861, 623] on span at bounding box center [860, 630] width 20 height 20
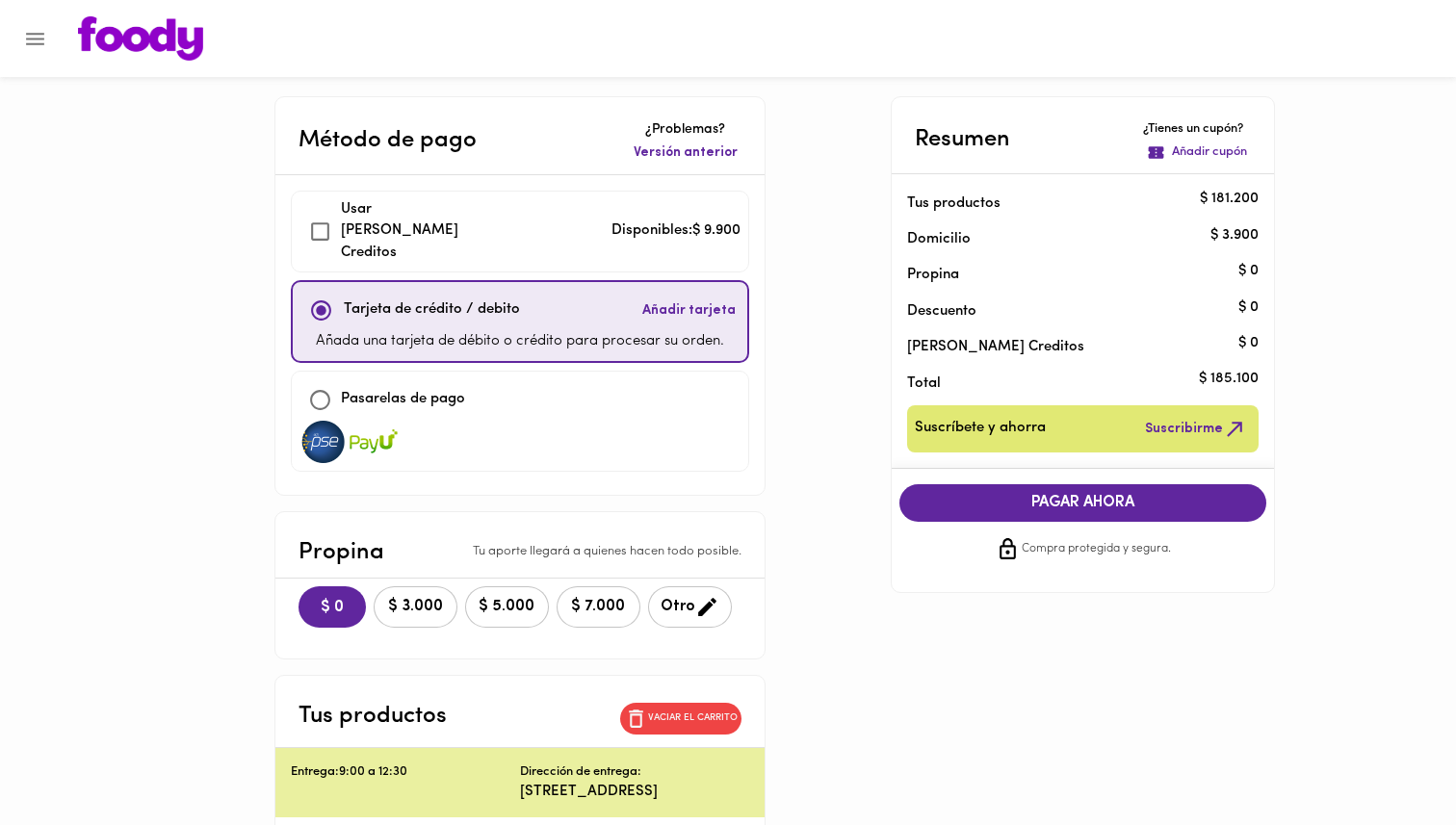
click at [563, 434] on div at bounding box center [520, 441] width 441 height 42
checkbox input "false"
checkbox input "true"
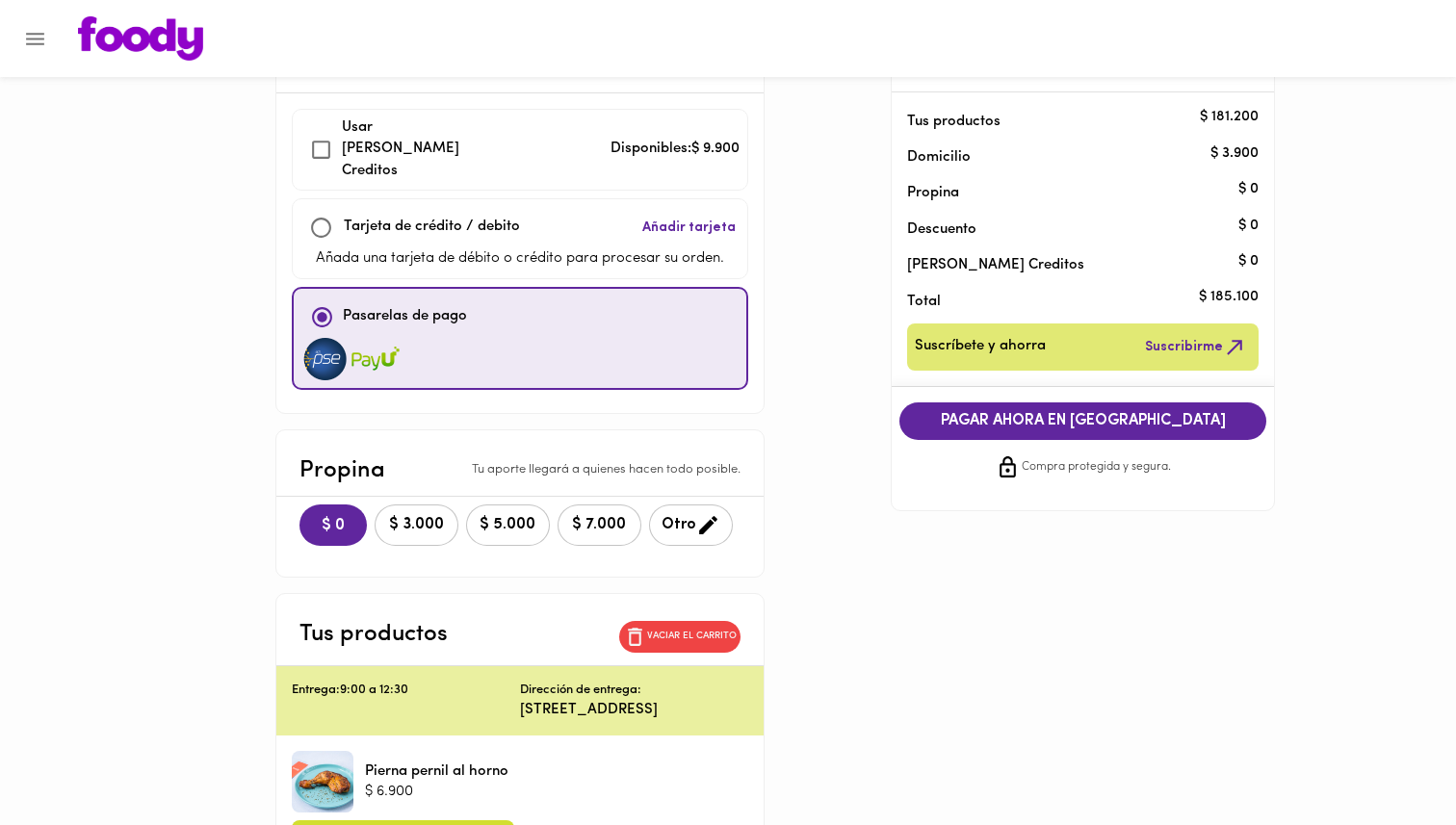
scroll to position [91, 0]
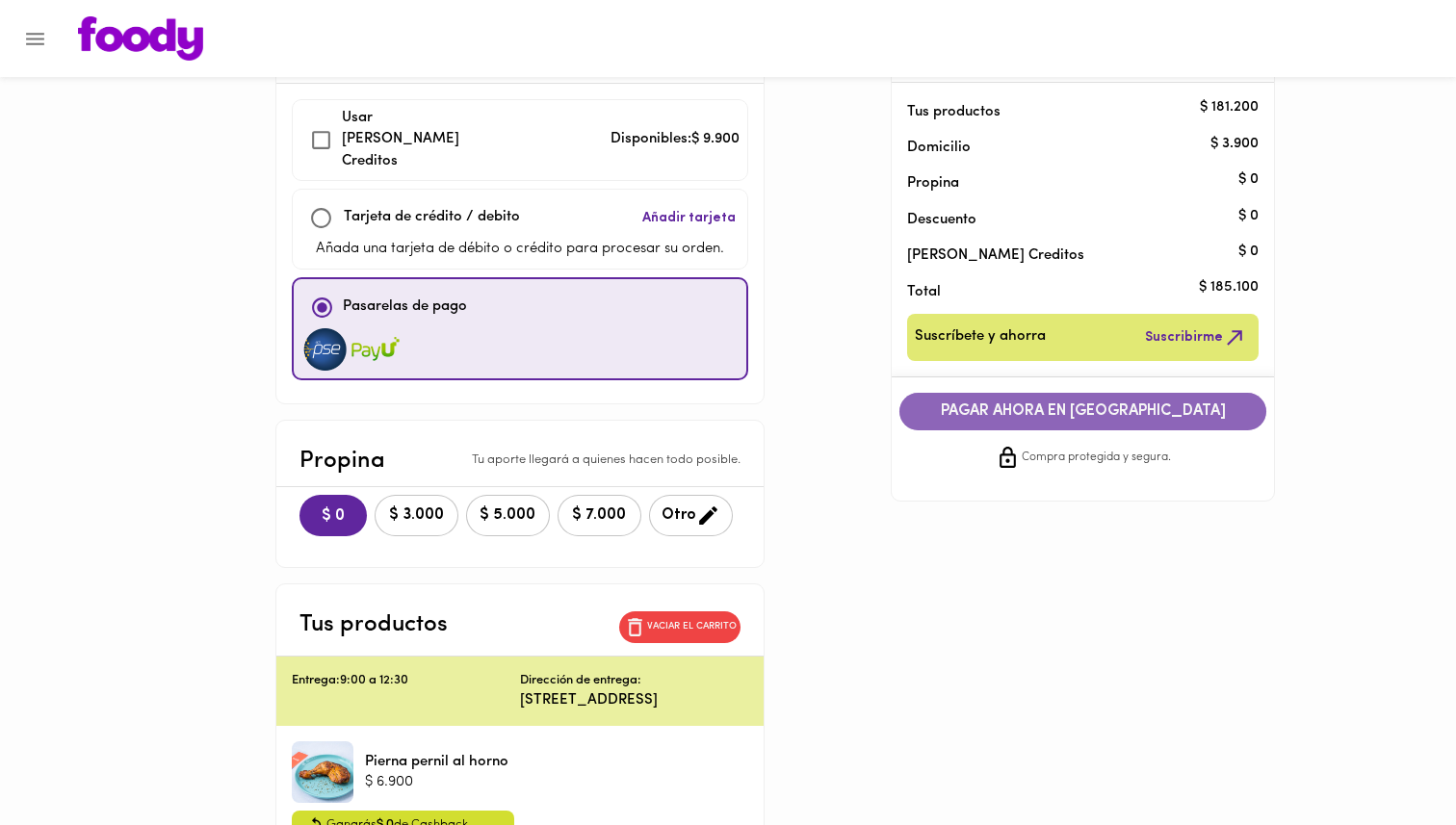
click at [1065, 402] on button "PAGAR AHORA EN [GEOGRAPHIC_DATA]" at bounding box center [1084, 412] width 367 height 37
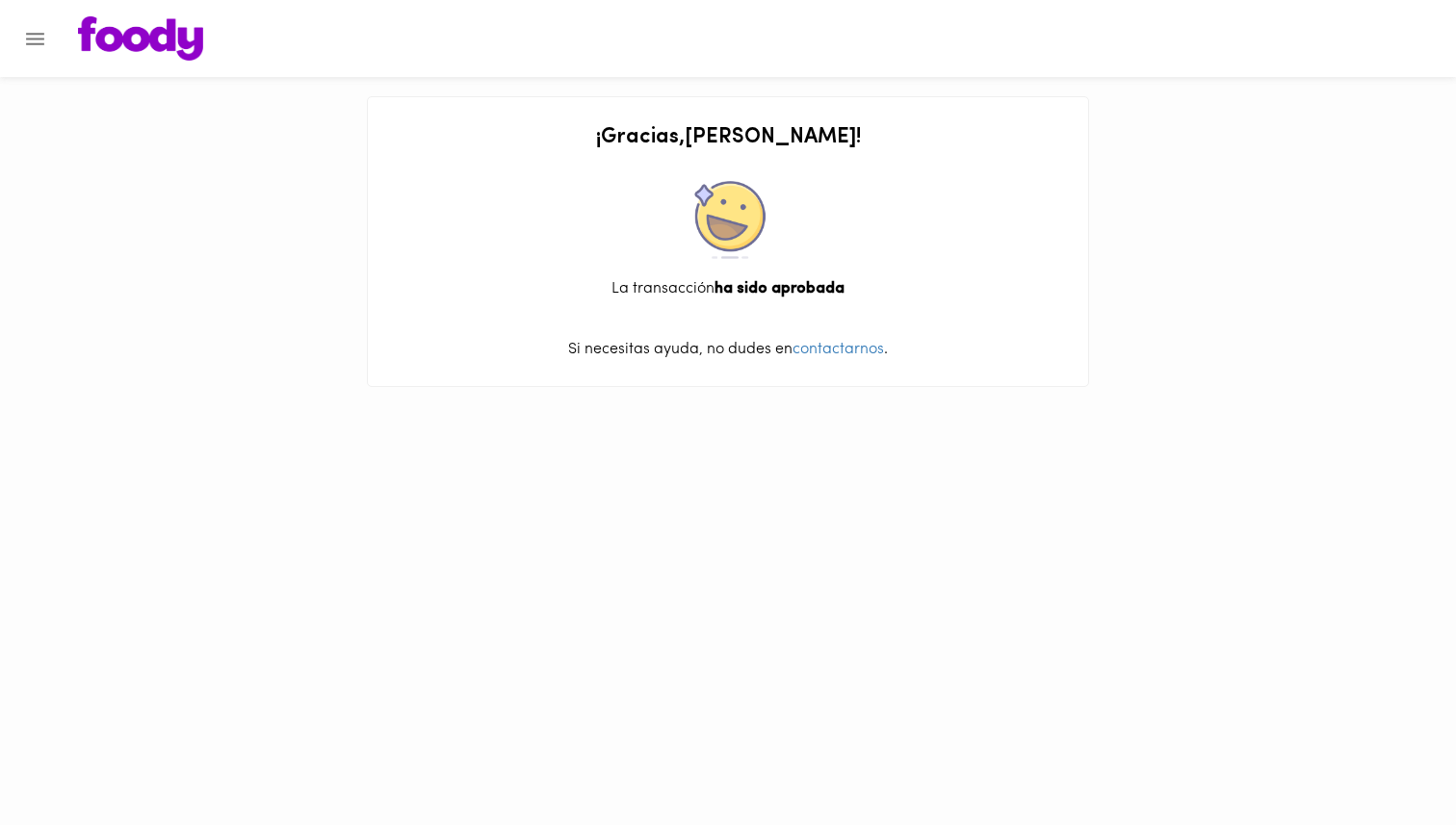
click at [134, 34] on img at bounding box center [140, 38] width 125 height 44
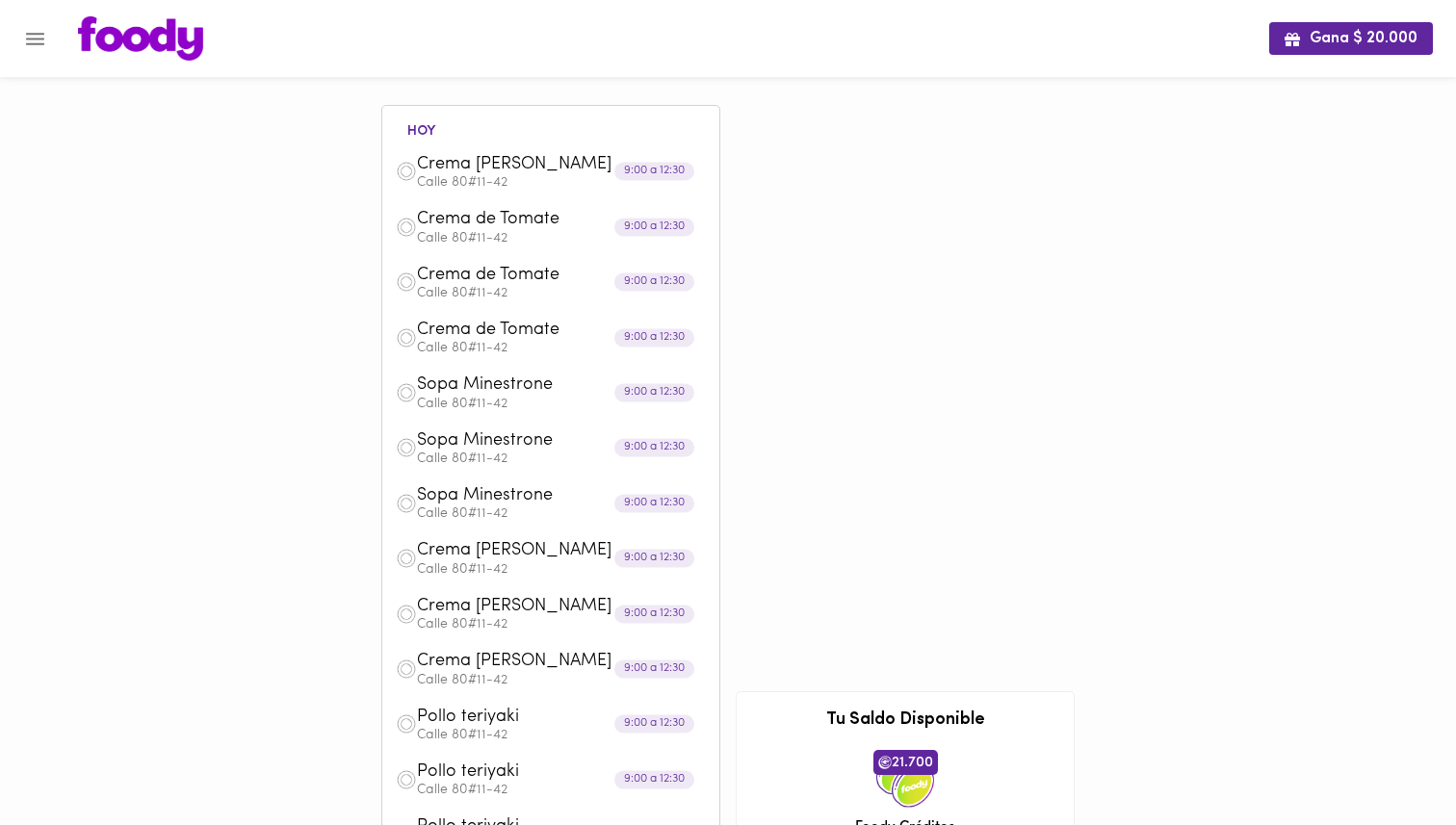
click at [410, 177] on img at bounding box center [407, 172] width 22 height 22
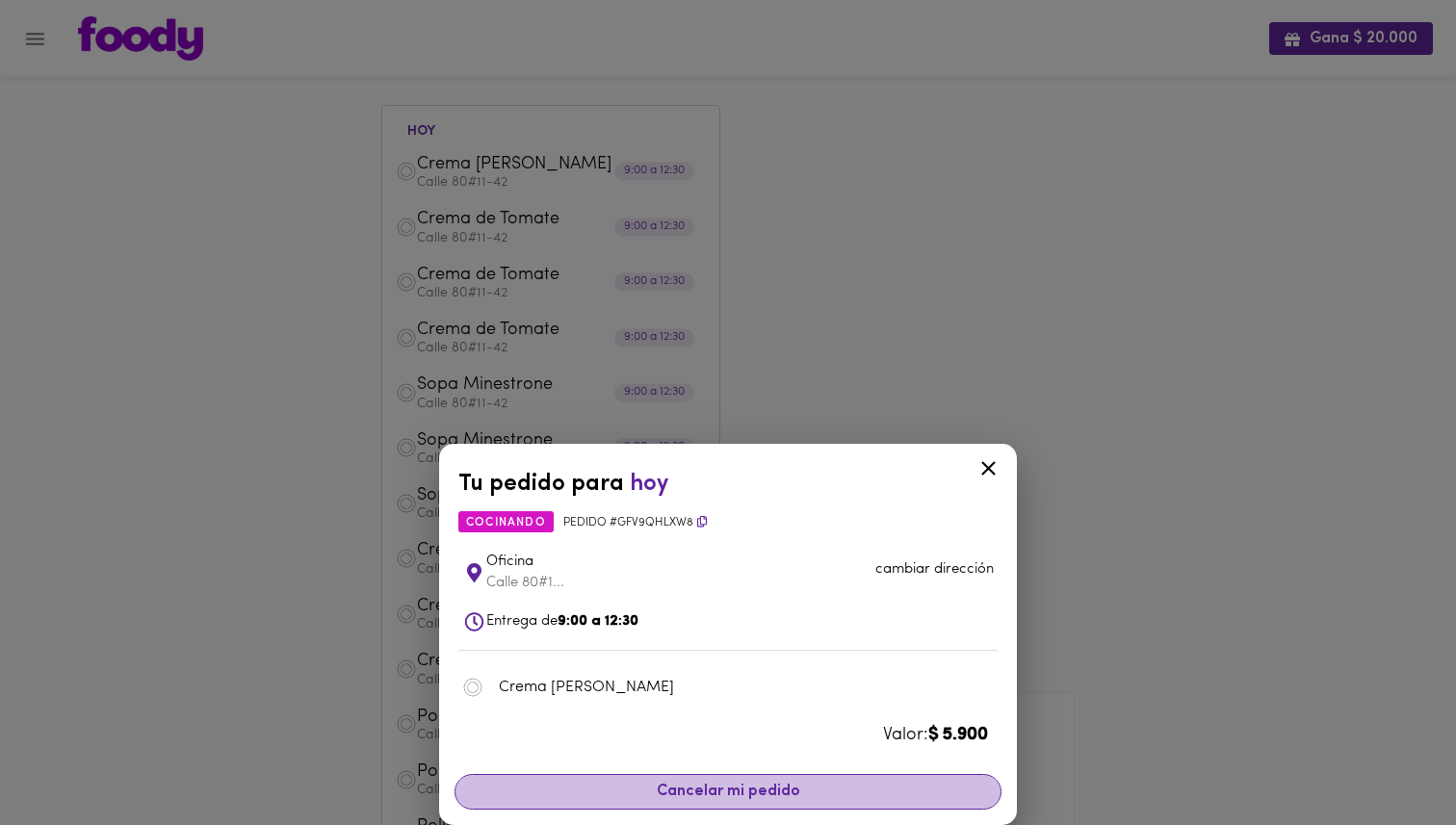
click at [679, 796] on span "Cancelar mi pedido" at bounding box center [727, 792] width 522 height 19
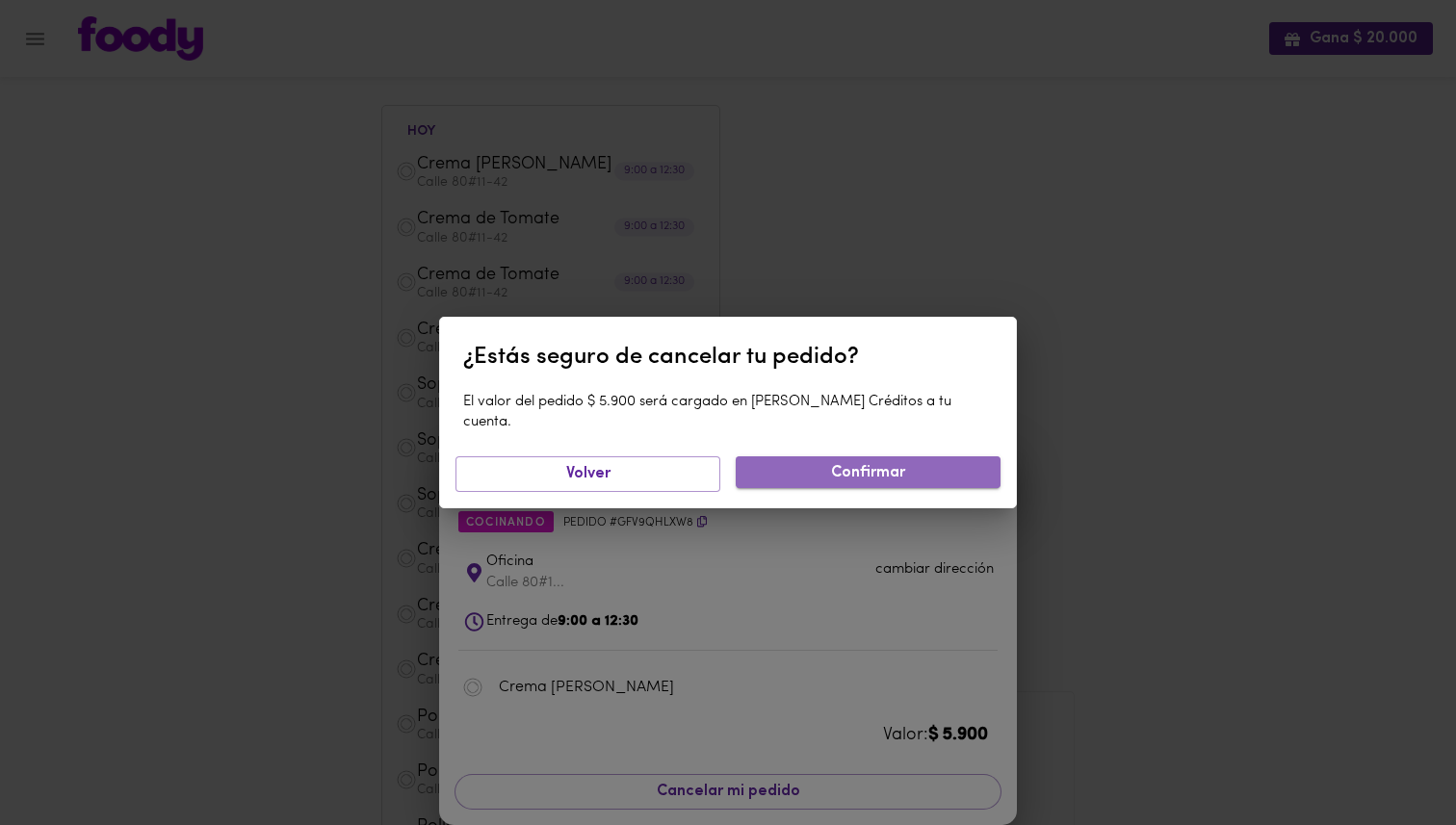
click at [869, 466] on span "Confirmar" at bounding box center [868, 473] width 234 height 19
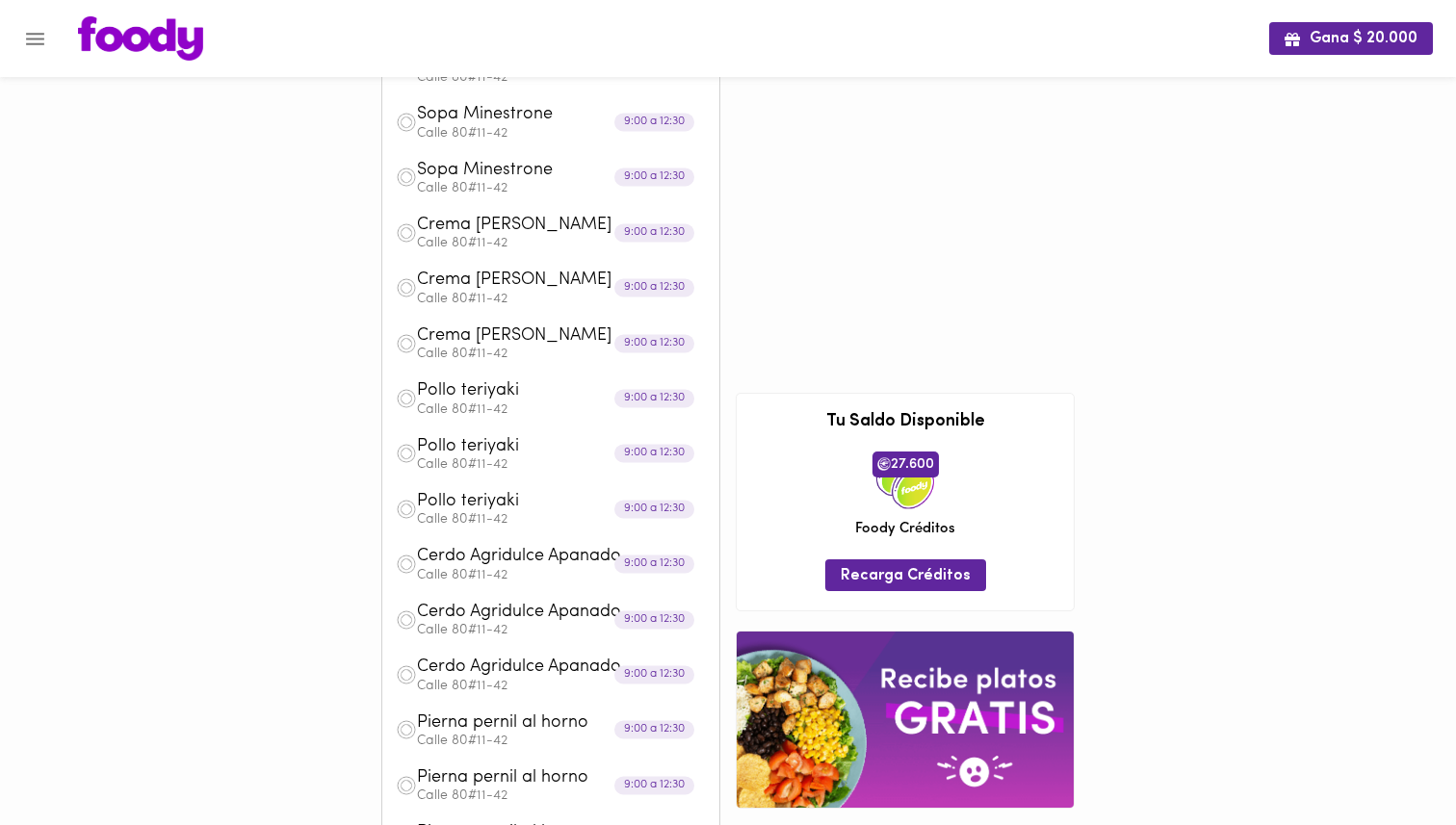
scroll to position [285, 0]
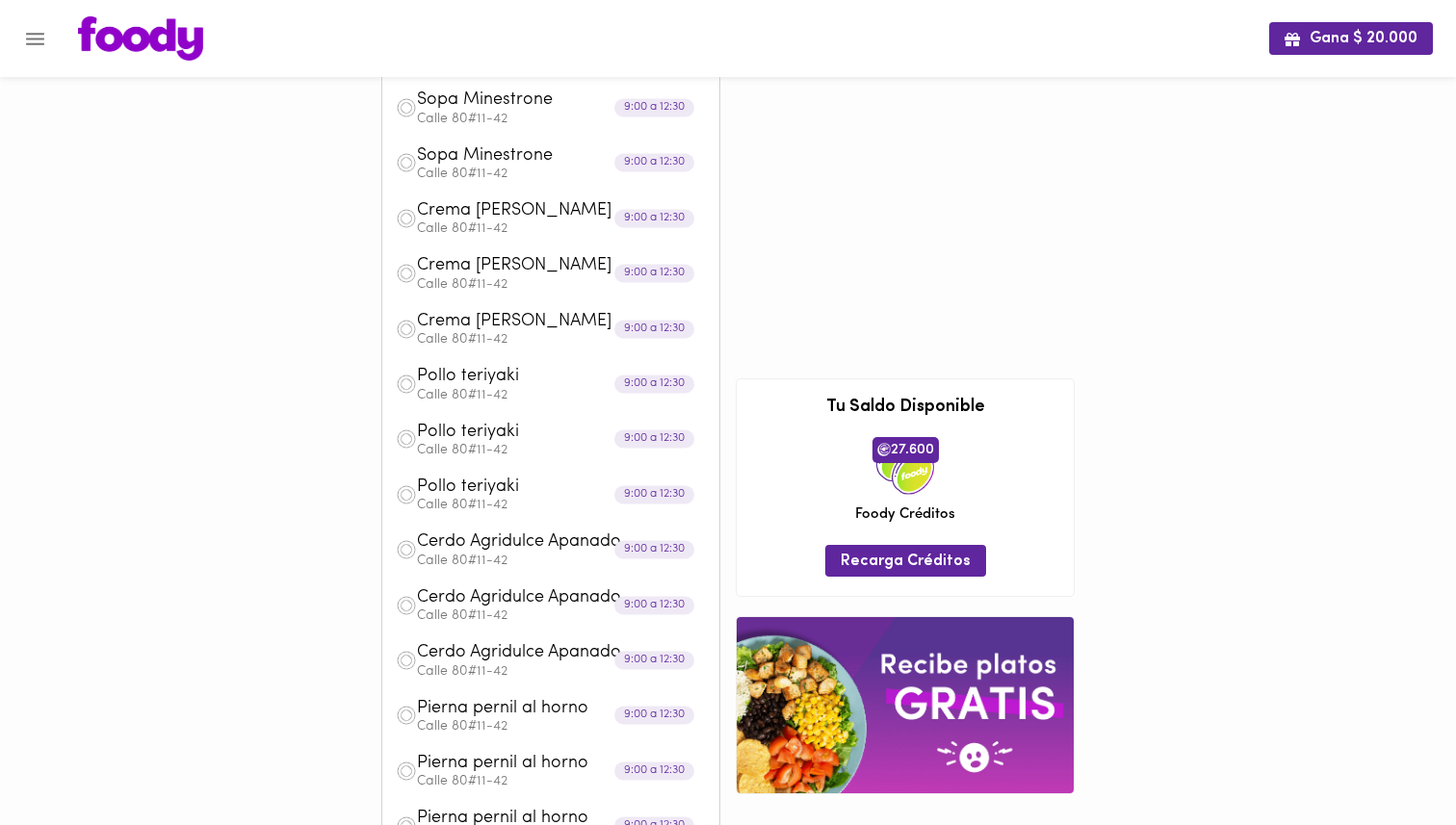
click at [404, 272] on img at bounding box center [407, 274] width 22 height 22
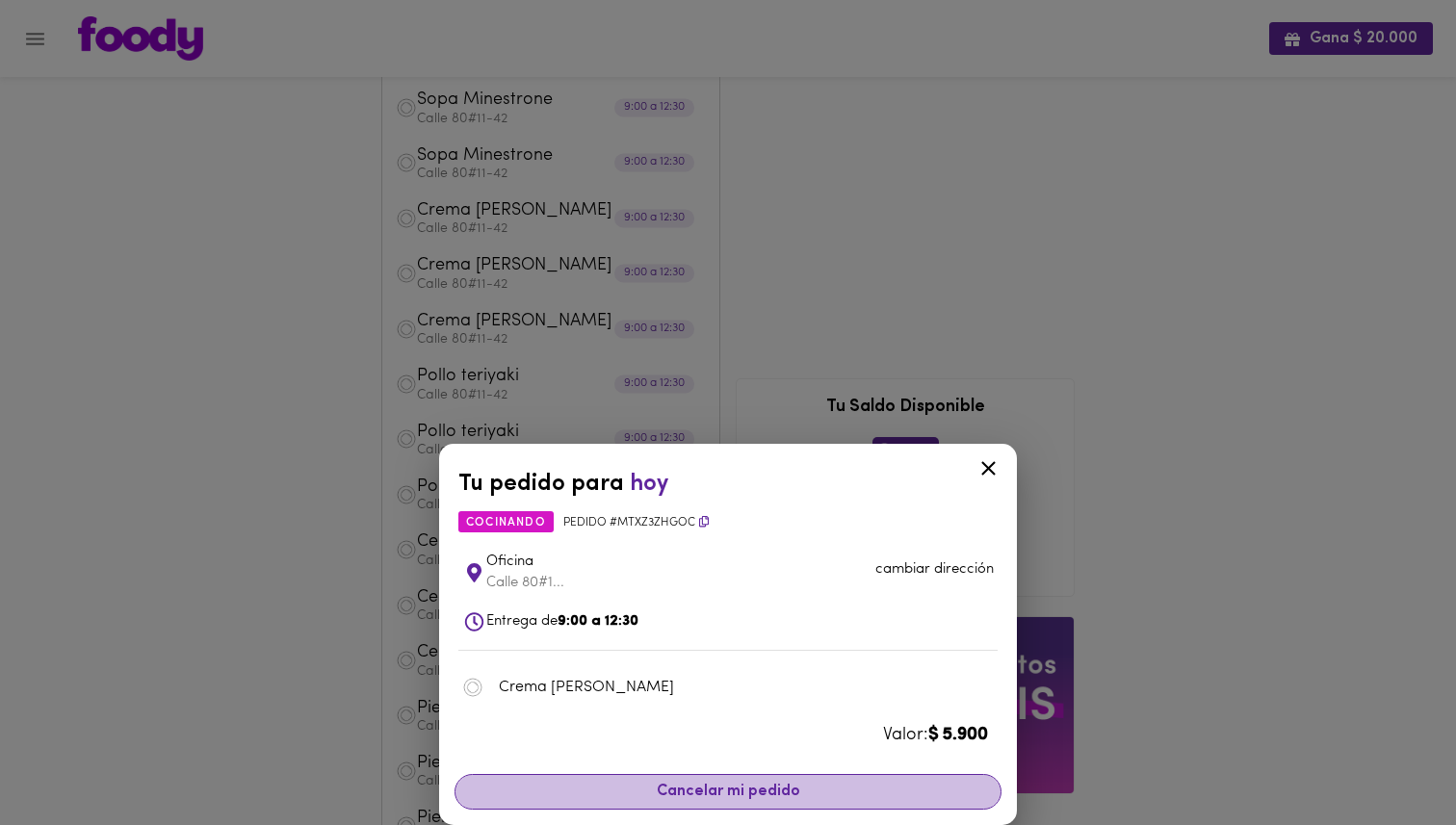
click at [682, 792] on span "Cancelar mi pedido" at bounding box center [727, 792] width 522 height 19
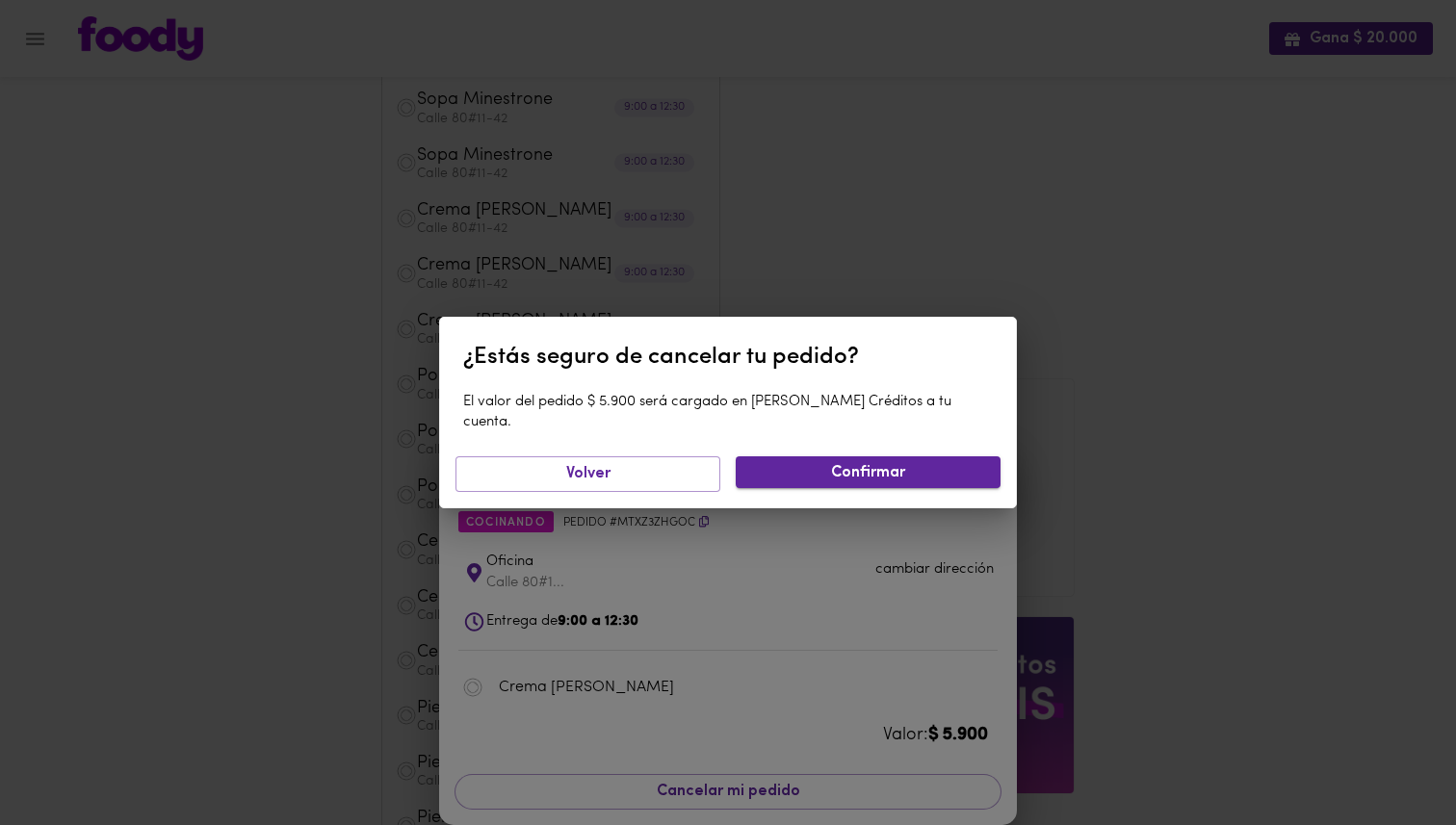
click at [838, 465] on span "Confirmar" at bounding box center [868, 473] width 234 height 19
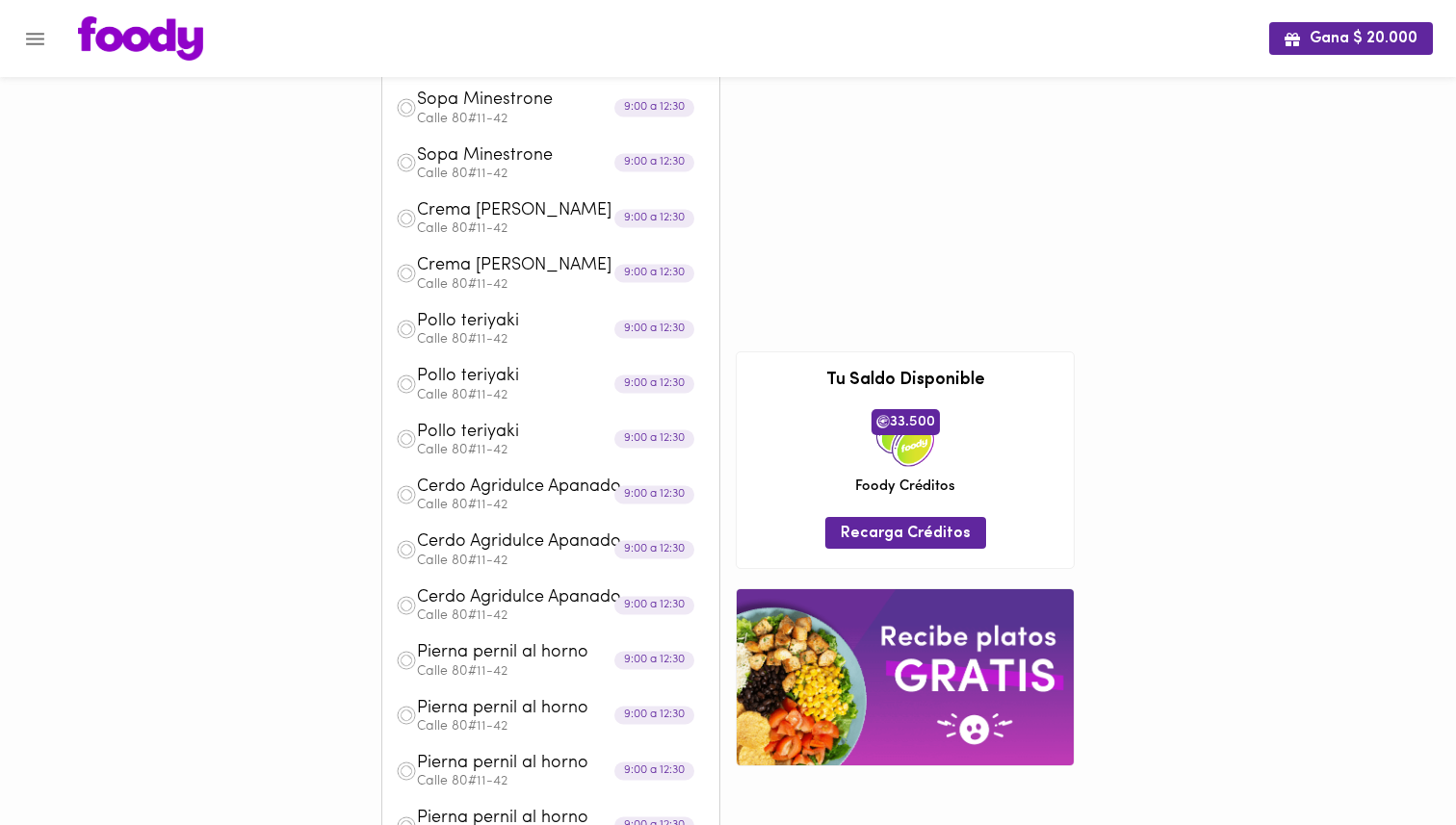
click at [402, 270] on img at bounding box center [407, 274] width 22 height 22
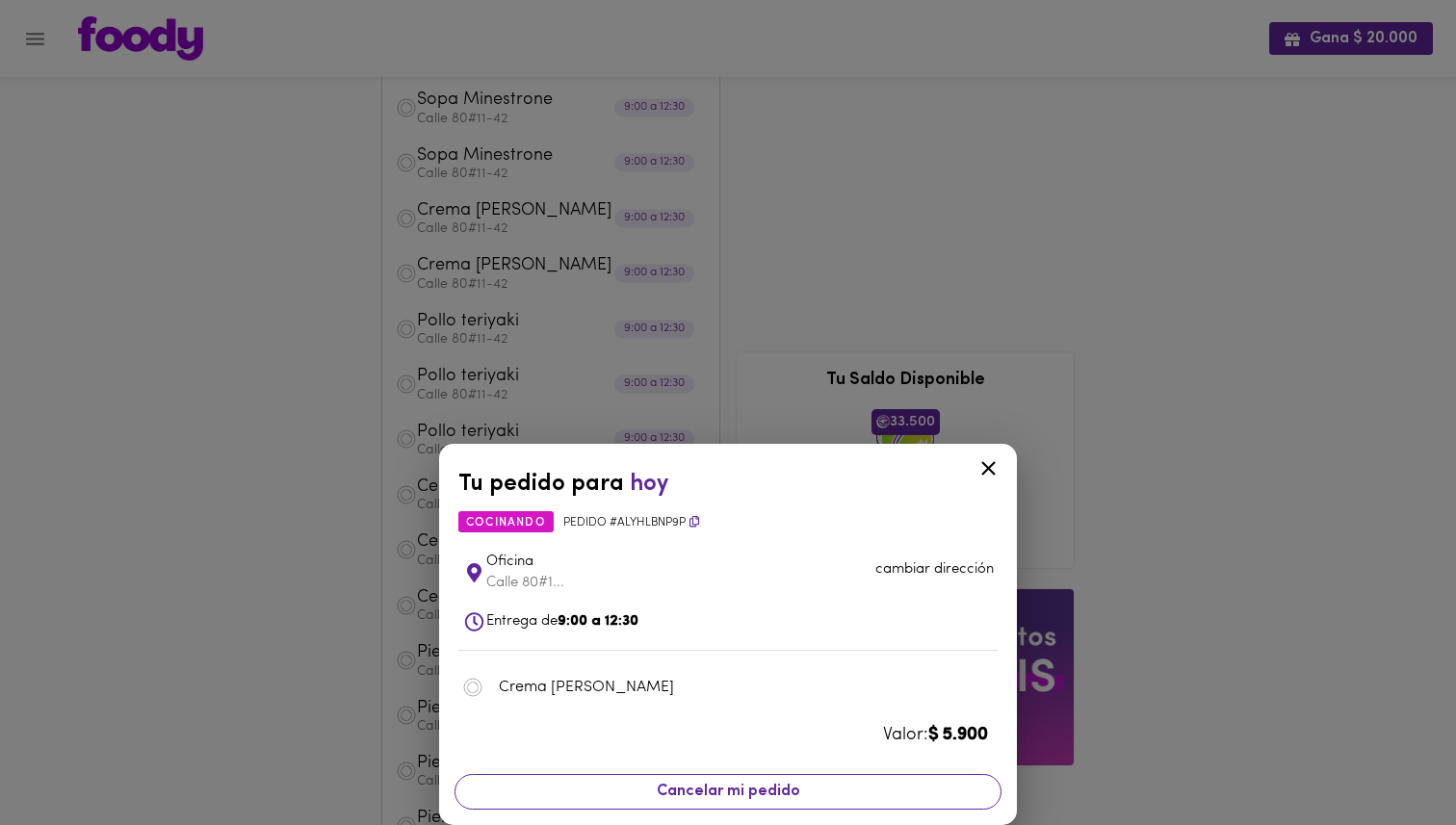
click at [767, 783] on span "Cancelar mi pedido" at bounding box center [727, 792] width 522 height 19
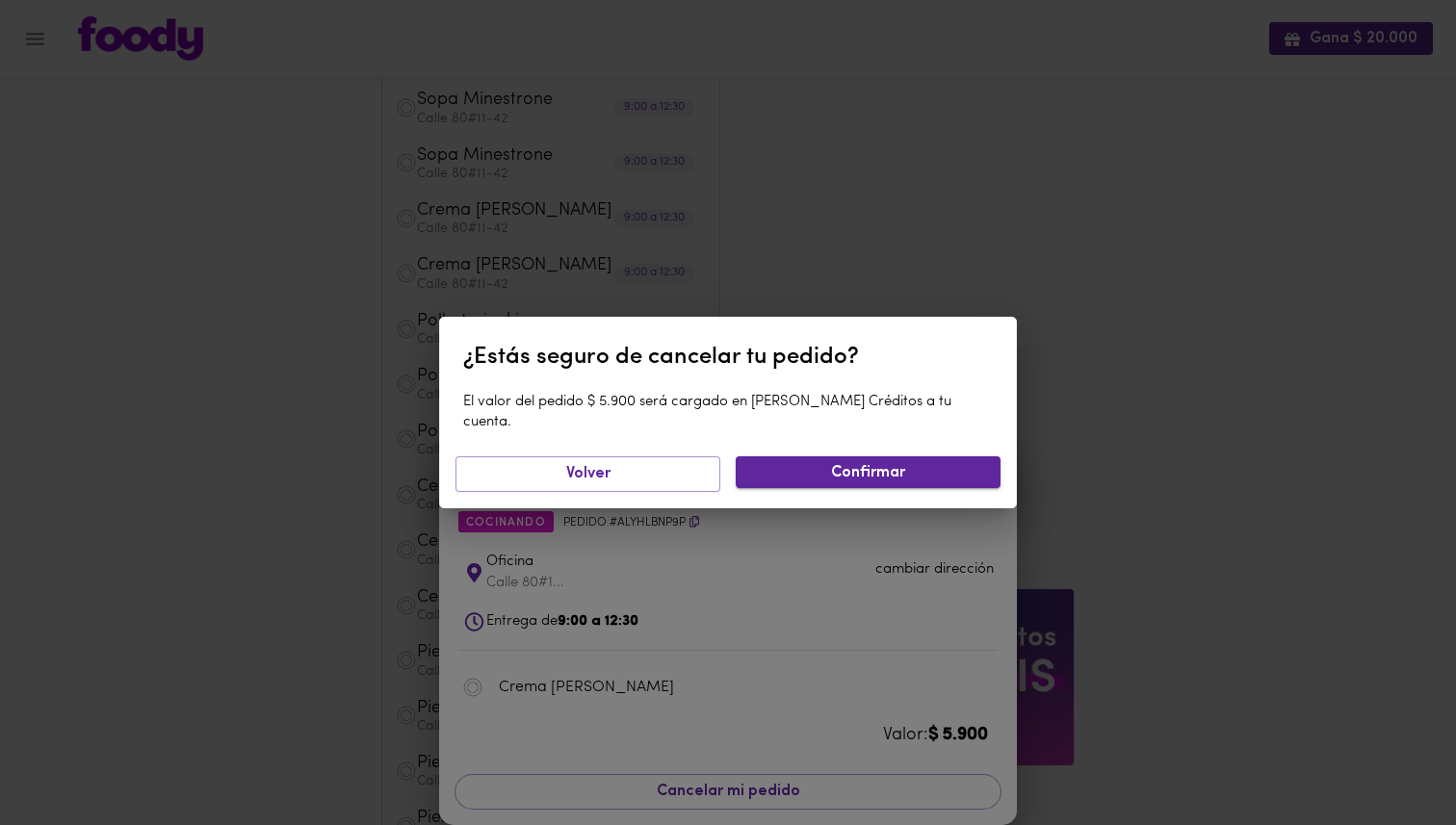
click at [941, 465] on span "Confirmar" at bounding box center [868, 473] width 234 height 19
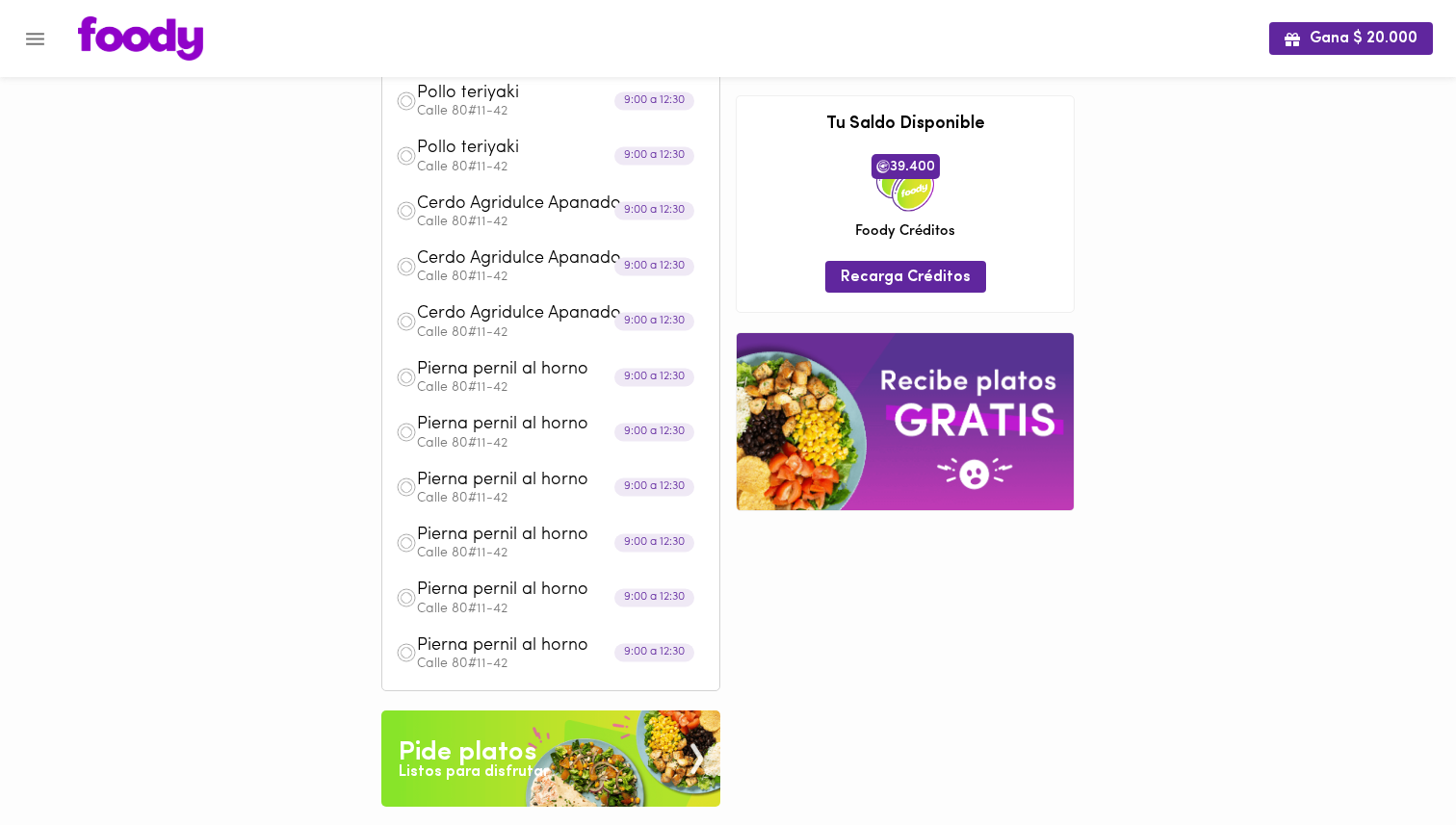
scroll to position [537, 0]
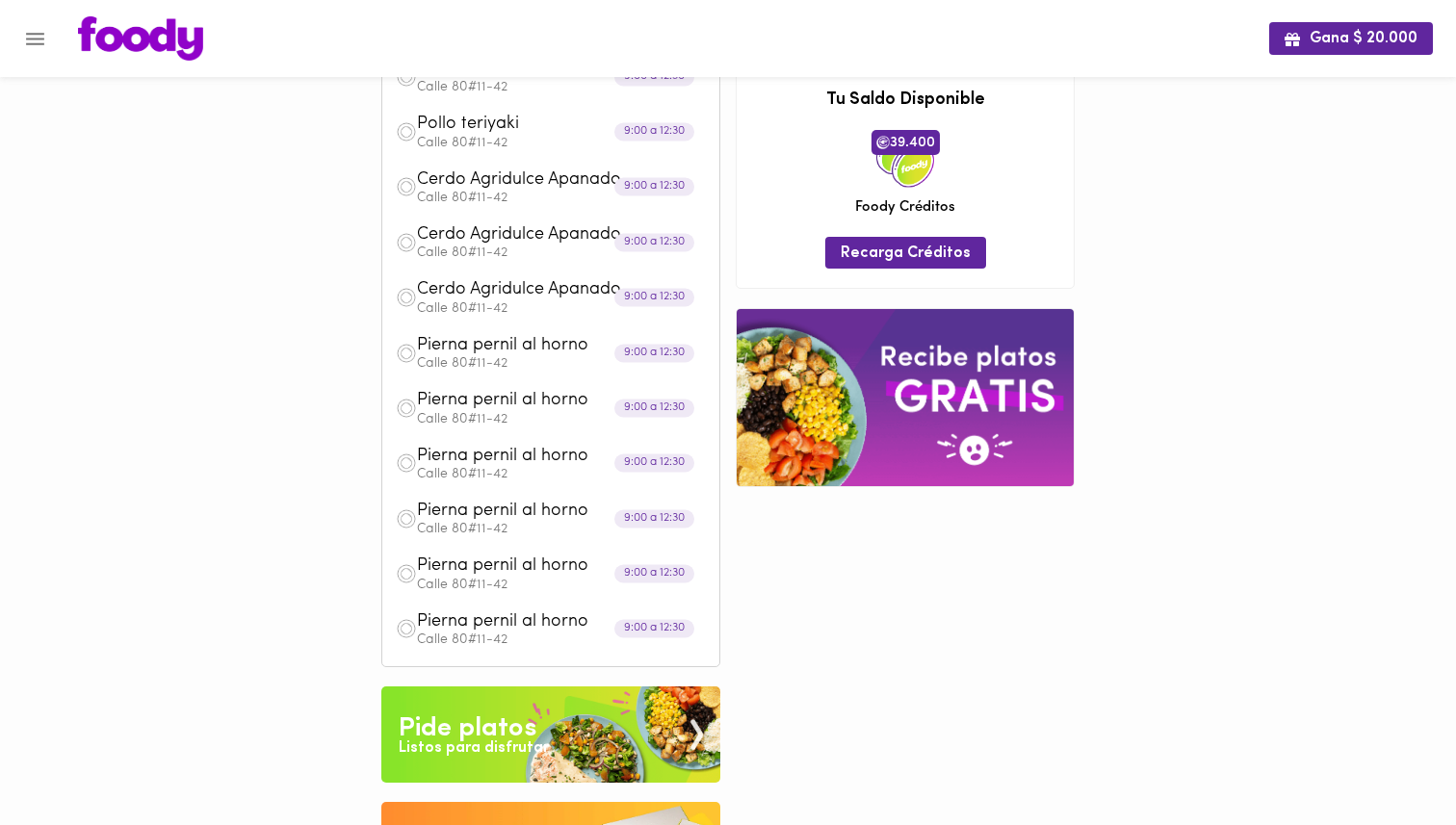
click at [462, 710] on div "Pide platos" at bounding box center [468, 729] width 138 height 38
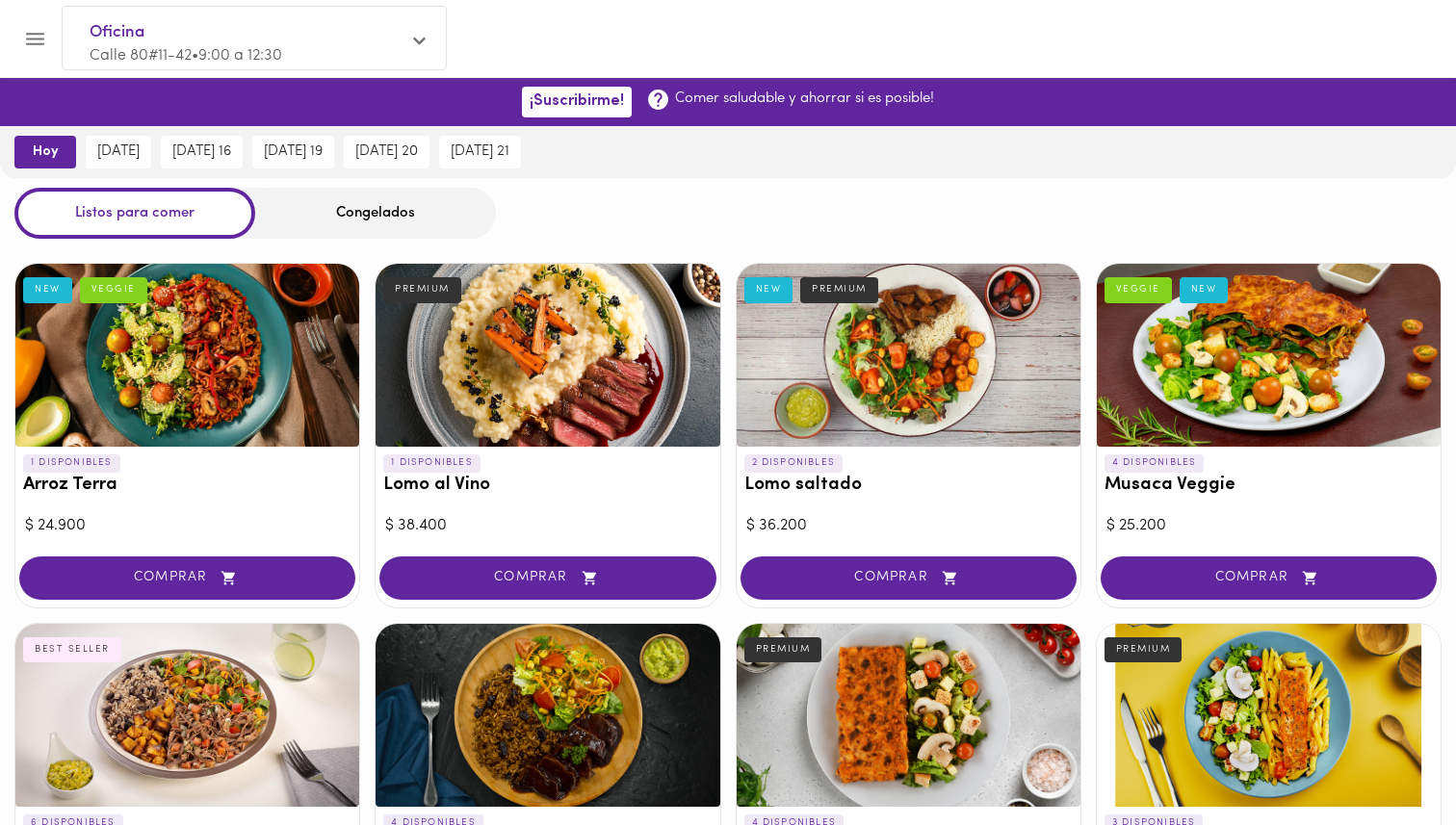
click at [350, 221] on div "Congelados" at bounding box center [375, 213] width 241 height 51
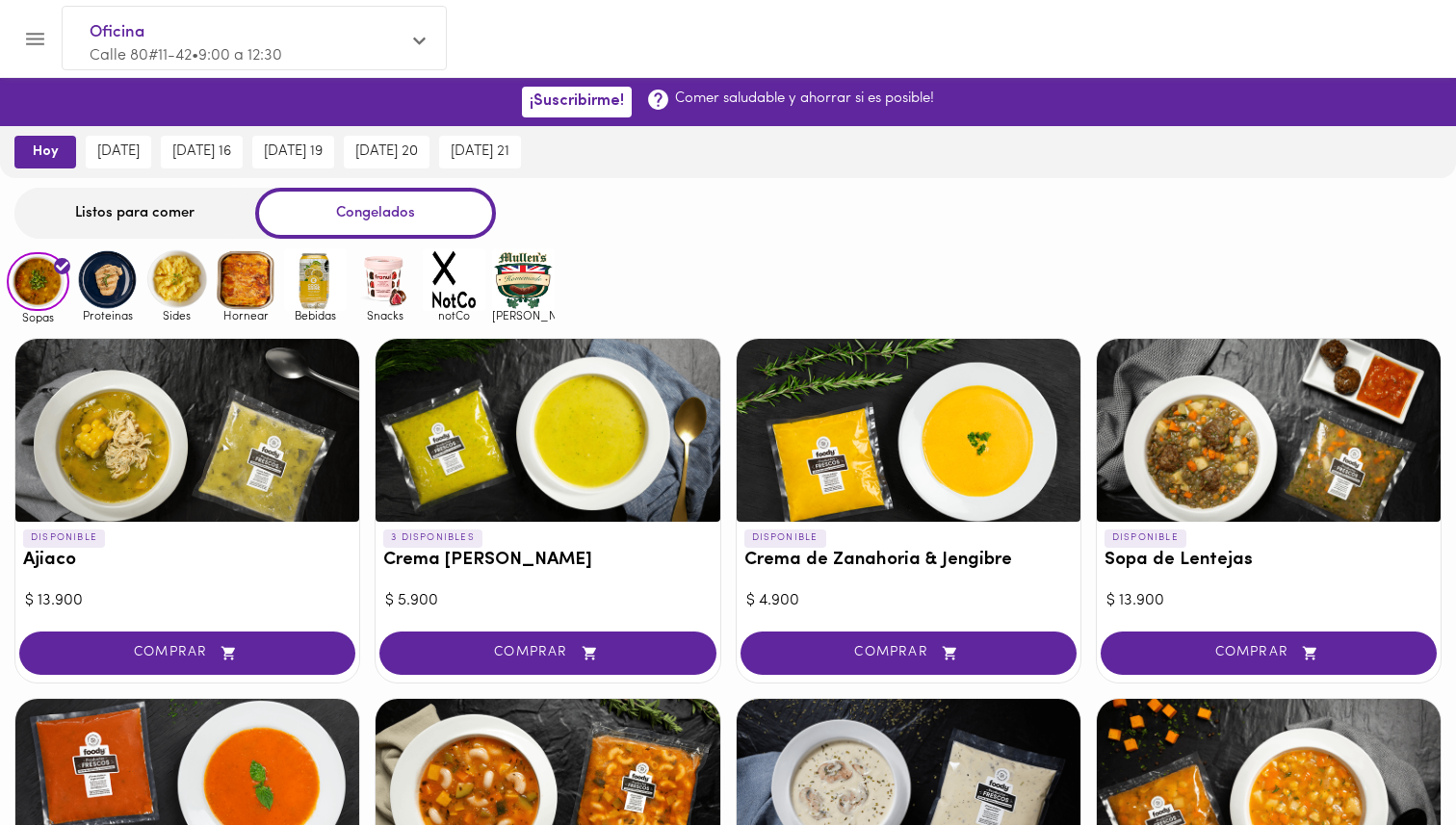
click at [288, 764] on div at bounding box center [188, 791] width 344 height 183
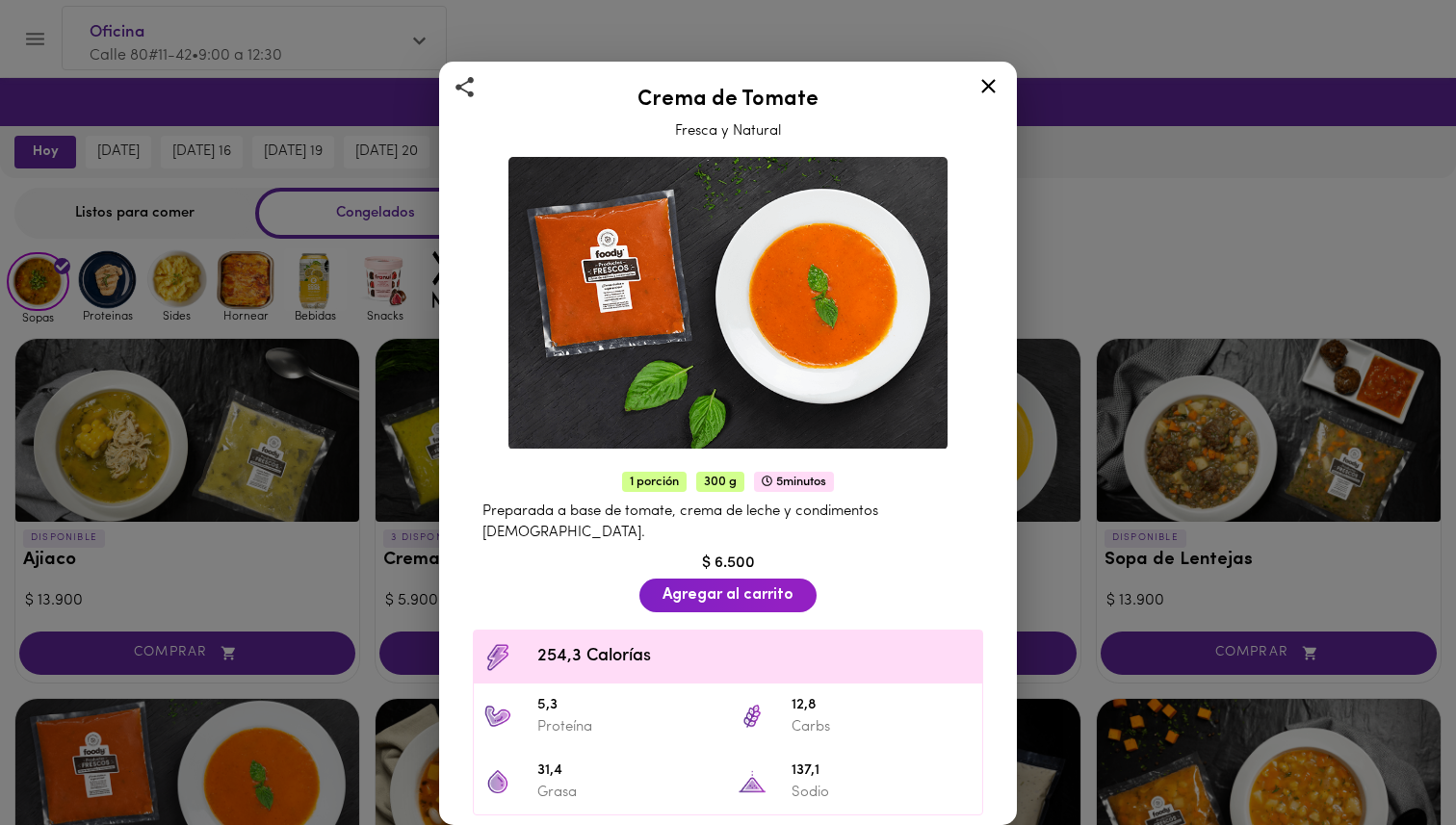
click at [370, 643] on div "Crema de Tomate Fresca y Natural 1 porción 300 g 5 minutos Preparada a base de …" at bounding box center [728, 412] width 1456 height 825
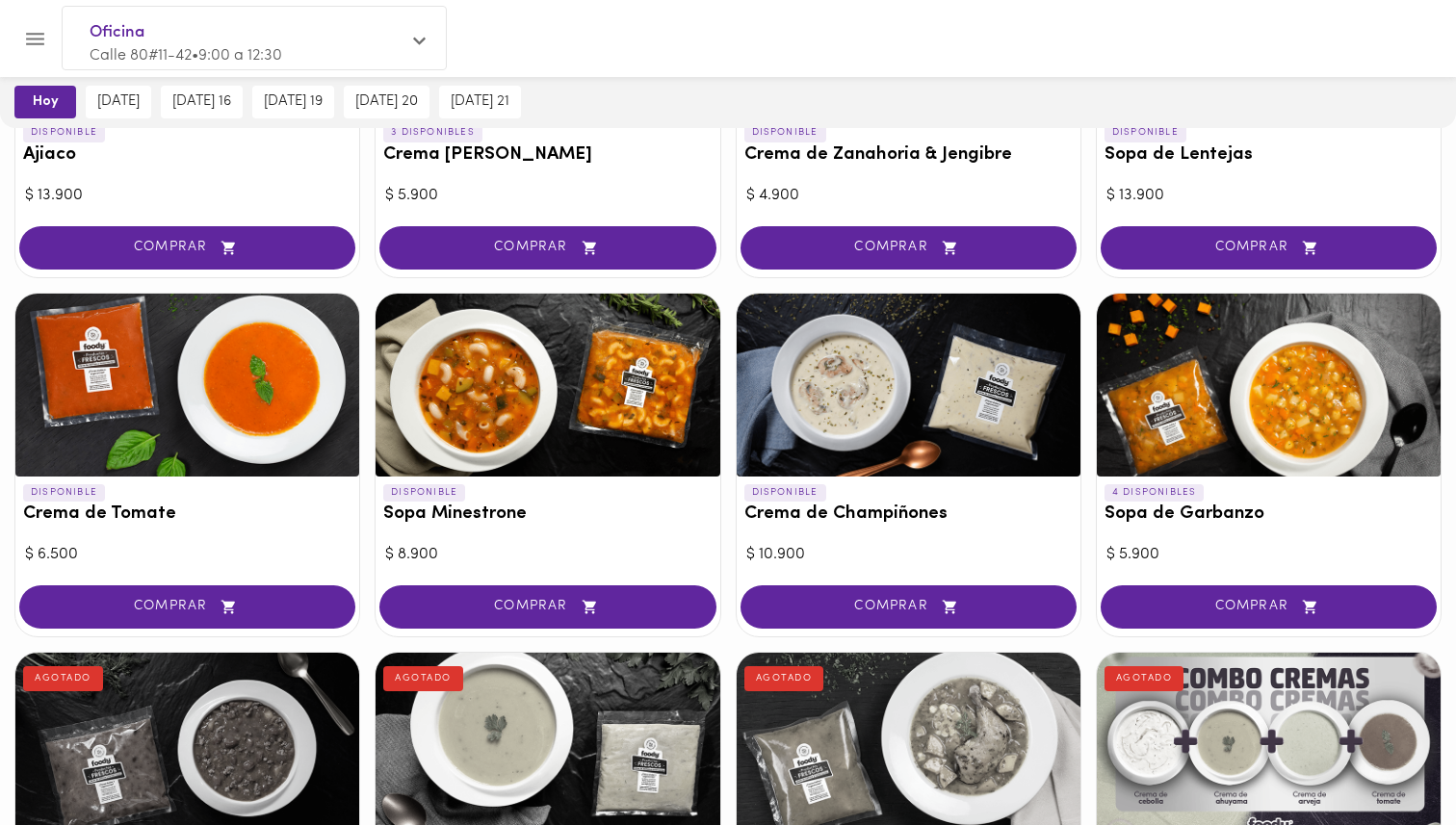
scroll to position [412, 0]
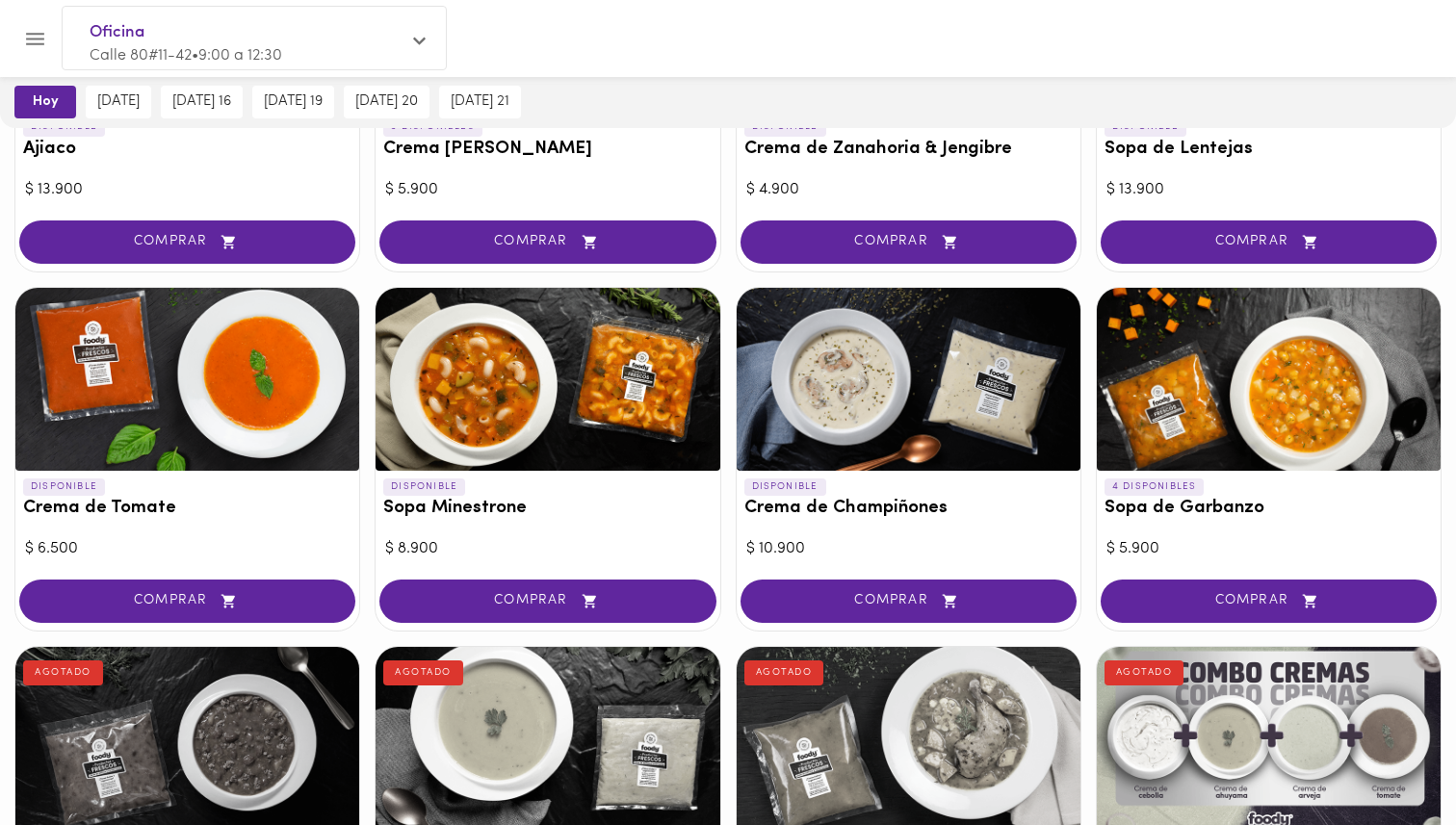
click at [549, 411] on div at bounding box center [547, 379] width 344 height 183
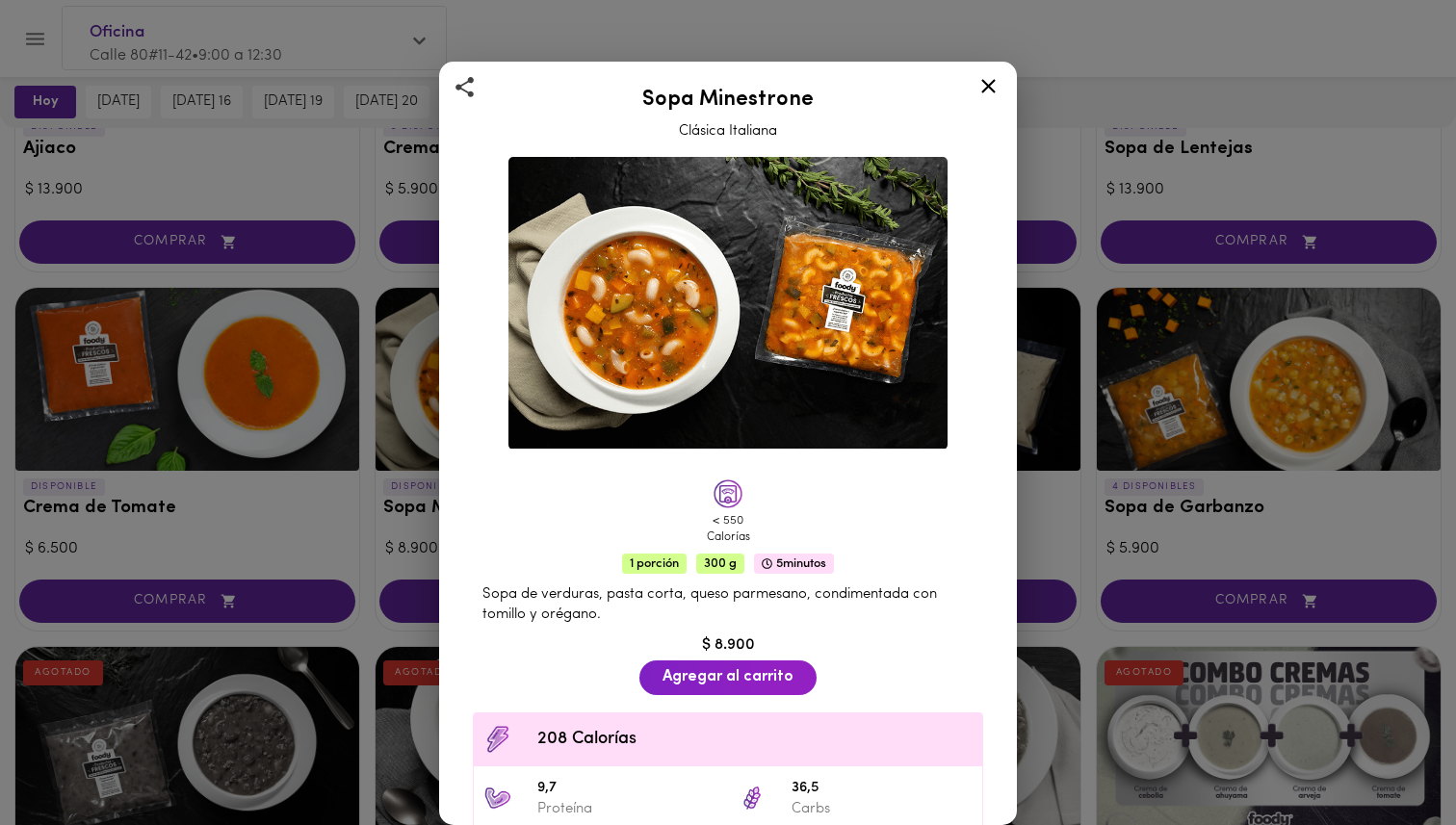
click at [367, 527] on div "Sopa Minestrone Clásica Italiana < 550 Calorías 1 porción 300 g 5 minutos Sopa …" at bounding box center [728, 412] width 1456 height 825
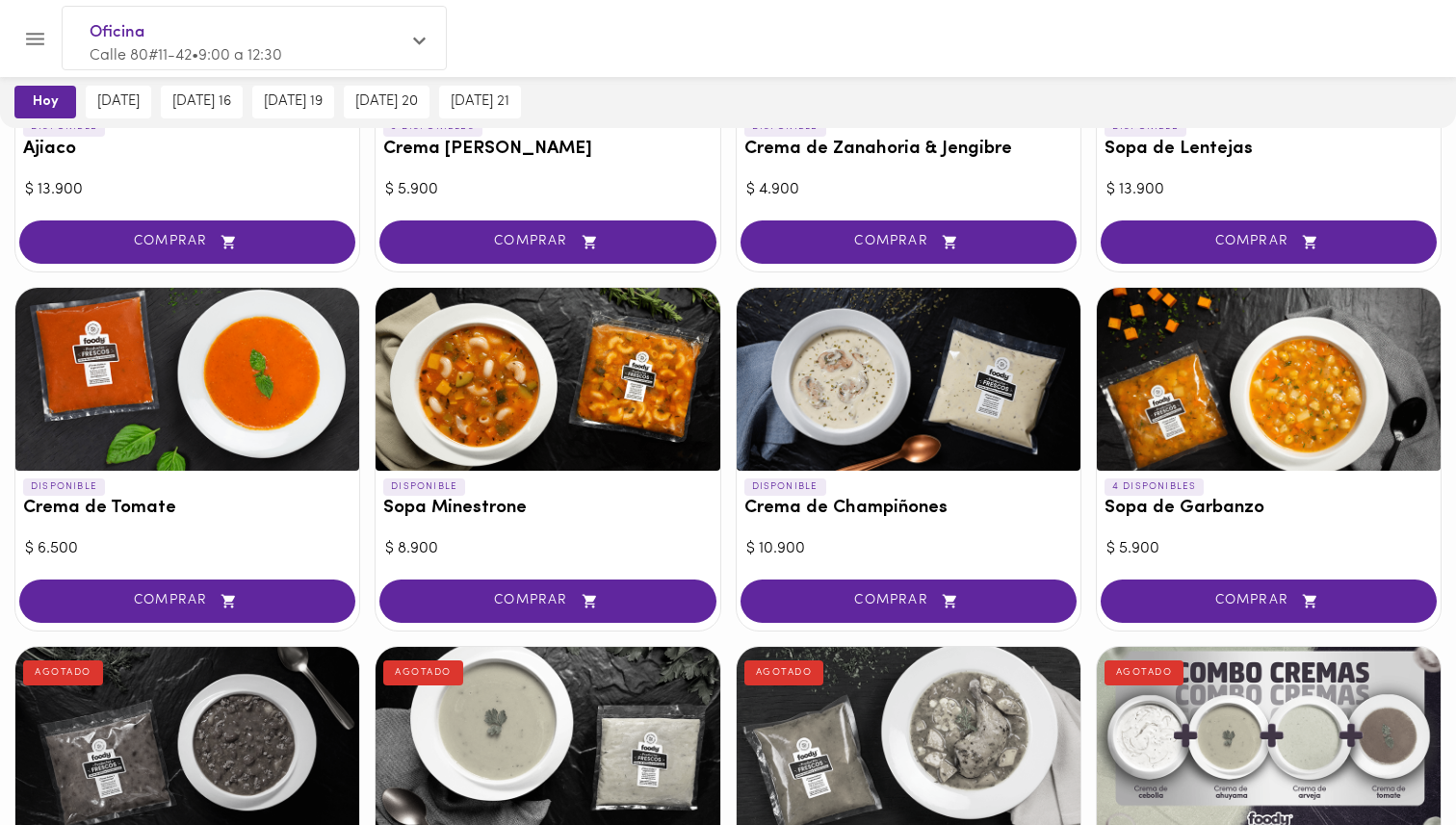
click at [871, 433] on div at bounding box center [909, 379] width 344 height 183
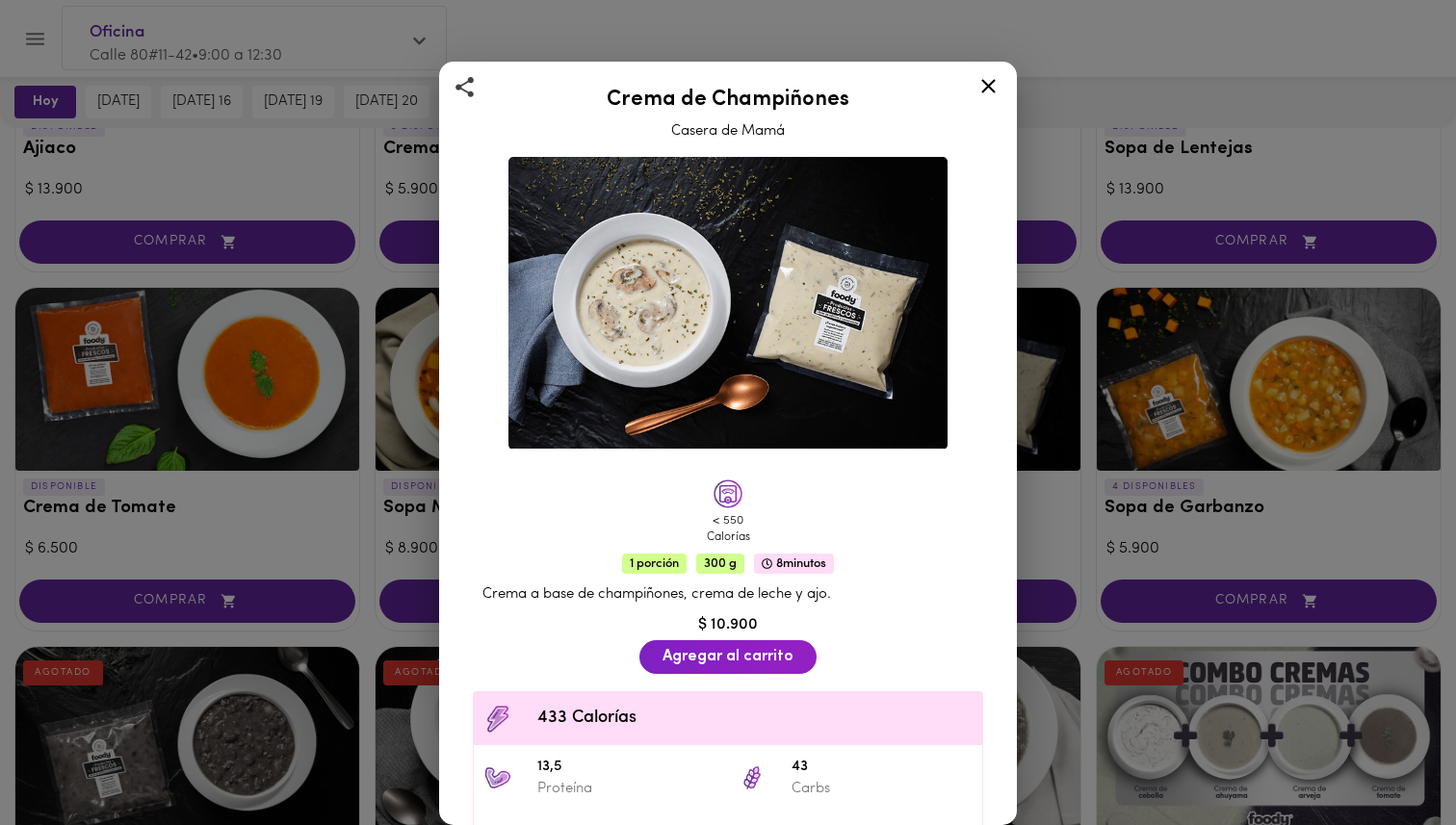
click at [383, 533] on div "Crema de Champiñones Casera de Mamá < 550 Calorías 1 porción 300 g 8 minutos Cr…" at bounding box center [728, 412] width 1456 height 825
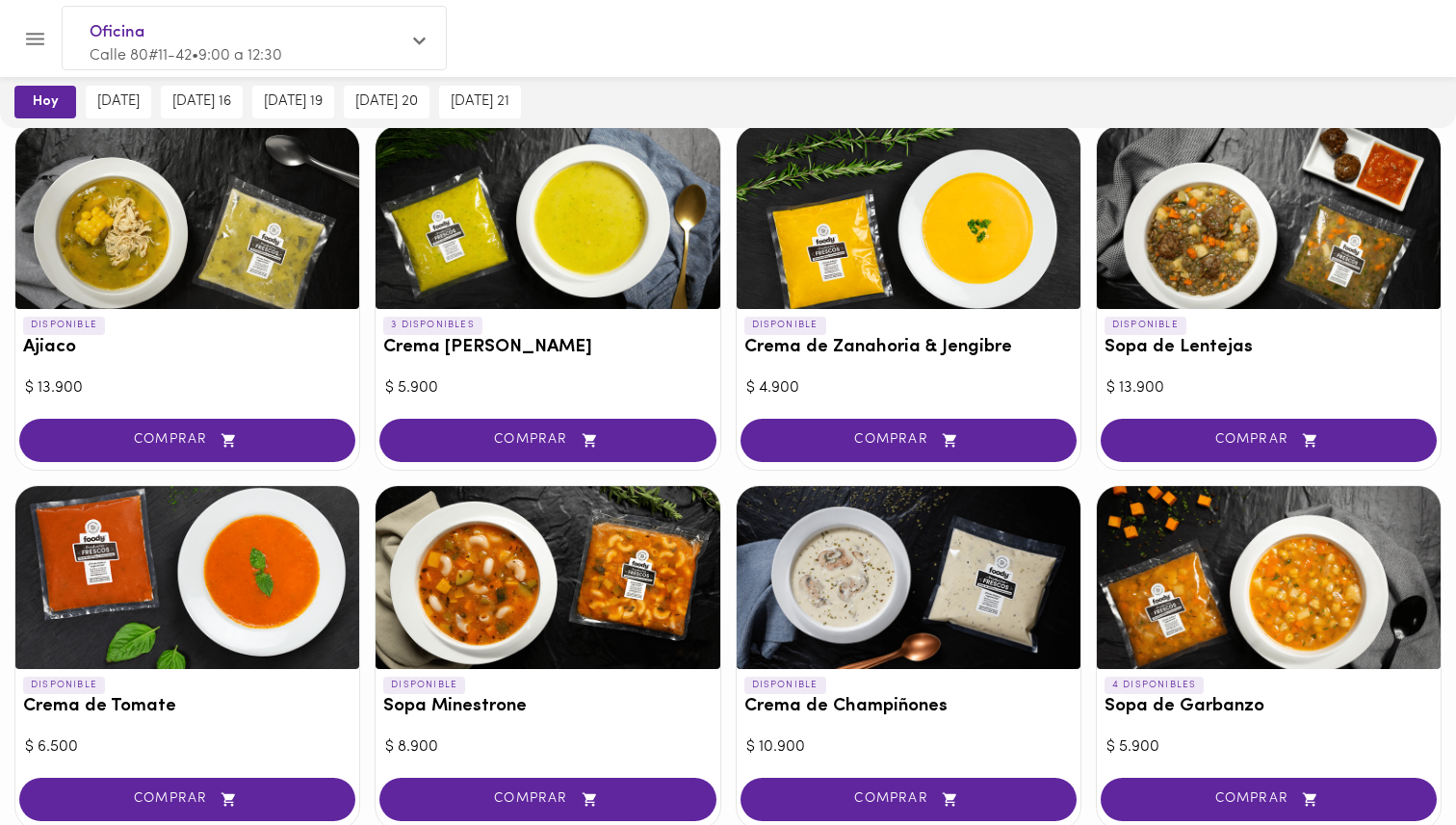
scroll to position [214, 0]
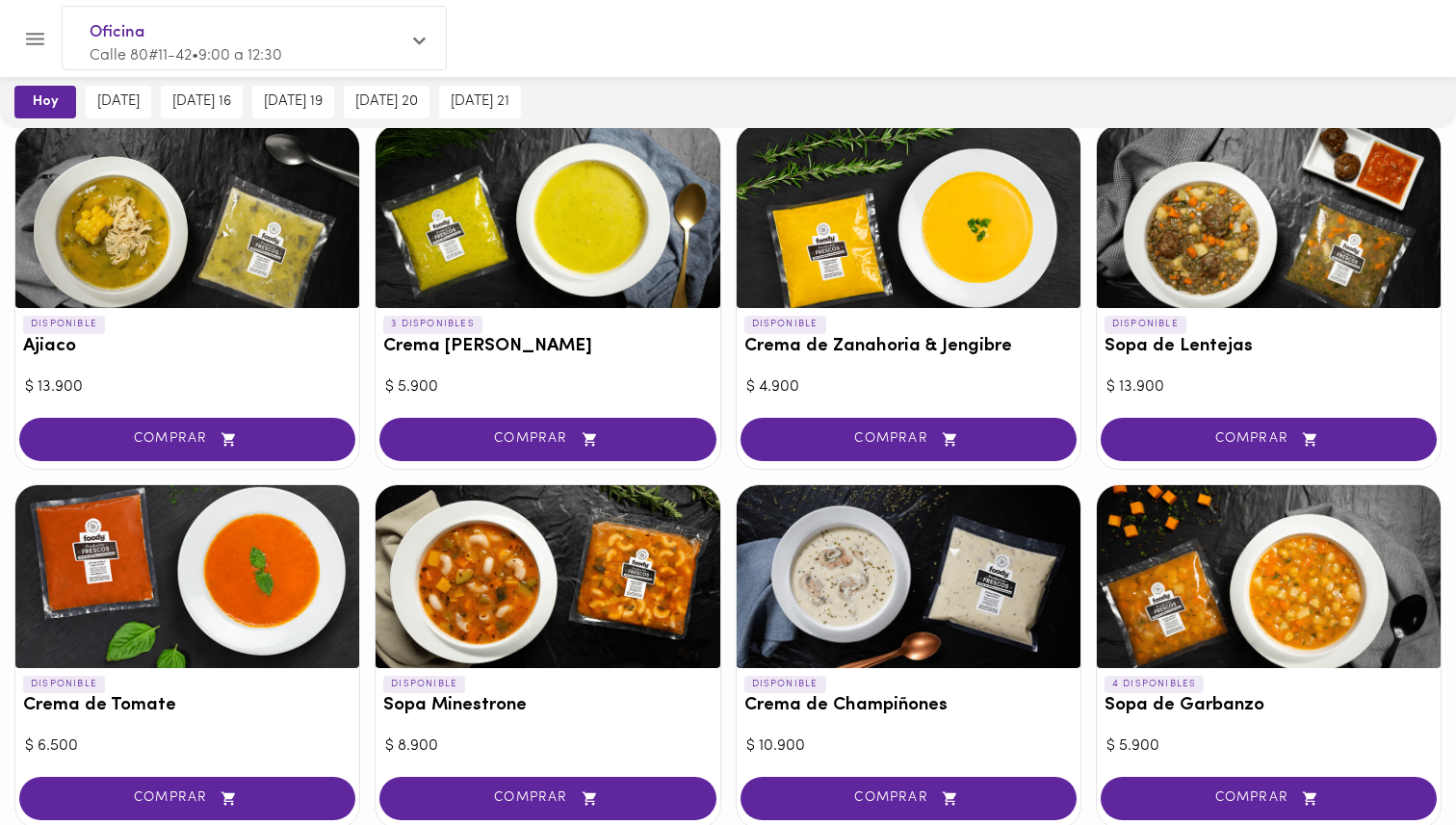
click at [960, 210] on div at bounding box center [909, 216] width 344 height 183
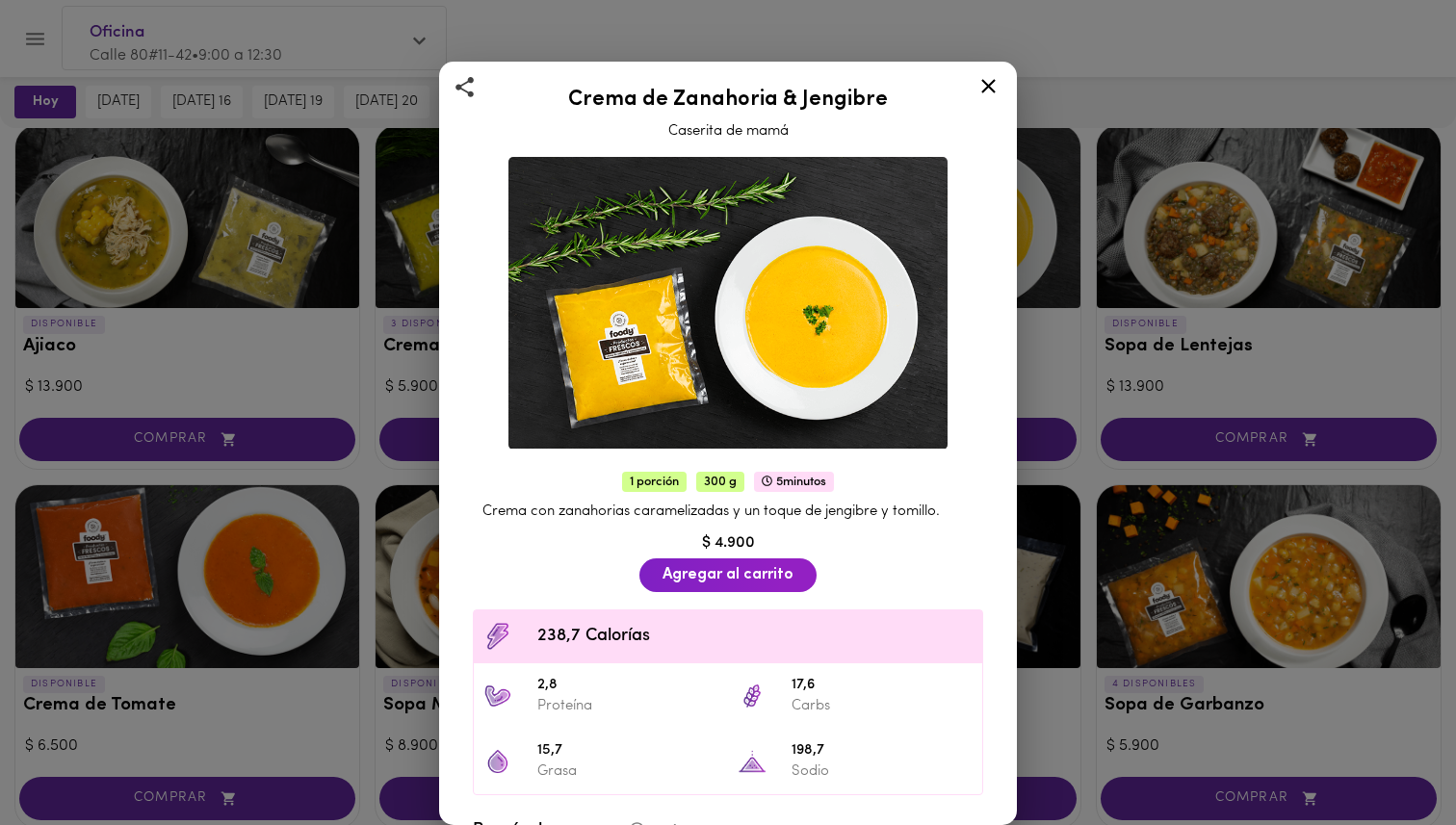
click at [338, 601] on div "Crema de Zanahoria & Jengibre Caserita de mamá 1 porción 300 g 5 minutos Crema …" at bounding box center [728, 412] width 1456 height 825
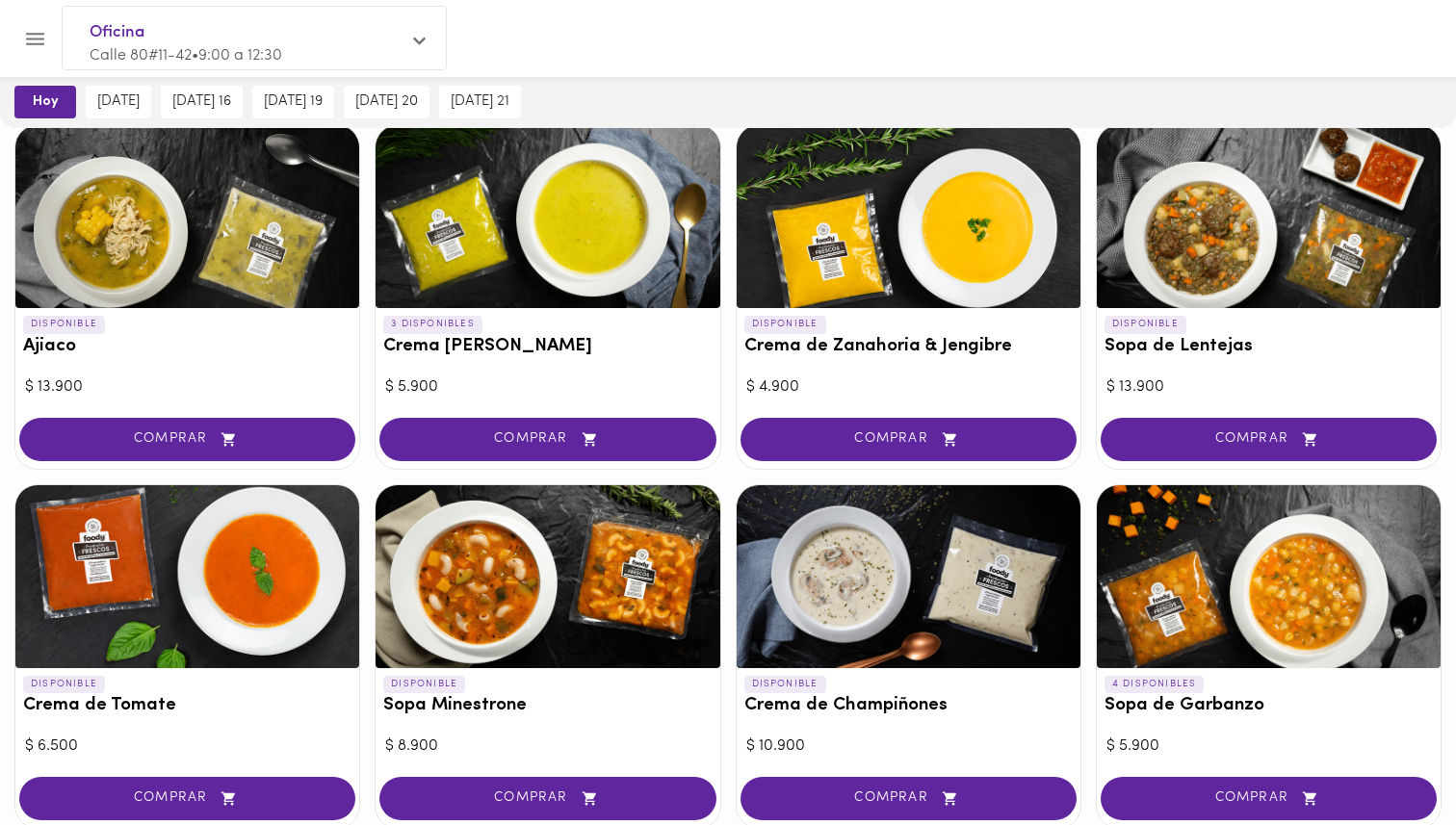
click at [454, 606] on div at bounding box center [547, 577] width 344 height 183
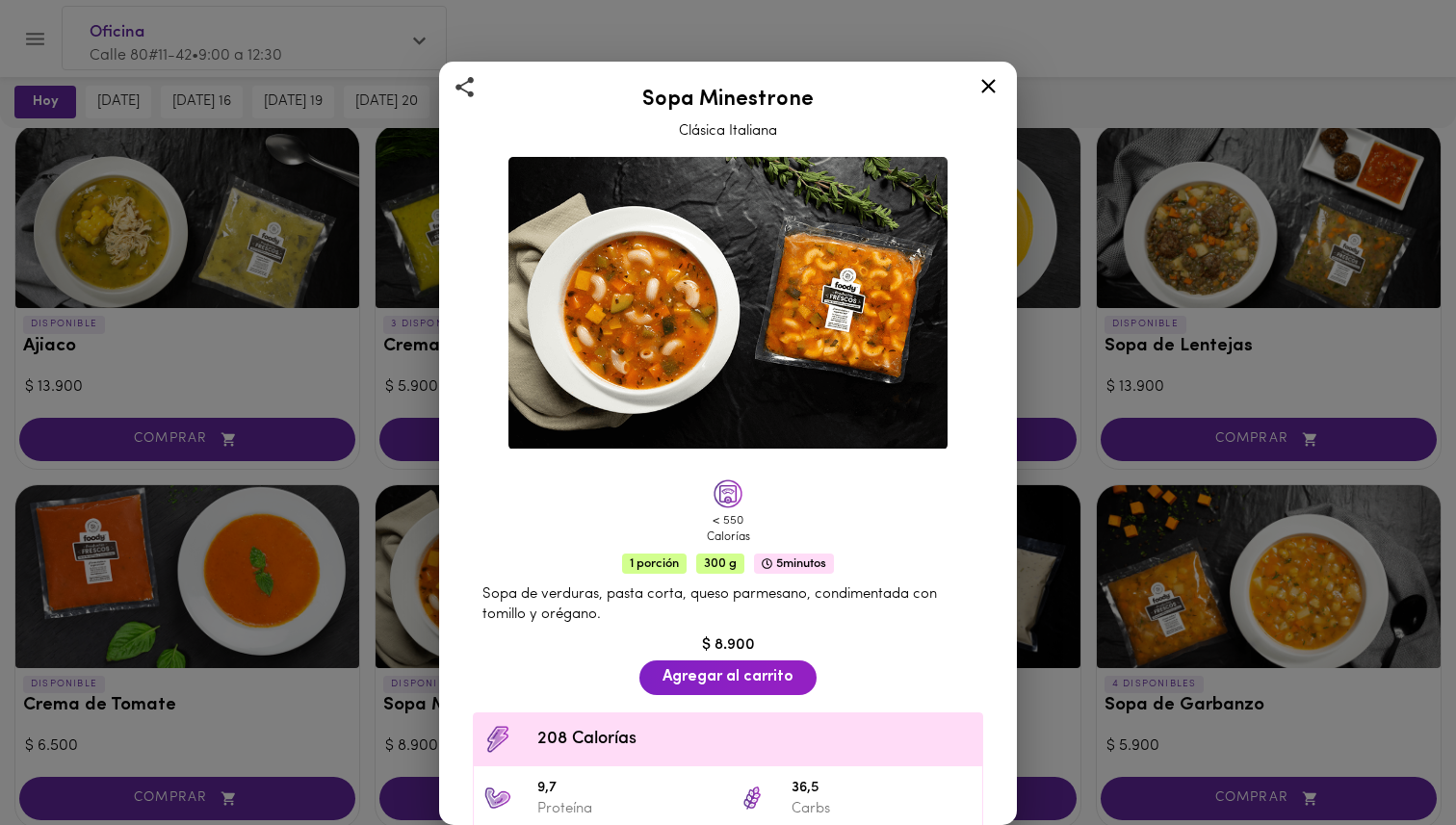
click at [375, 620] on div "Sopa Minestrone Clásica Italiana < 550 Calorías 1 porción 300 g 5 minutos Sopa …" at bounding box center [728, 412] width 1456 height 825
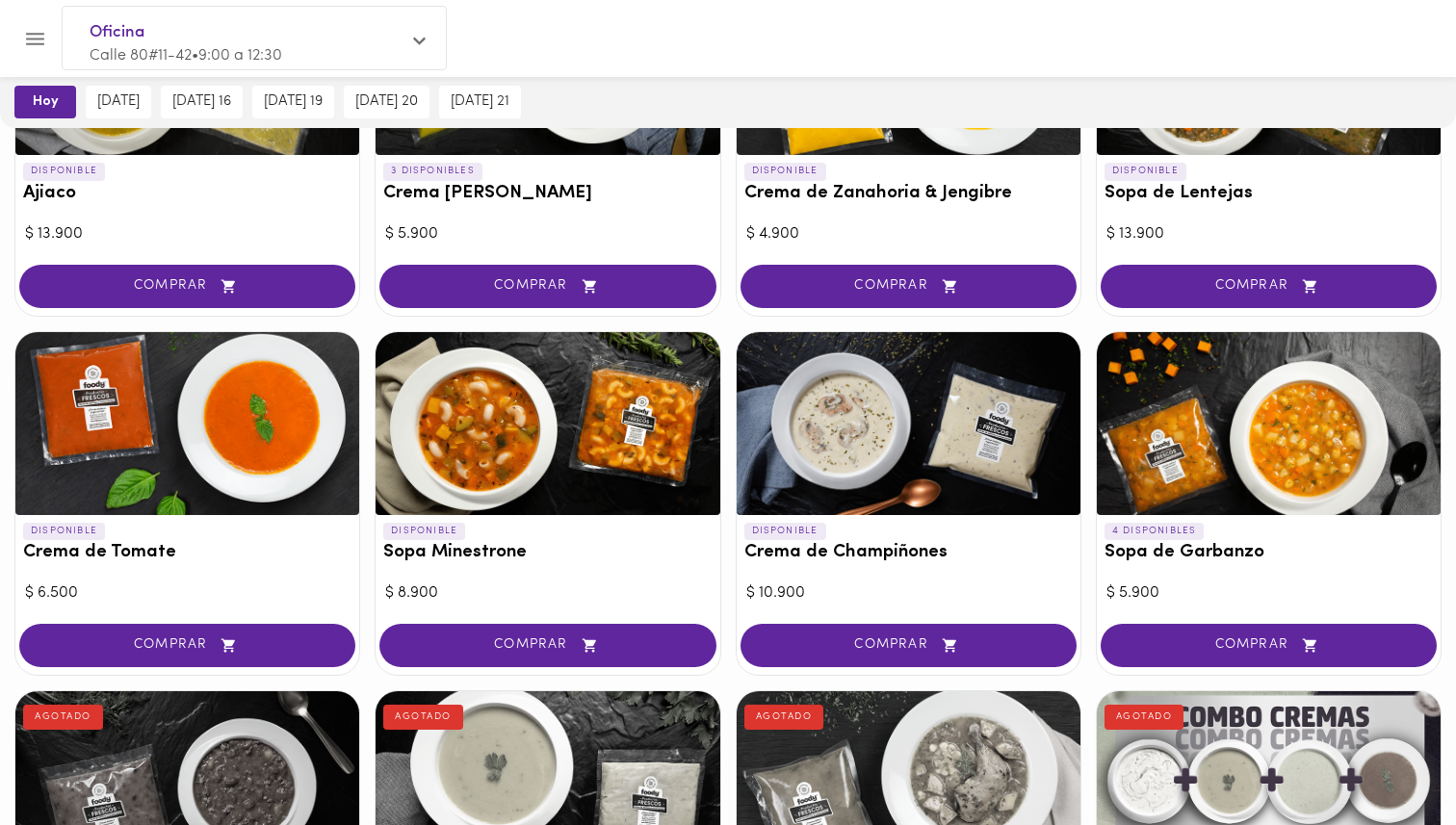
scroll to position [397, 0]
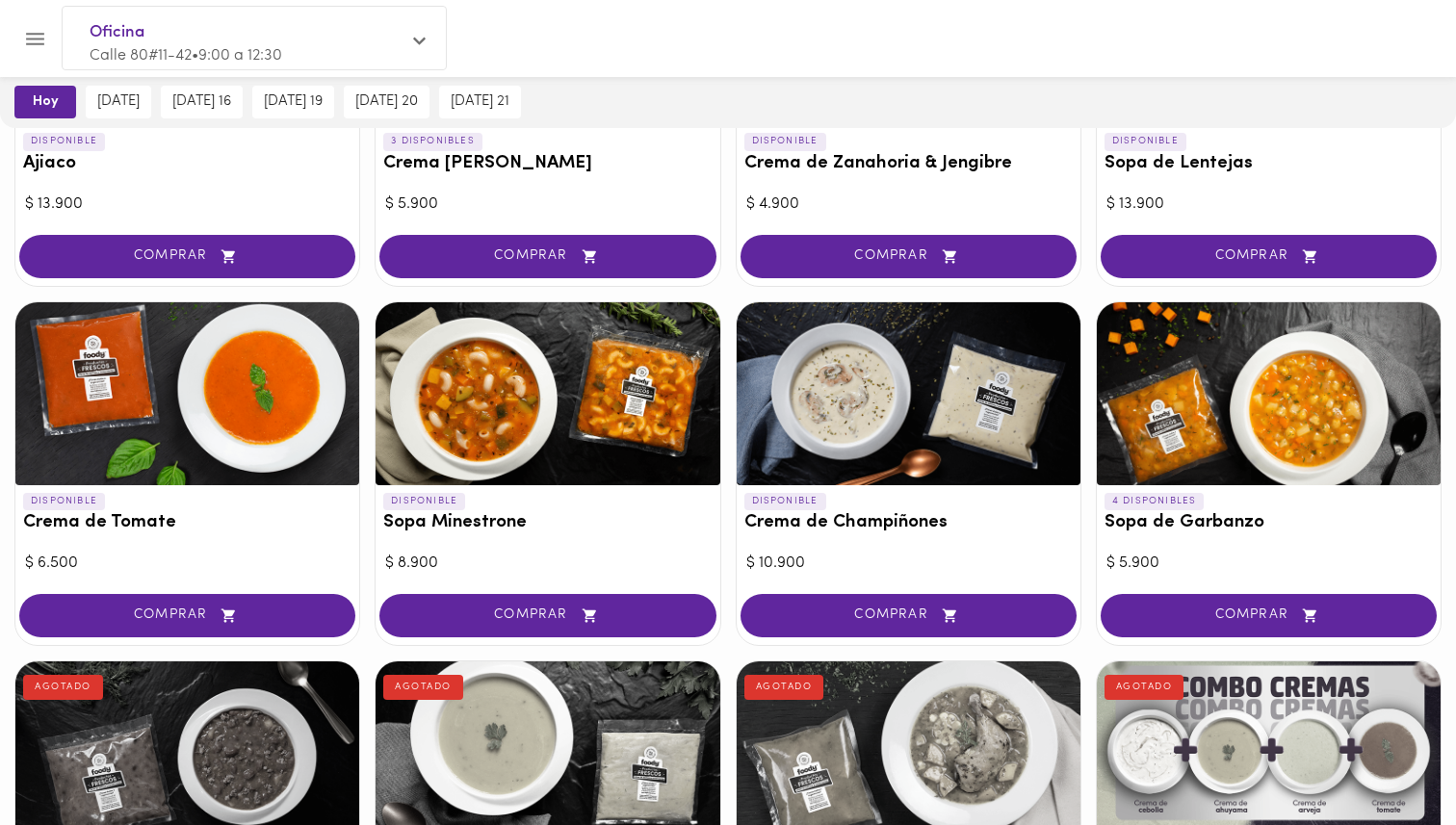
click at [1231, 449] on div at bounding box center [1269, 394] width 344 height 183
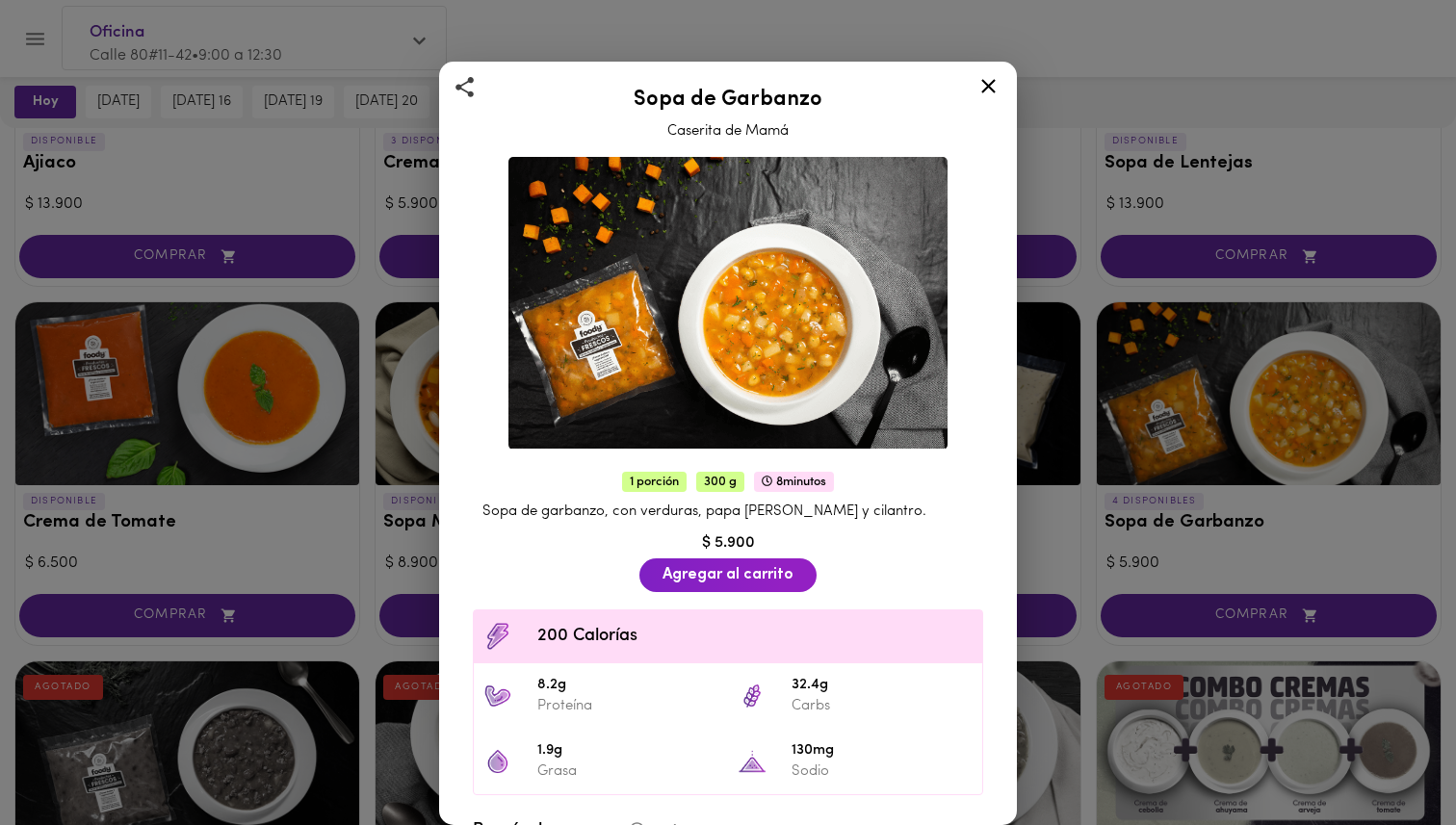
click at [1202, 483] on div "Sopa de Garbanzo Caserita de Mamá 1 porción 300 g 8 minutos Sopa de garbanzo, c…" at bounding box center [728, 412] width 1456 height 825
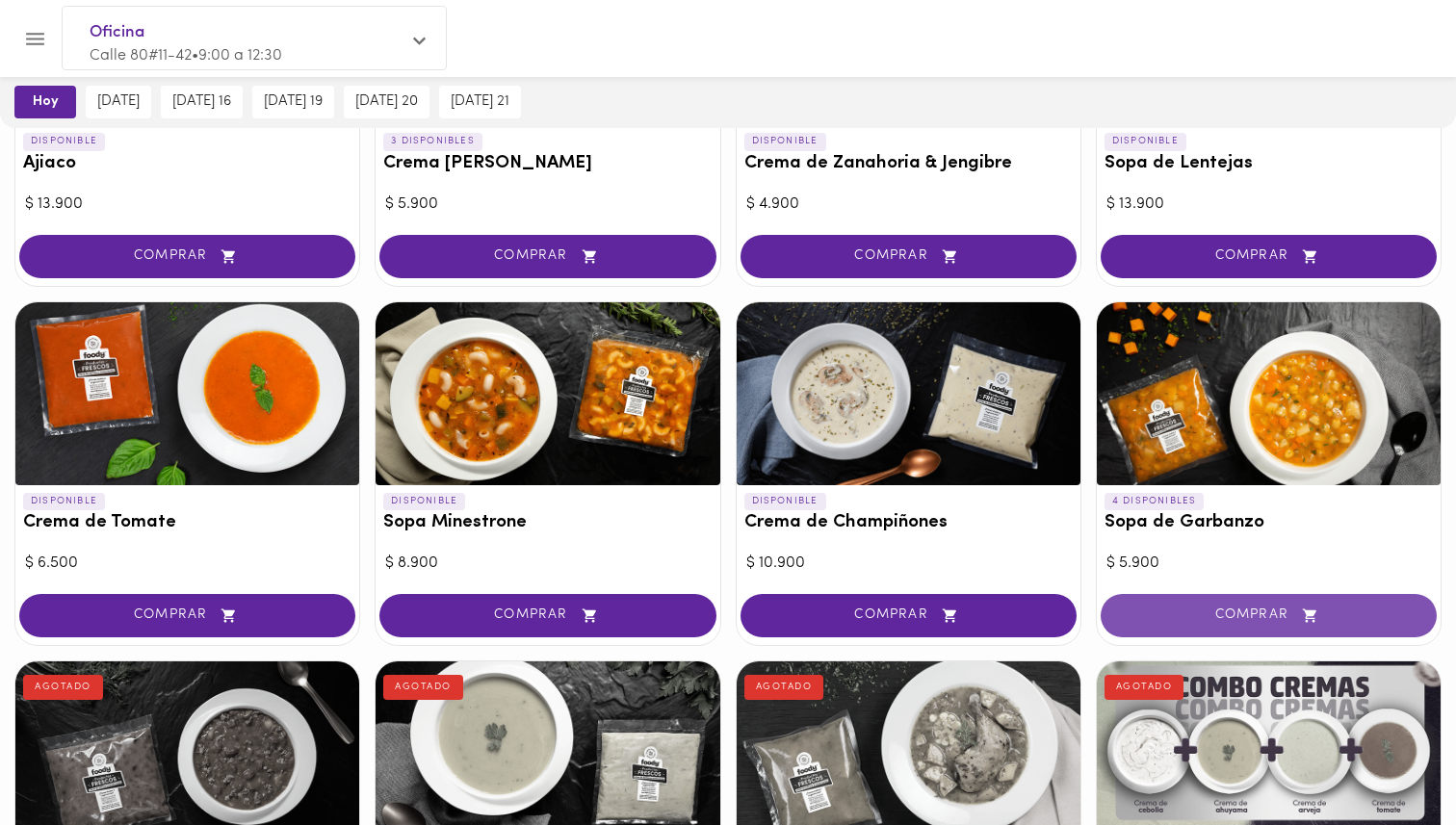
click at [1229, 613] on span "COMPRAR" at bounding box center [1268, 616] width 288 height 17
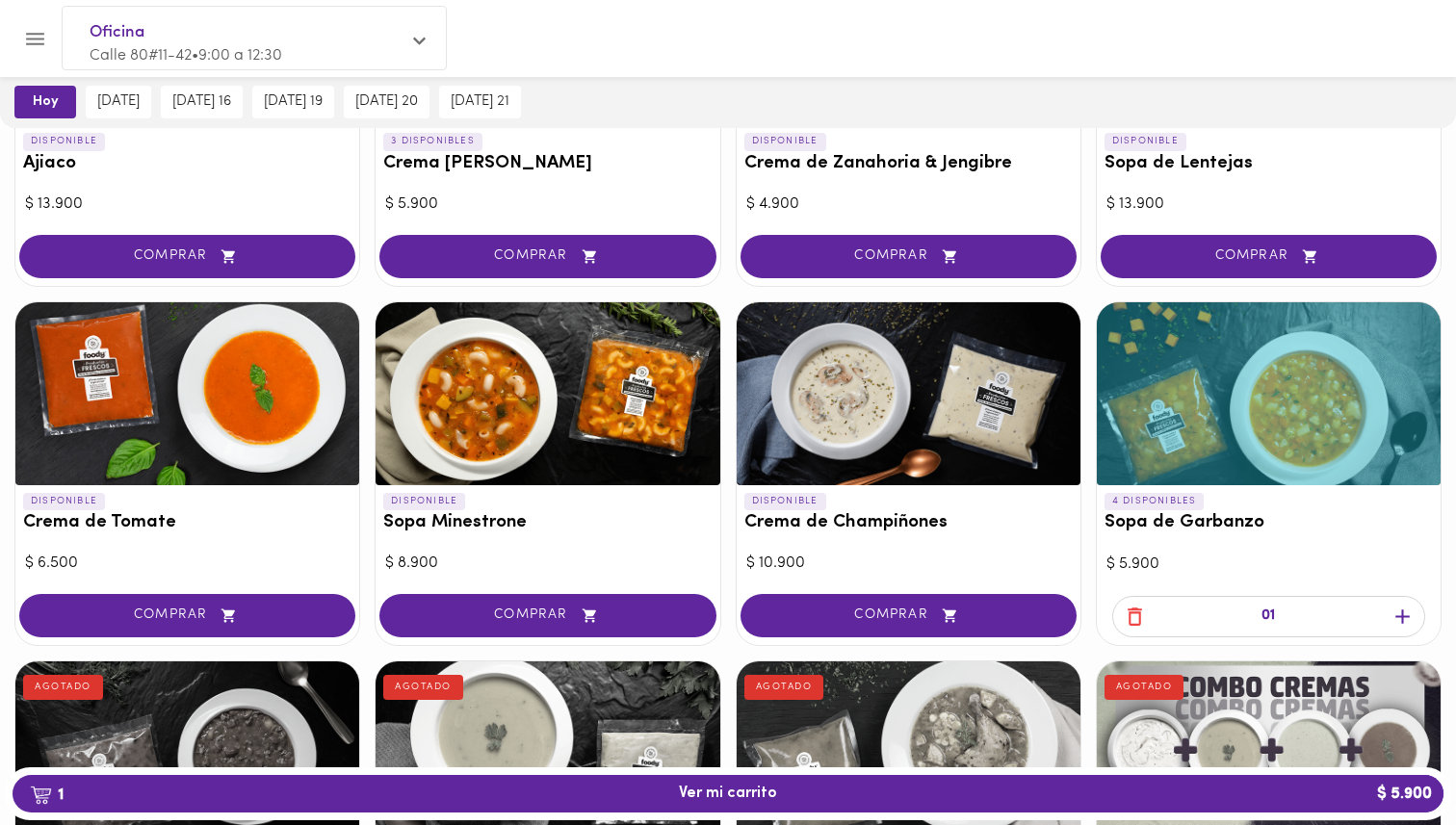
click at [1412, 616] on icon "button" at bounding box center [1403, 617] width 25 height 25
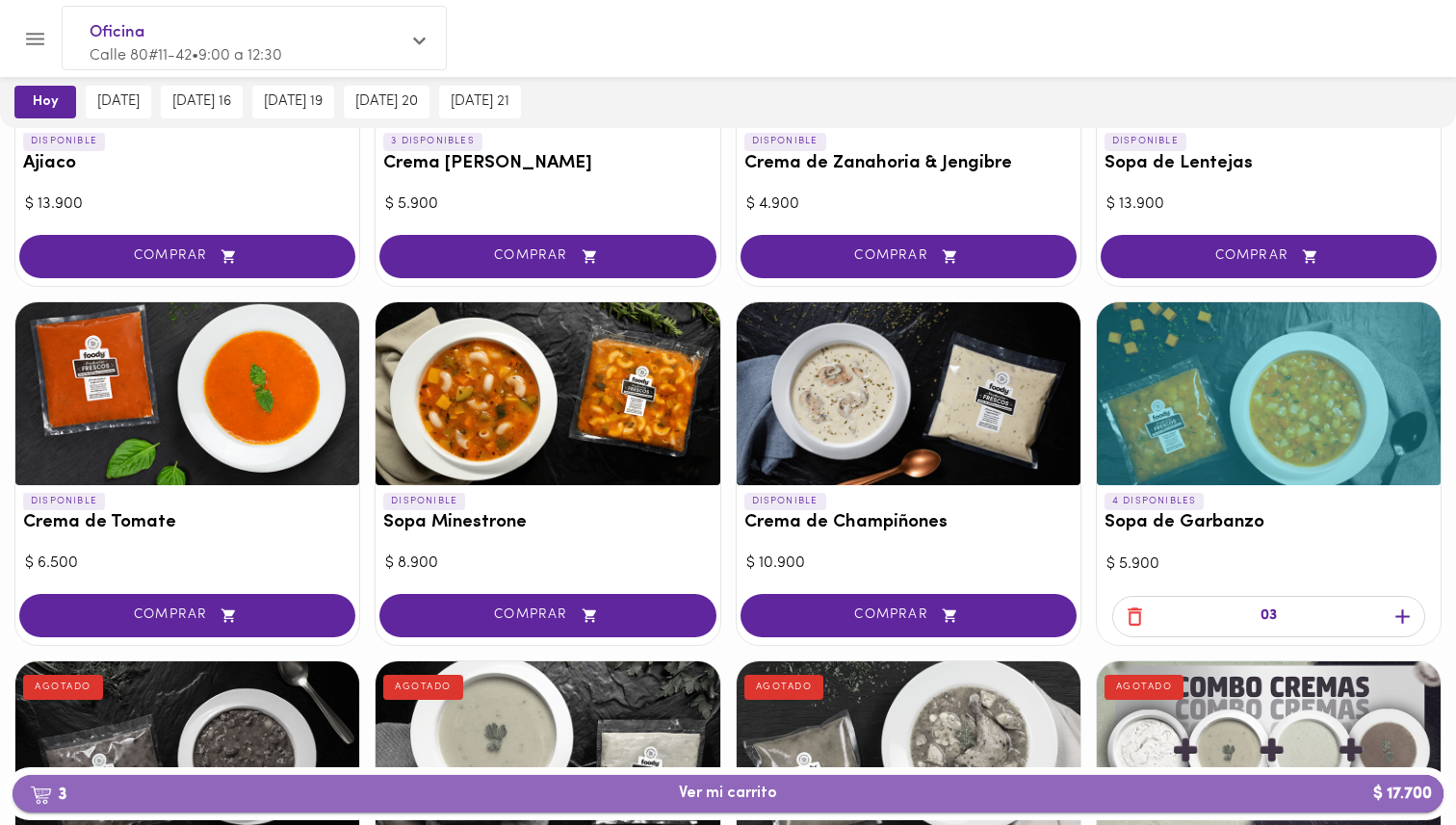
click at [721, 798] on span "3 Ver mi carrito $ 17.700" at bounding box center [728, 794] width 98 height 19
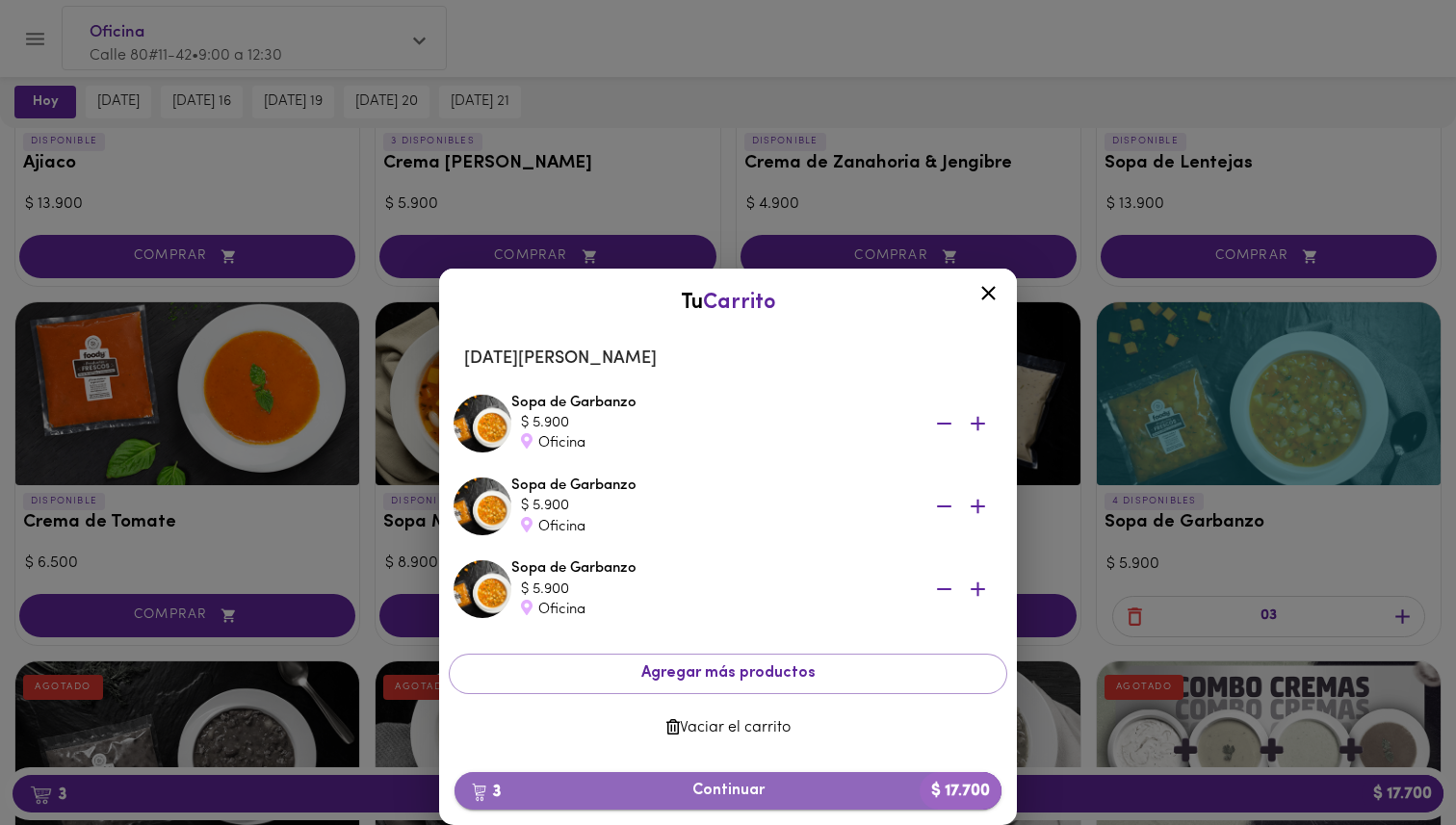
click at [749, 793] on span "3 Continuar $ 17.700" at bounding box center [727, 791] width 516 height 19
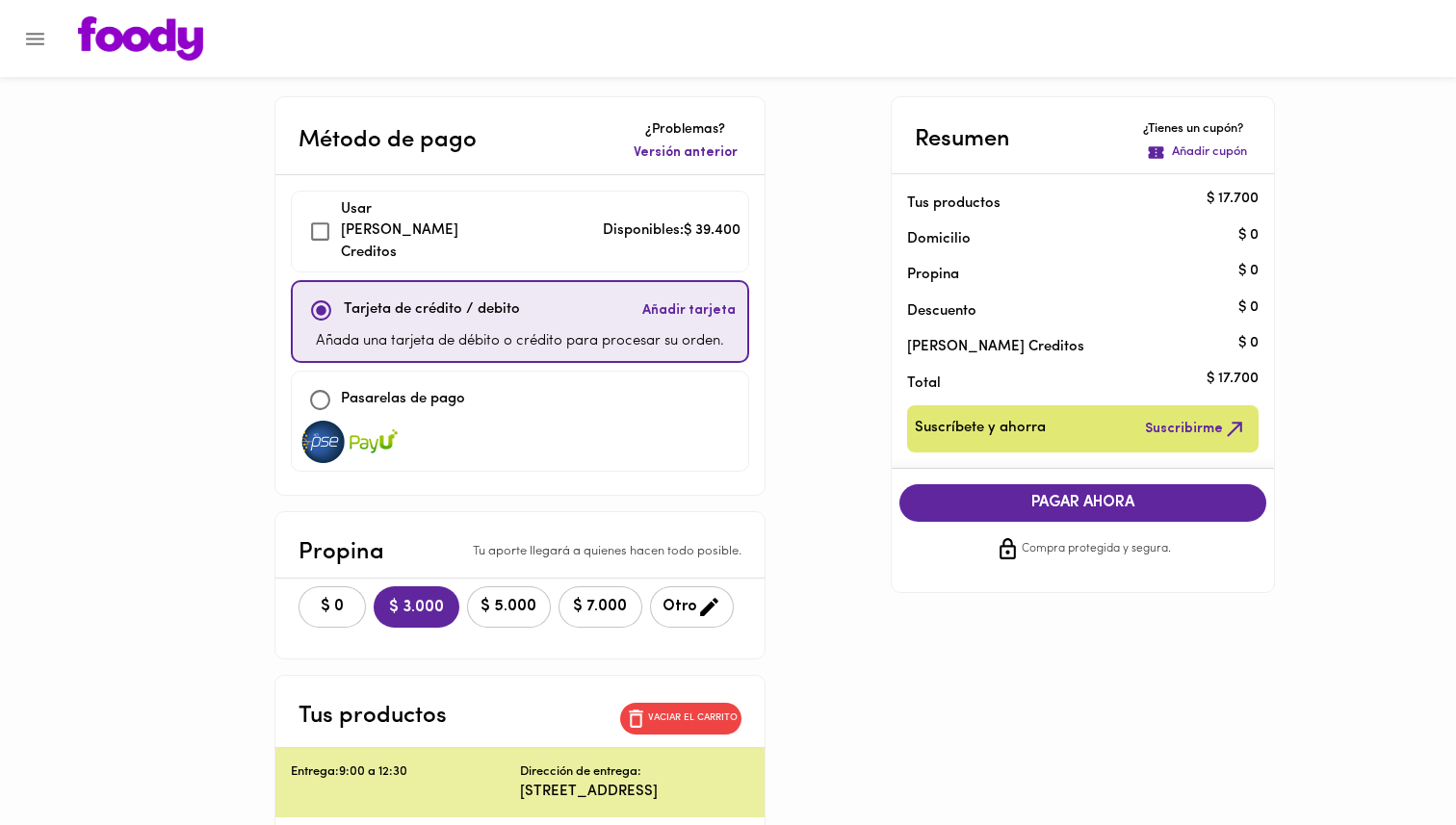
checkbox input "true"
click at [316, 598] on span "$ 0" at bounding box center [332, 607] width 42 height 19
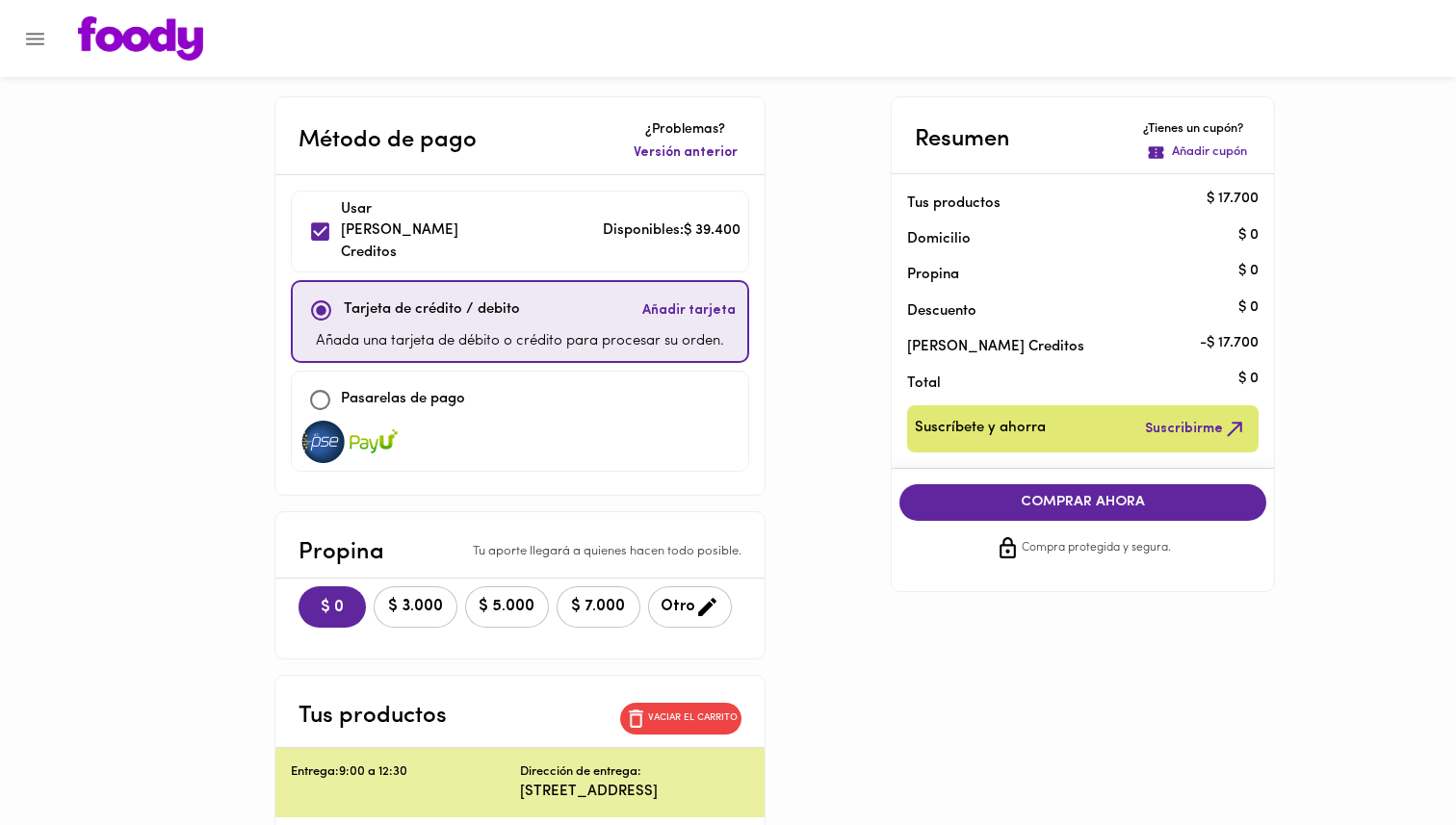
click at [1108, 509] on span "COMPRAR AHORA" at bounding box center [1083, 503] width 329 height 18
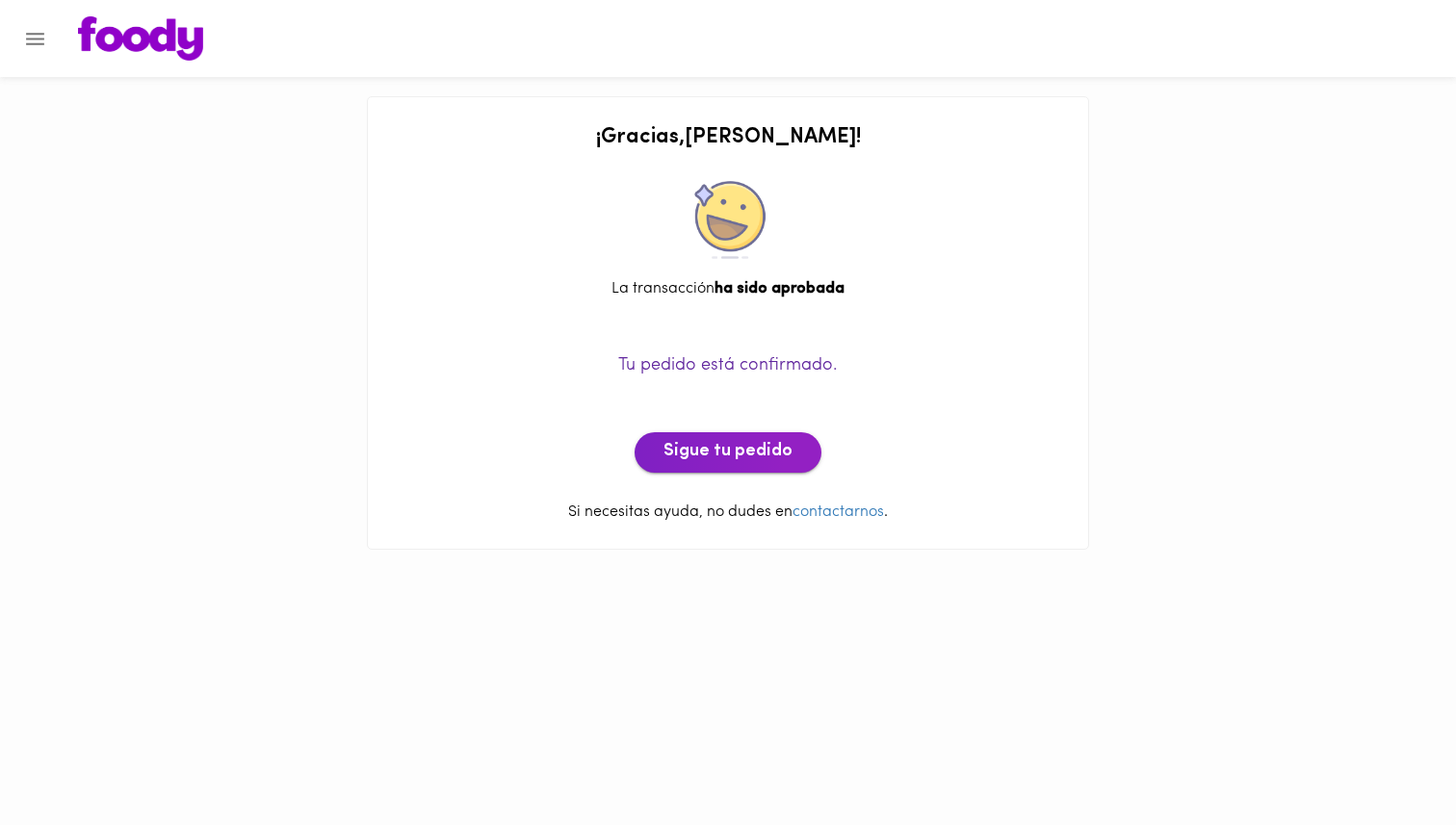
click at [782, 456] on span "Sigue tu pedido" at bounding box center [727, 453] width 129 height 22
